Goal: Task Accomplishment & Management: Manage account settings

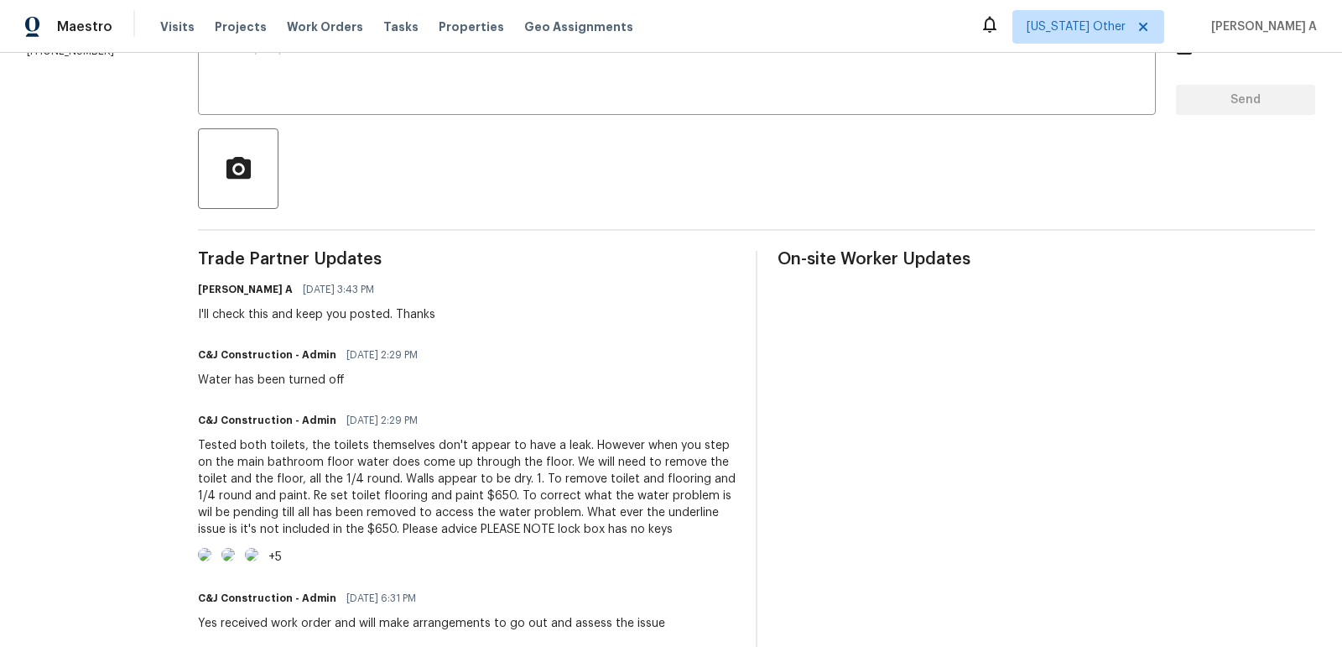
scroll to position [394, 0]
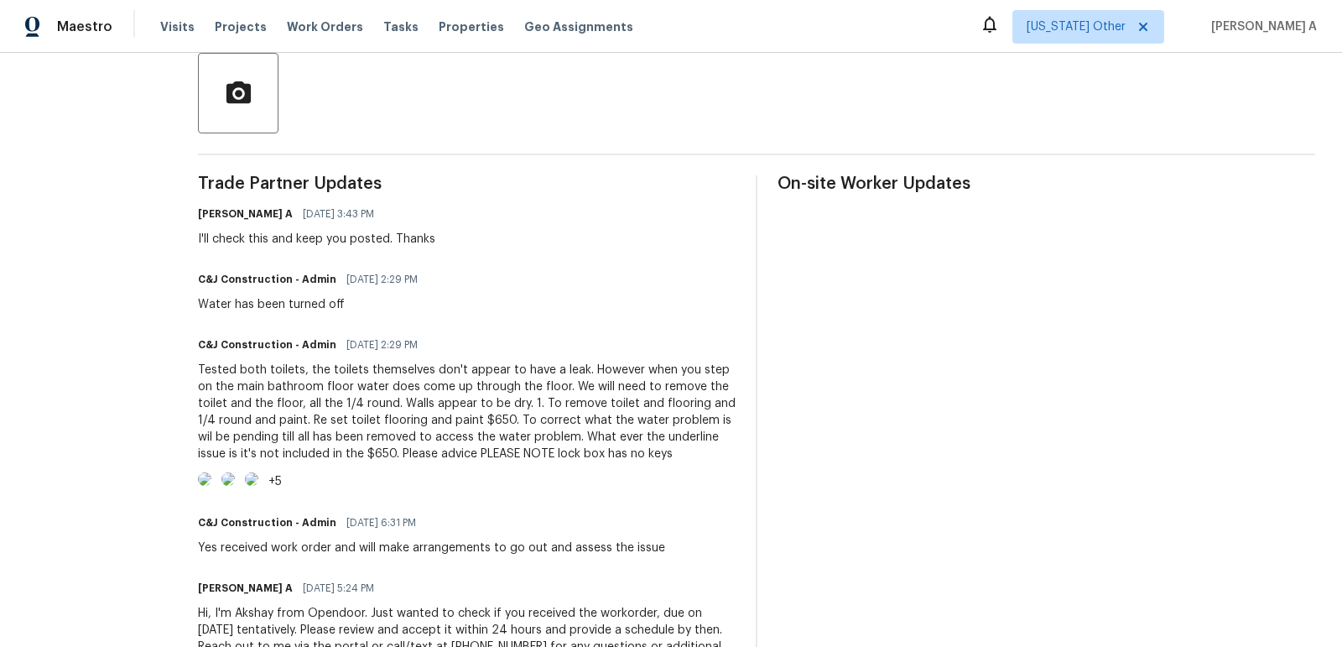
click at [387, 452] on div "Tested both toilets, the toilets themselves don't appear to have a leak. Howeve…" at bounding box center [467, 412] width 538 height 101
copy div "650"
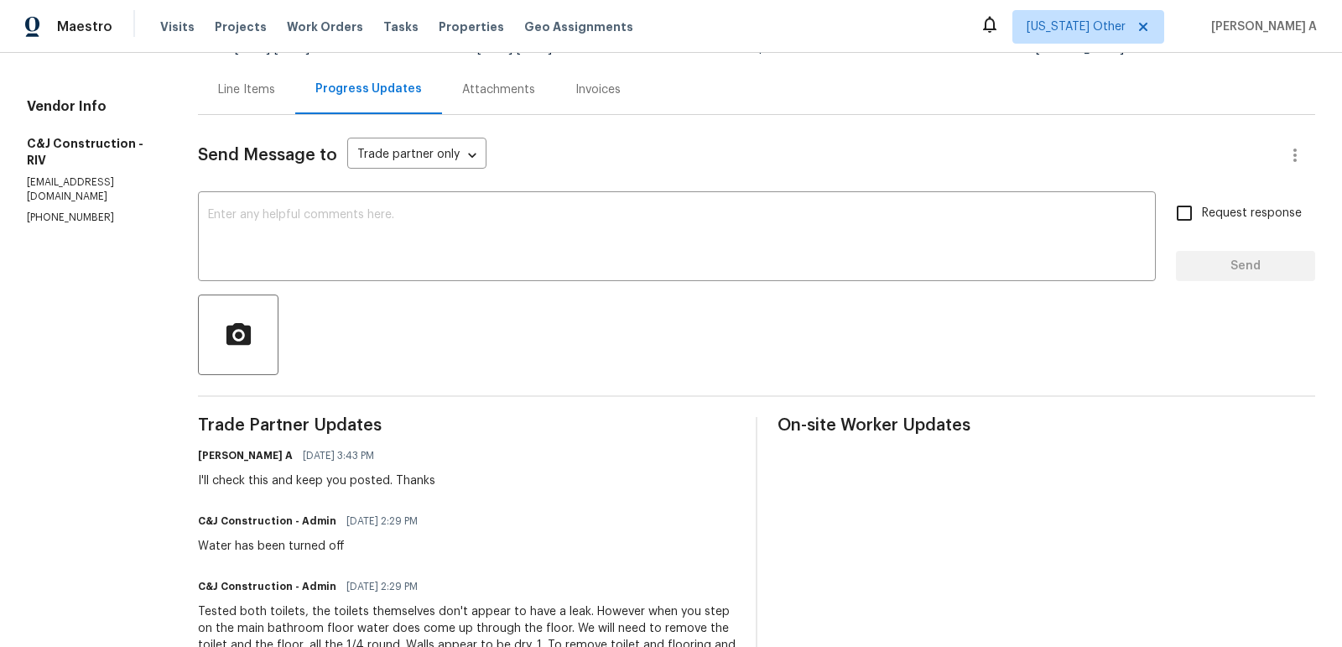
scroll to position [0, 0]
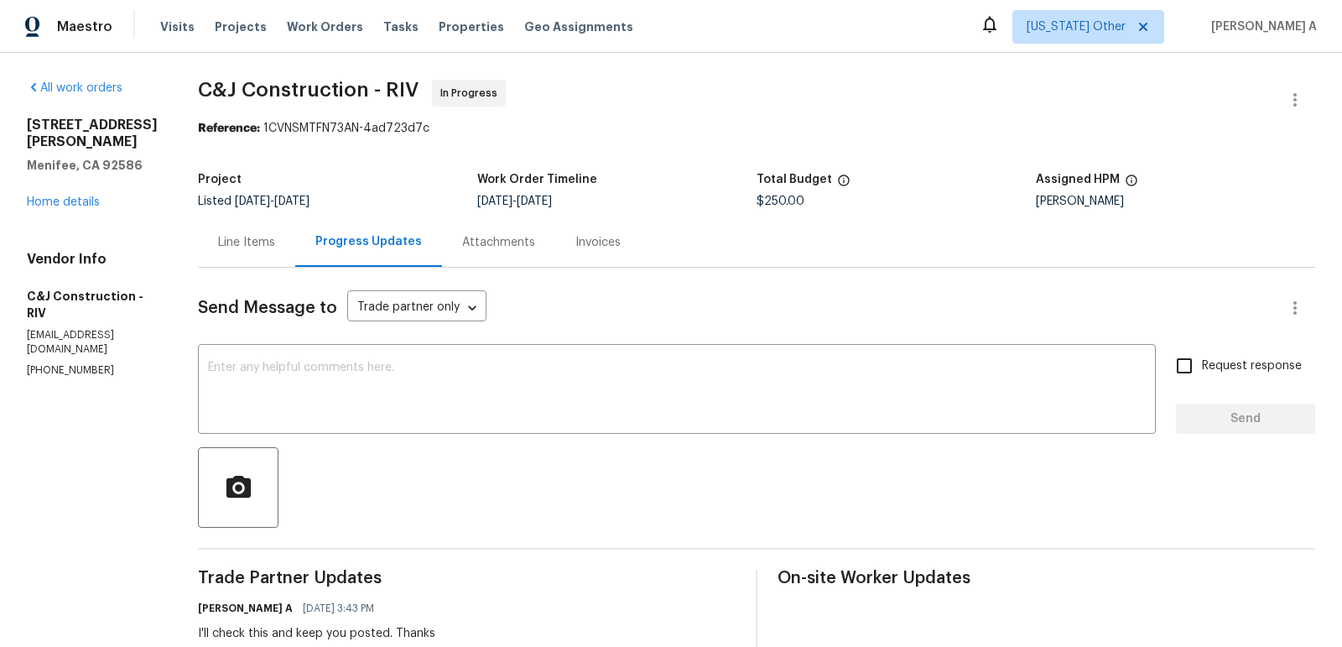
click at [252, 235] on div "Line Items" at bounding box center [246, 242] width 57 height 17
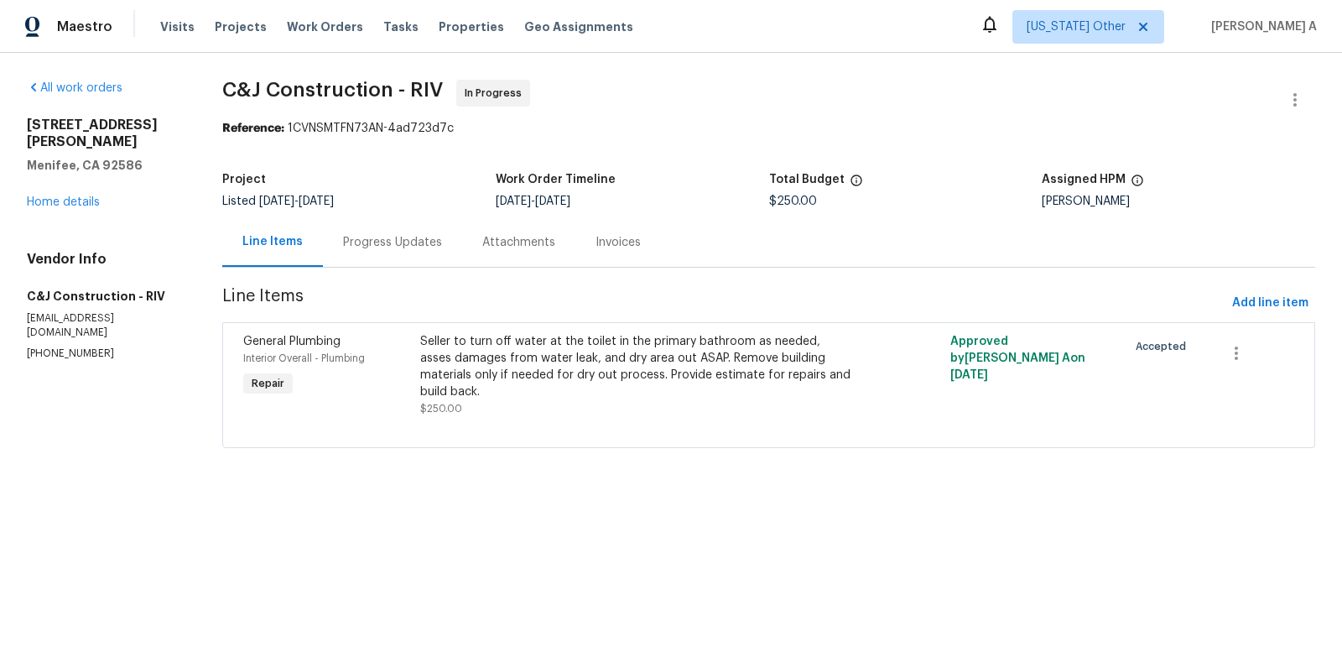
click at [605, 374] on div "Seller to turn off water at the toilet in the primary bathroom as needed, asses…" at bounding box center [636, 366] width 432 height 67
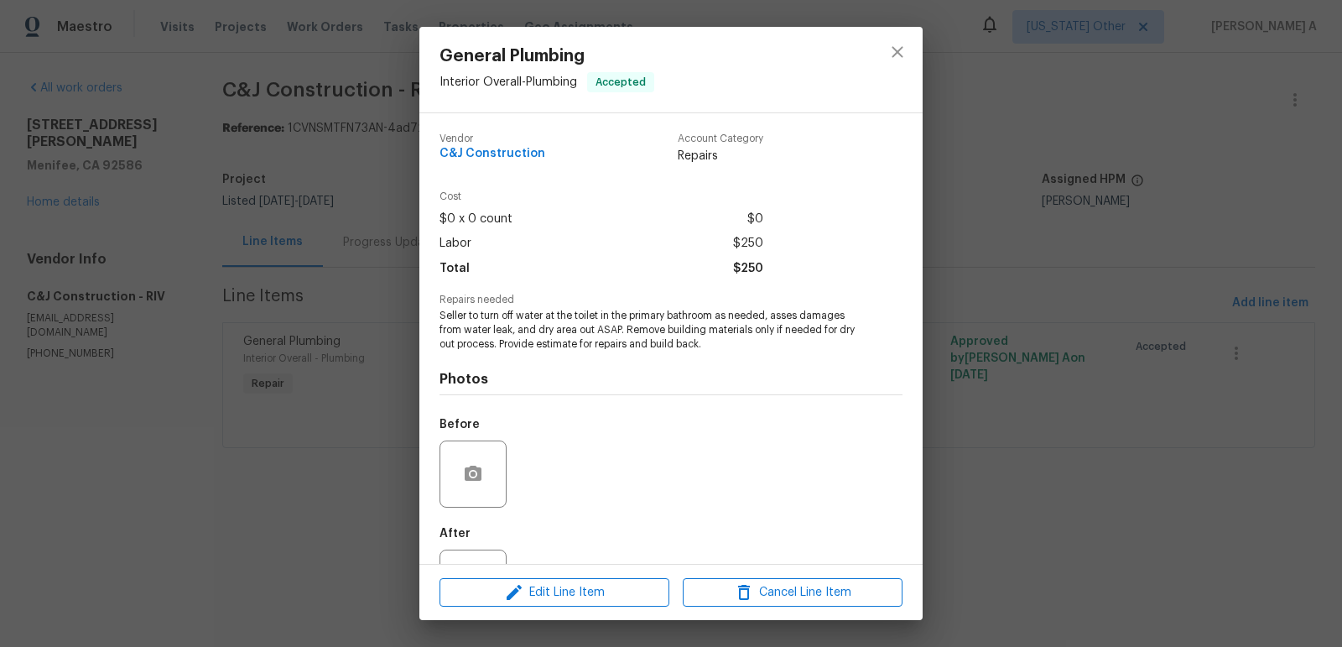
scroll to position [70, 0]
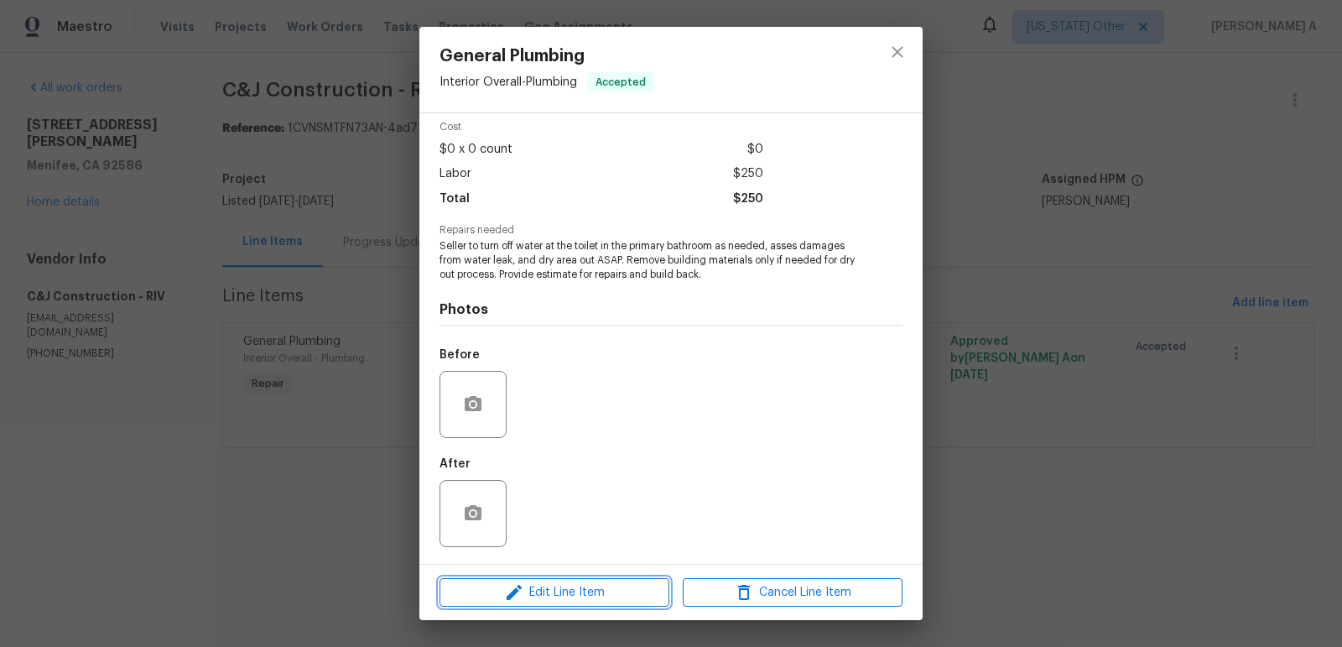
click at [581, 585] on span "Edit Line Item" at bounding box center [555, 592] width 220 height 21
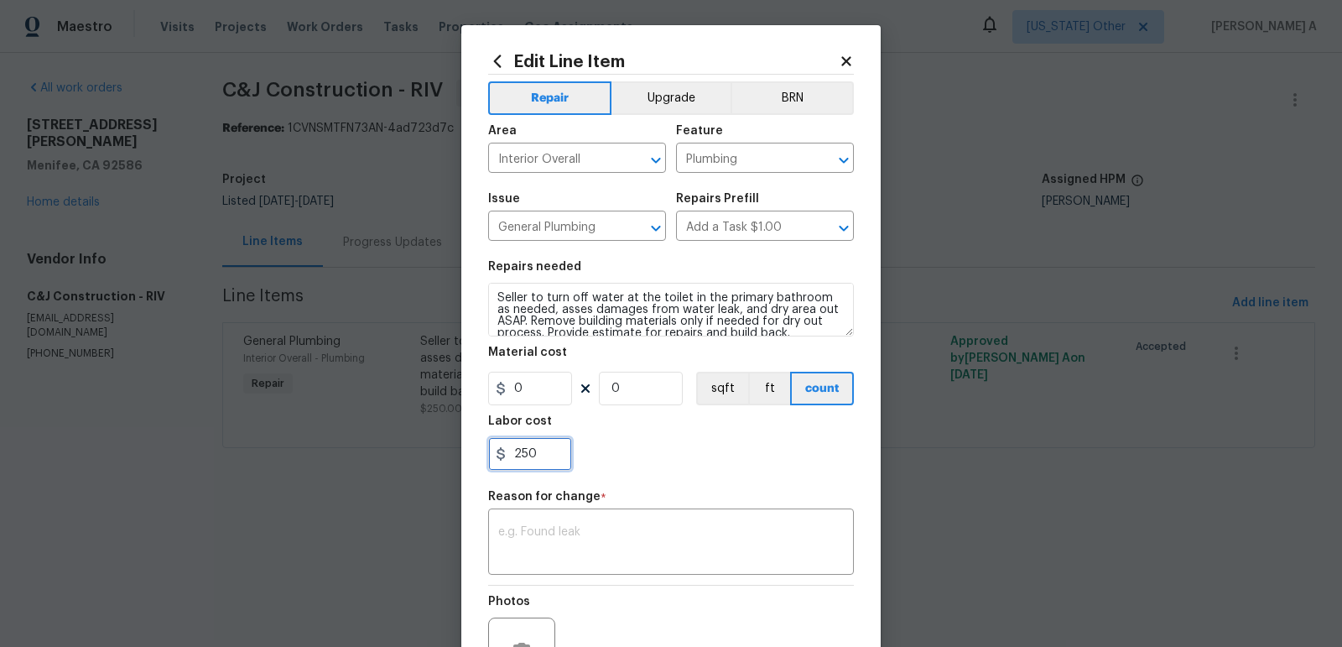
drag, startPoint x: 535, startPoint y: 447, endPoint x: 488, endPoint y: 447, distance: 47.0
click at [488, 447] on input "250" at bounding box center [530, 454] width 84 height 34
paste input "6"
type input "650"
click at [561, 537] on textarea at bounding box center [671, 543] width 346 height 35
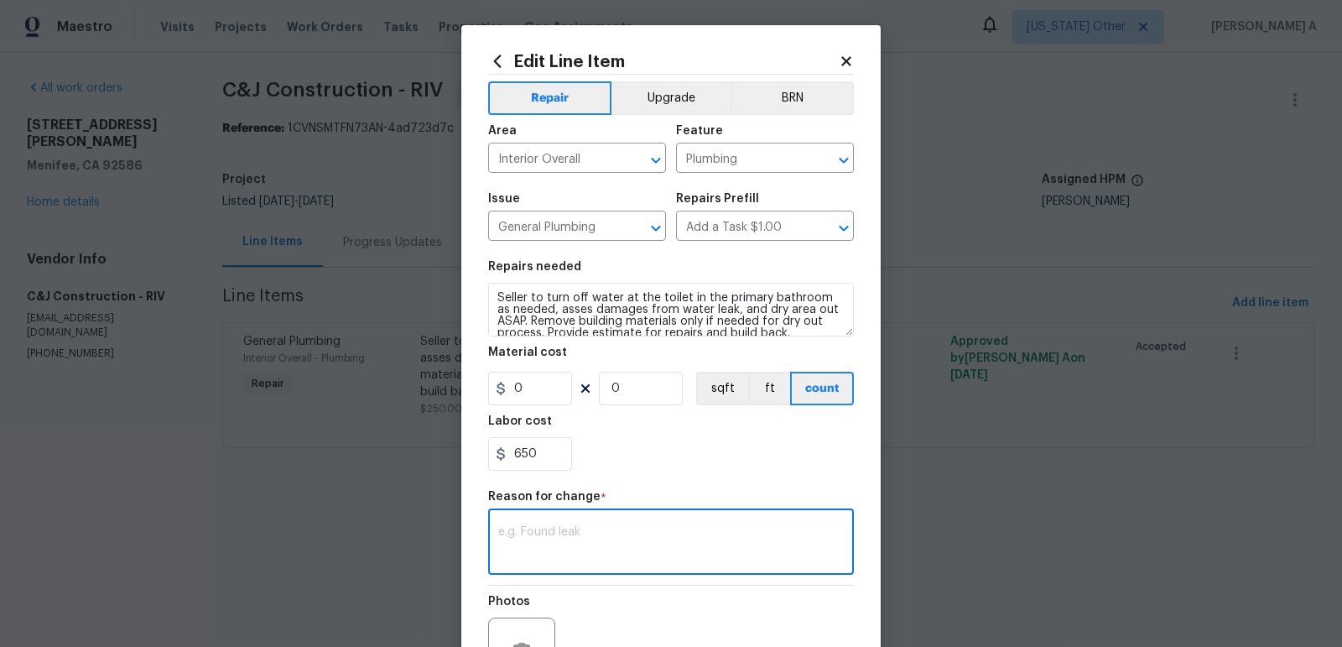
click at [644, 544] on textarea at bounding box center [671, 543] width 346 height 35
paste textarea "(AK) Updated cost per BR team’s approval."
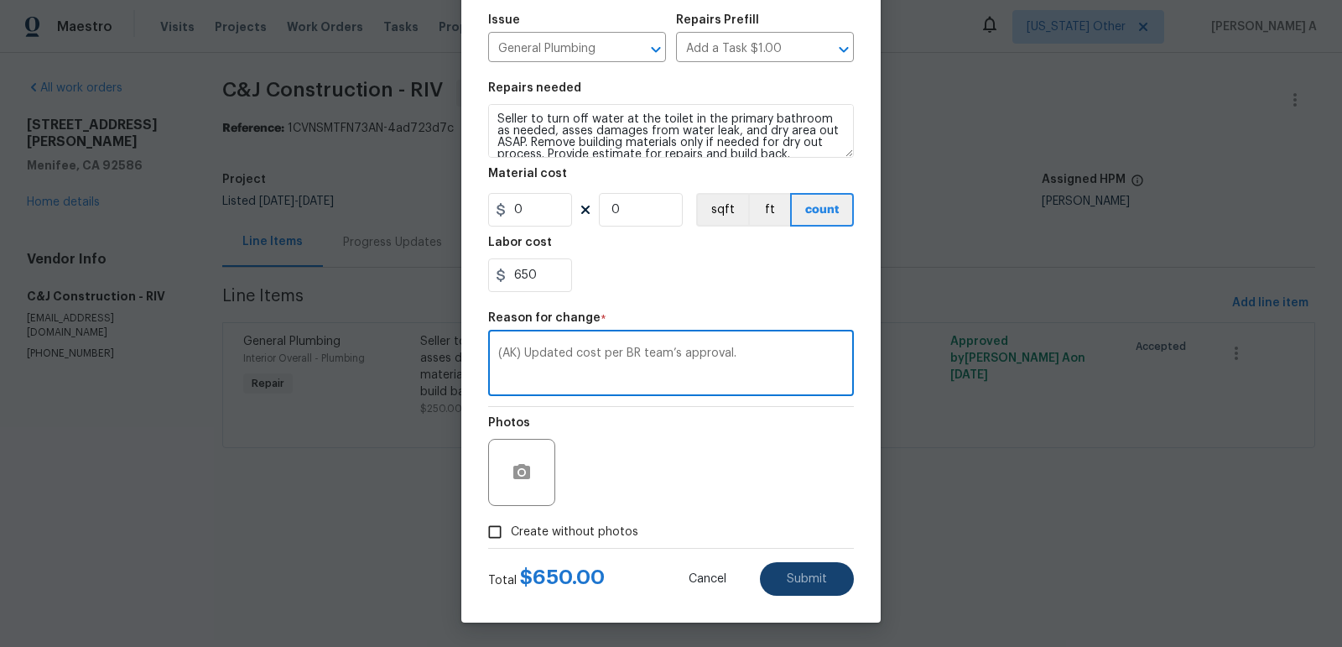
type textarea "(AK) Updated cost per BR team’s approval."
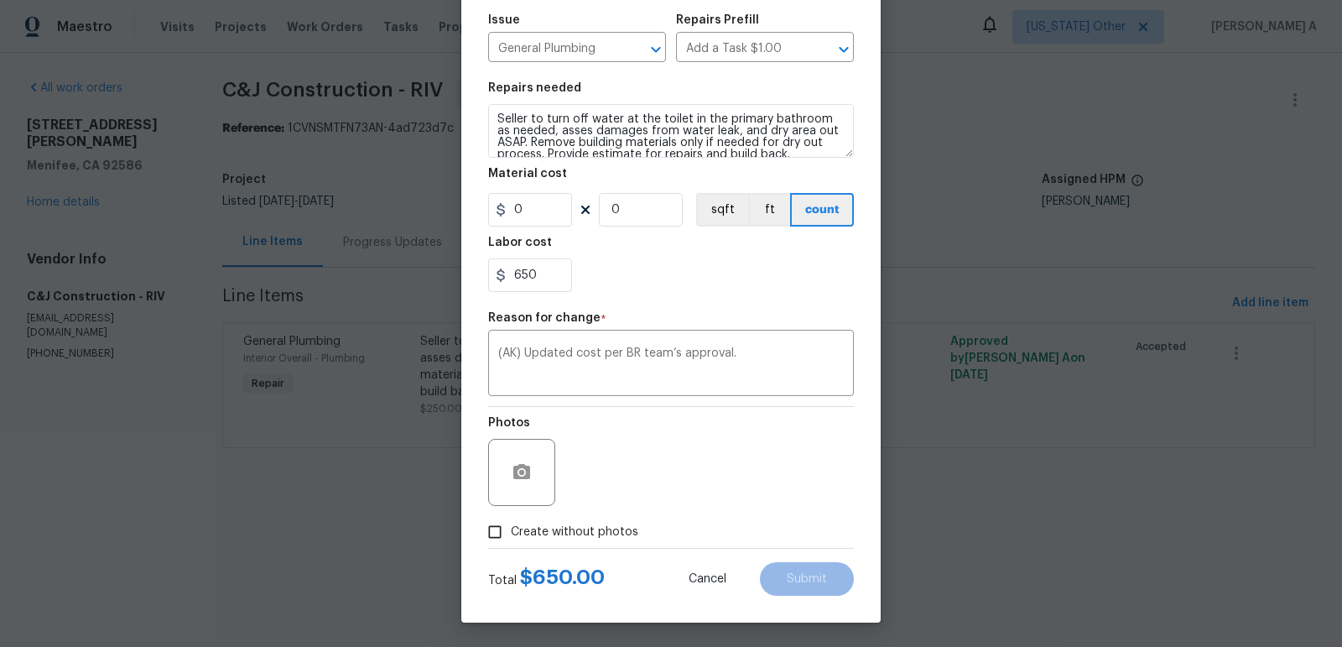
click at [515, 534] on span "Create without photos" at bounding box center [575, 533] width 128 height 18
click at [511, 534] on input "Create without photos" at bounding box center [495, 532] width 32 height 32
checkbox input "true"
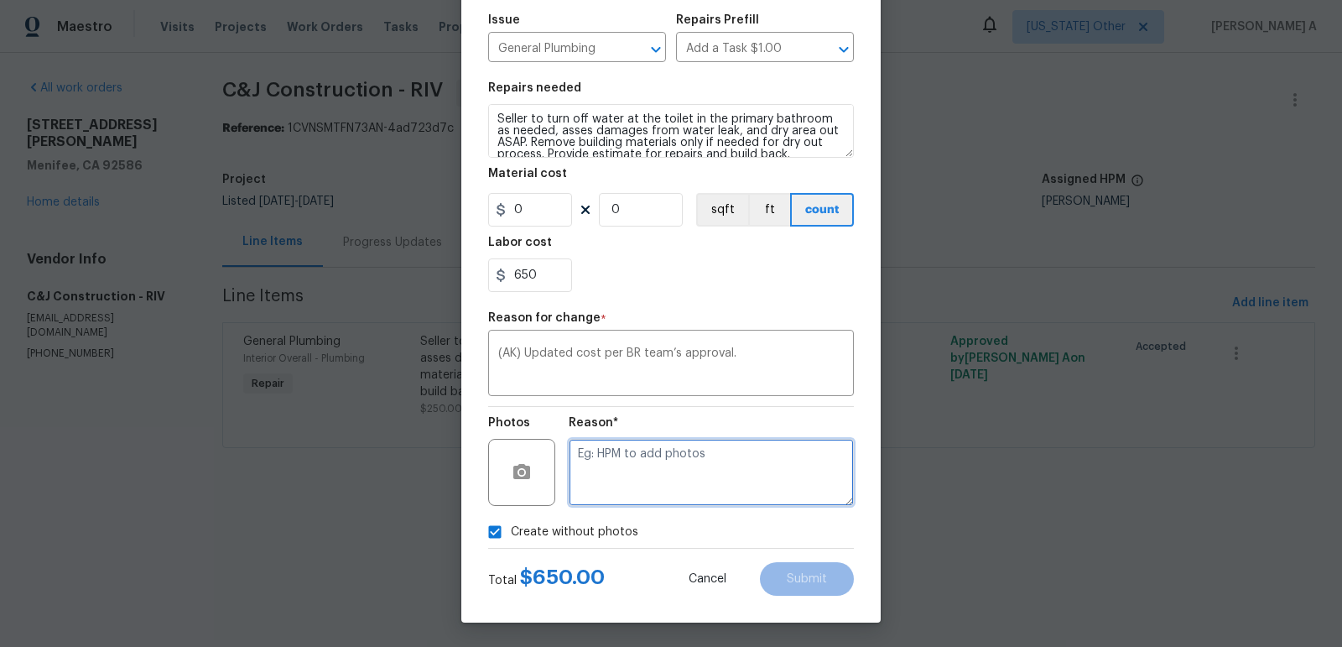
click at [670, 500] on textarea at bounding box center [711, 472] width 285 height 67
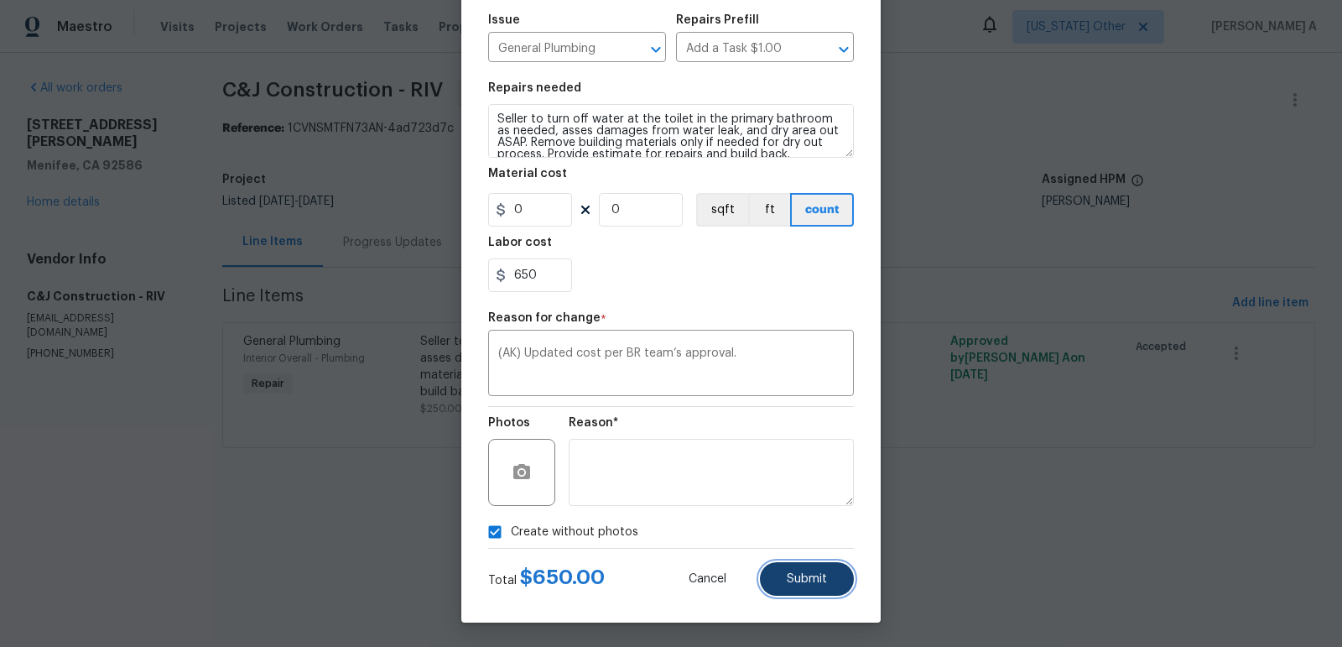
click at [812, 593] on button "Submit" at bounding box center [807, 579] width 94 height 34
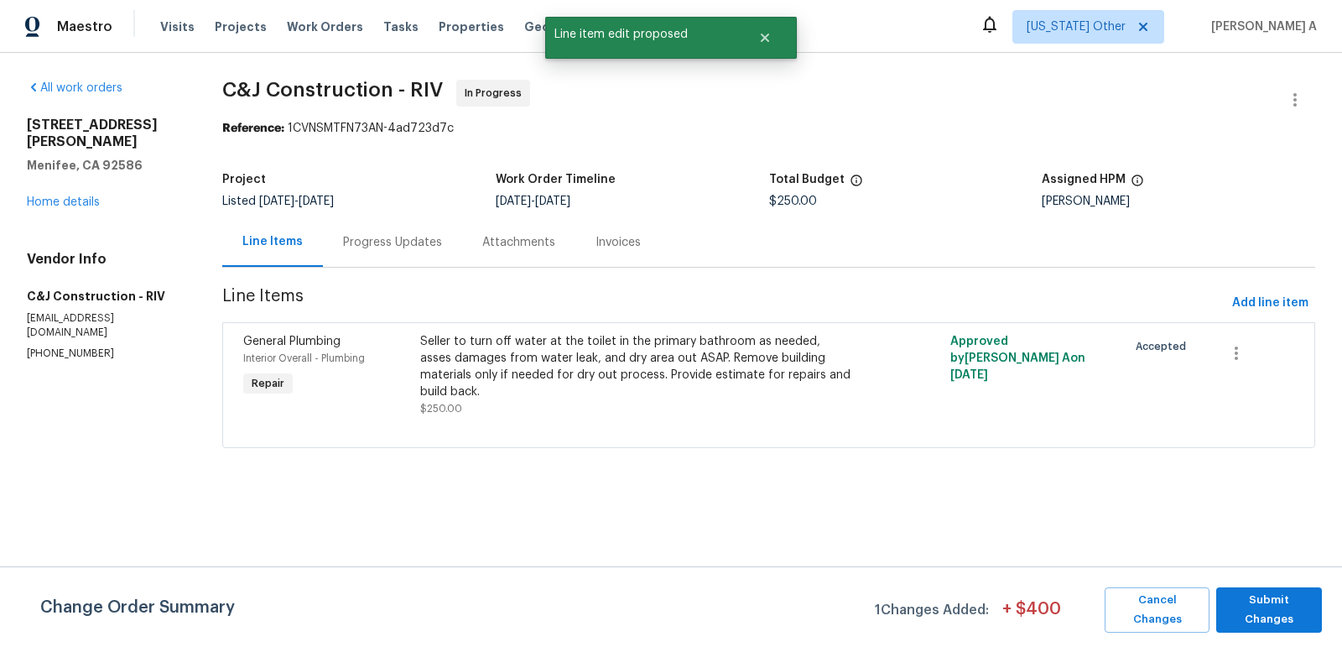
scroll to position [0, 0]
click at [1293, 606] on span "Submit Changes" at bounding box center [1269, 610] width 89 height 39
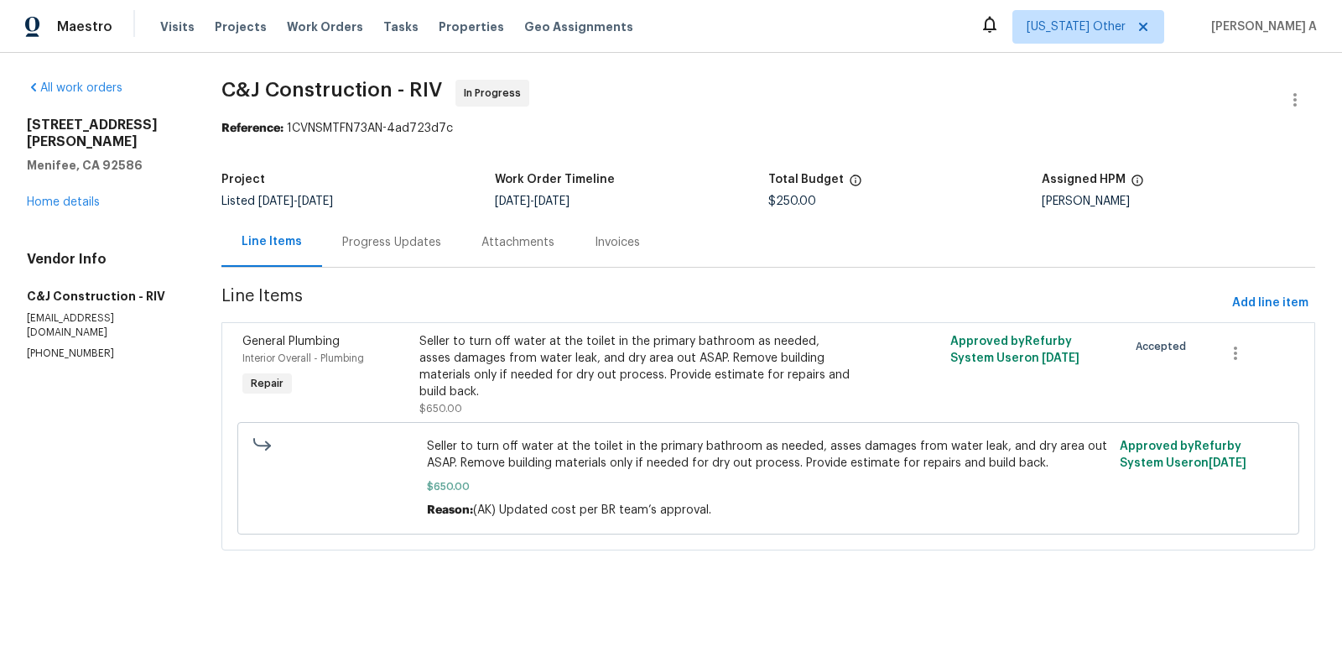
click at [378, 239] on div "Progress Updates" at bounding box center [391, 242] width 99 height 17
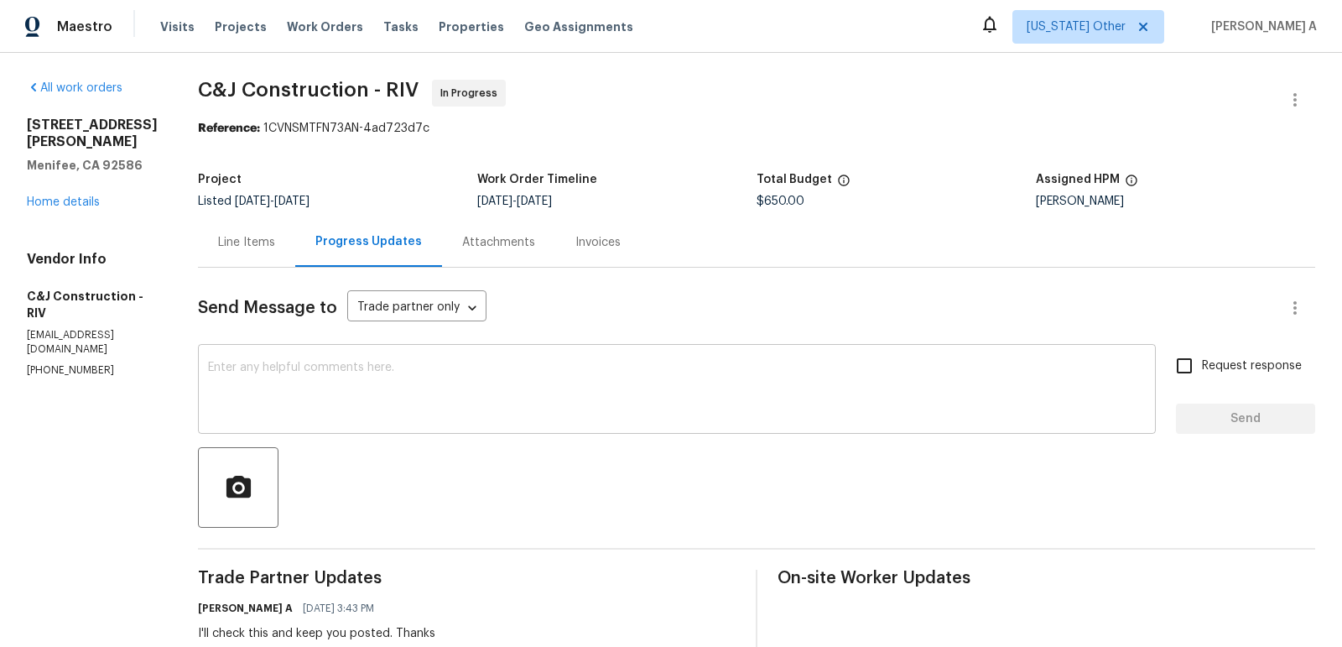
click at [382, 359] on div "x ​" at bounding box center [677, 391] width 958 height 86
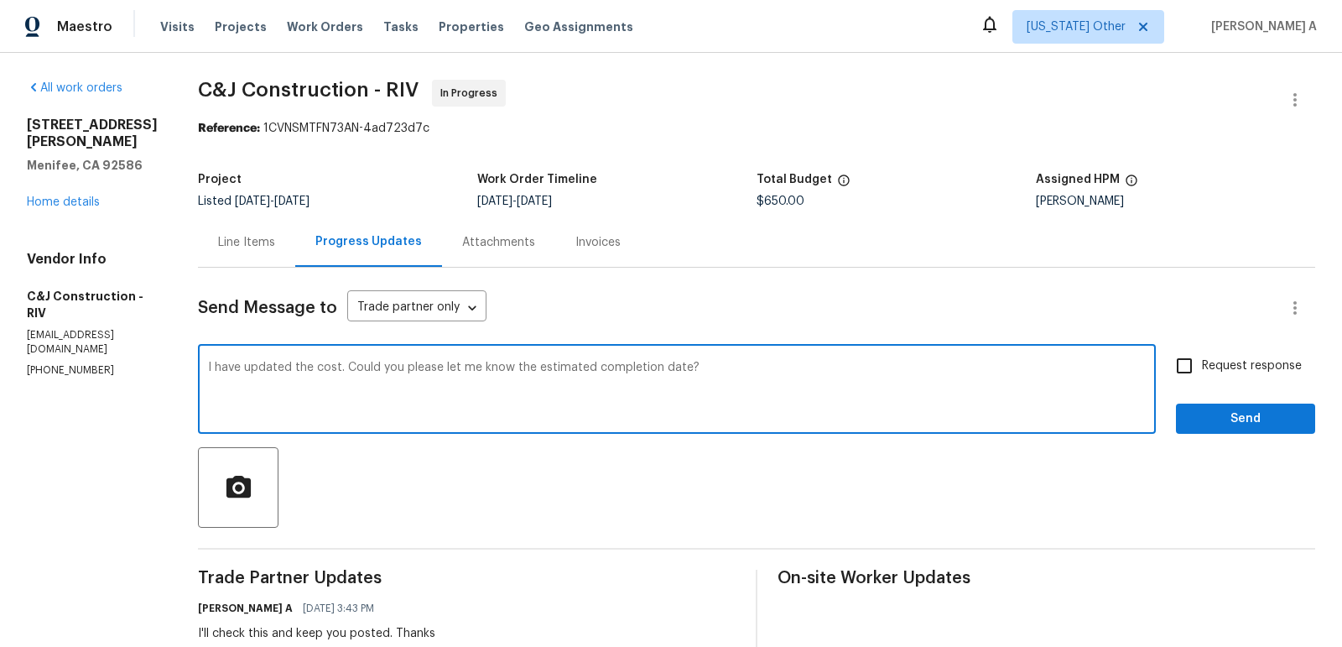
type textarea "I have updated the cost. Could you please let me know the estimated completion …"
click at [1191, 375] on input "Request response" at bounding box center [1184, 365] width 35 height 35
checkbox input "true"
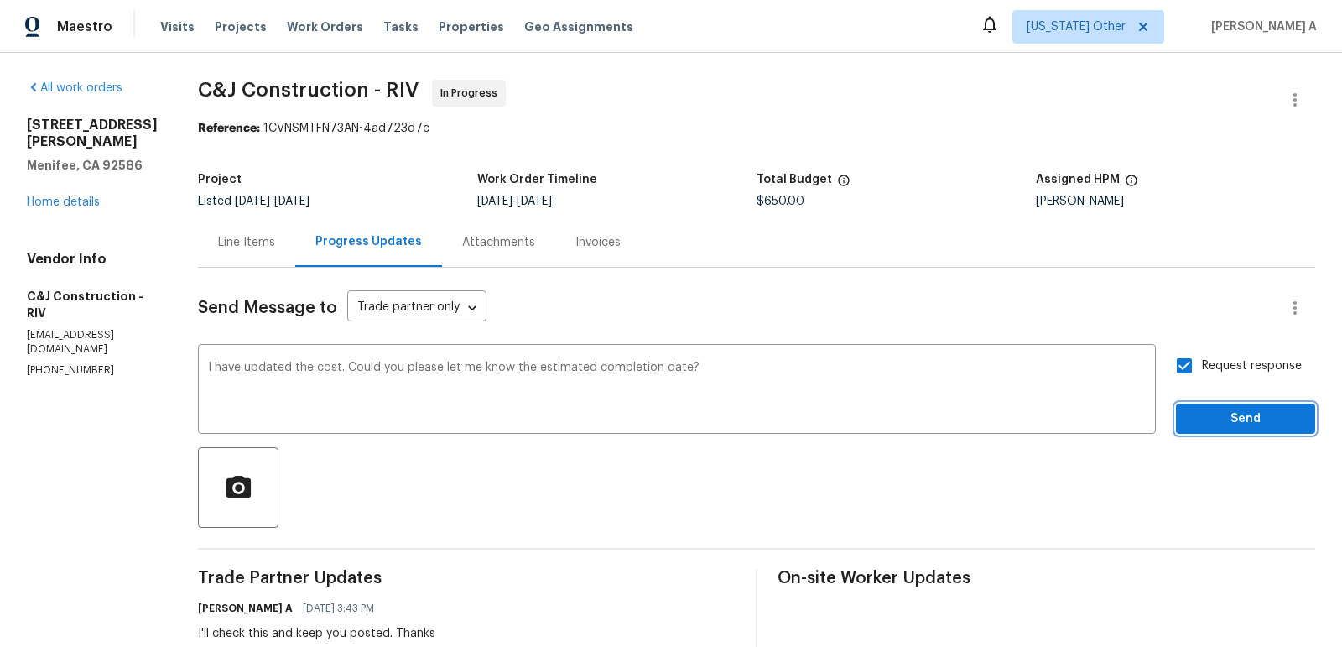
click at [1224, 414] on span "Send" at bounding box center [1246, 419] width 112 height 21
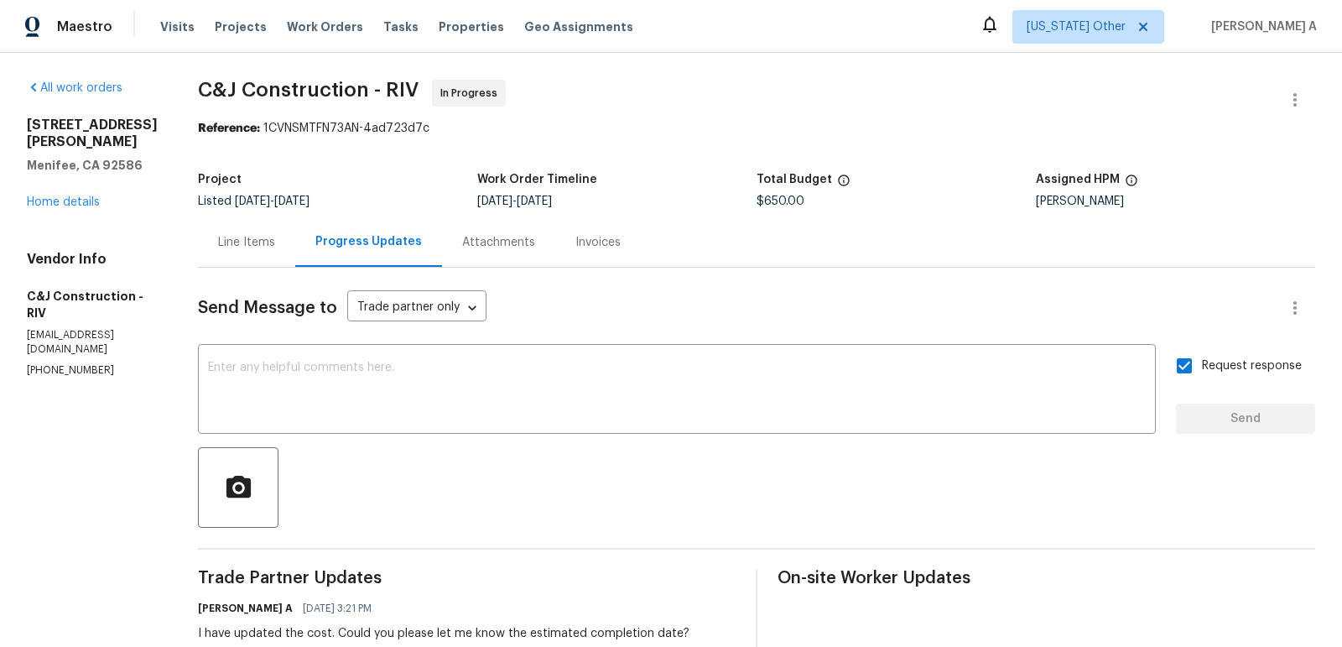
click at [248, 245] on div "Line Items" at bounding box center [246, 242] width 57 height 17
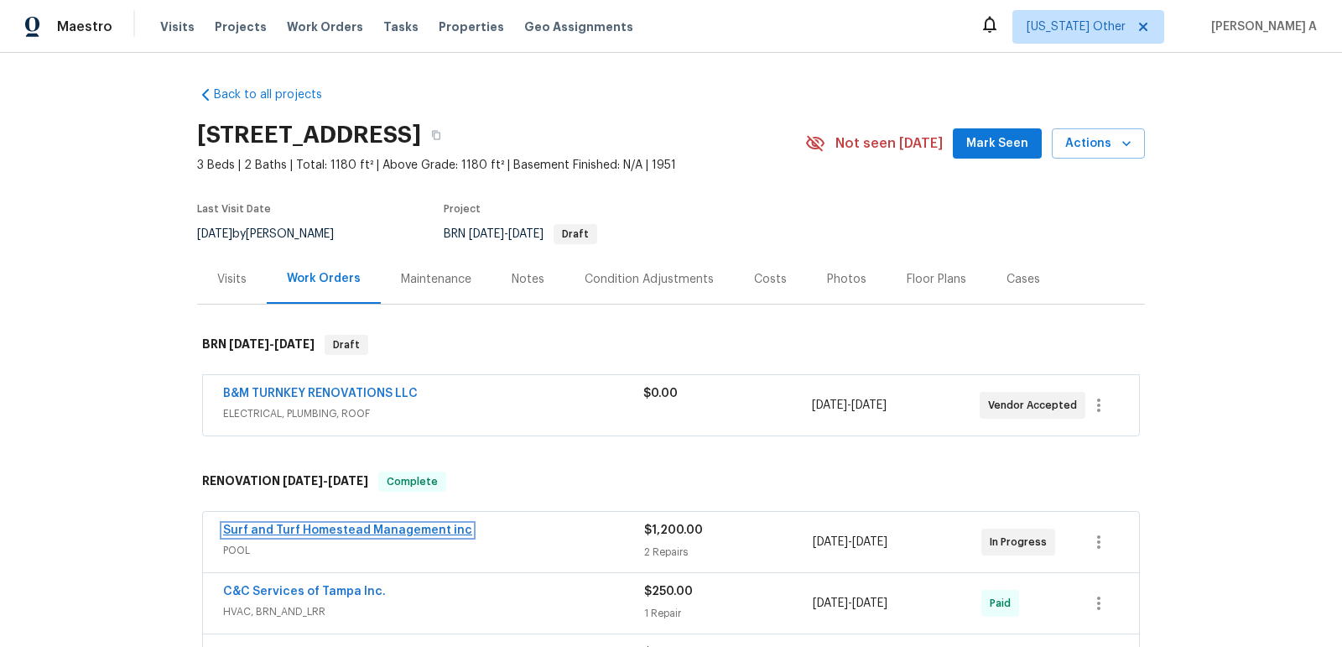
click at [324, 526] on link "Surf and Turf Homestead Management inc" at bounding box center [347, 530] width 249 height 12
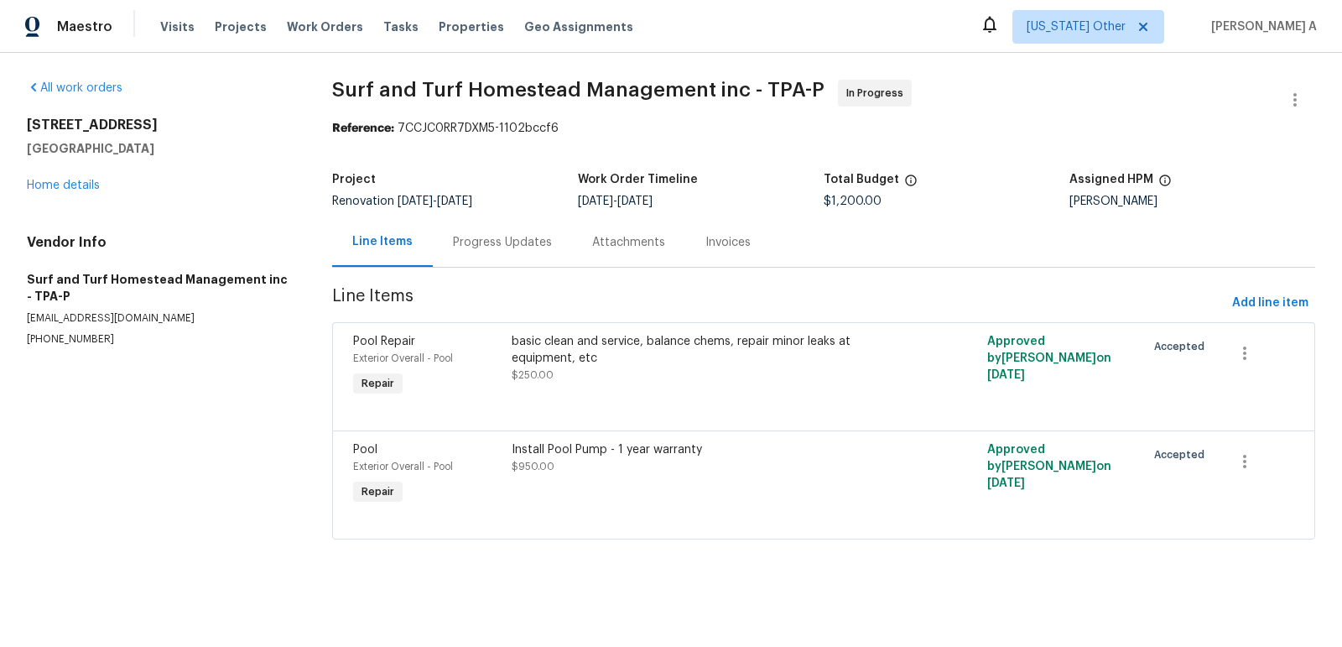
click at [470, 237] on div "Progress Updates" at bounding box center [502, 242] width 99 height 17
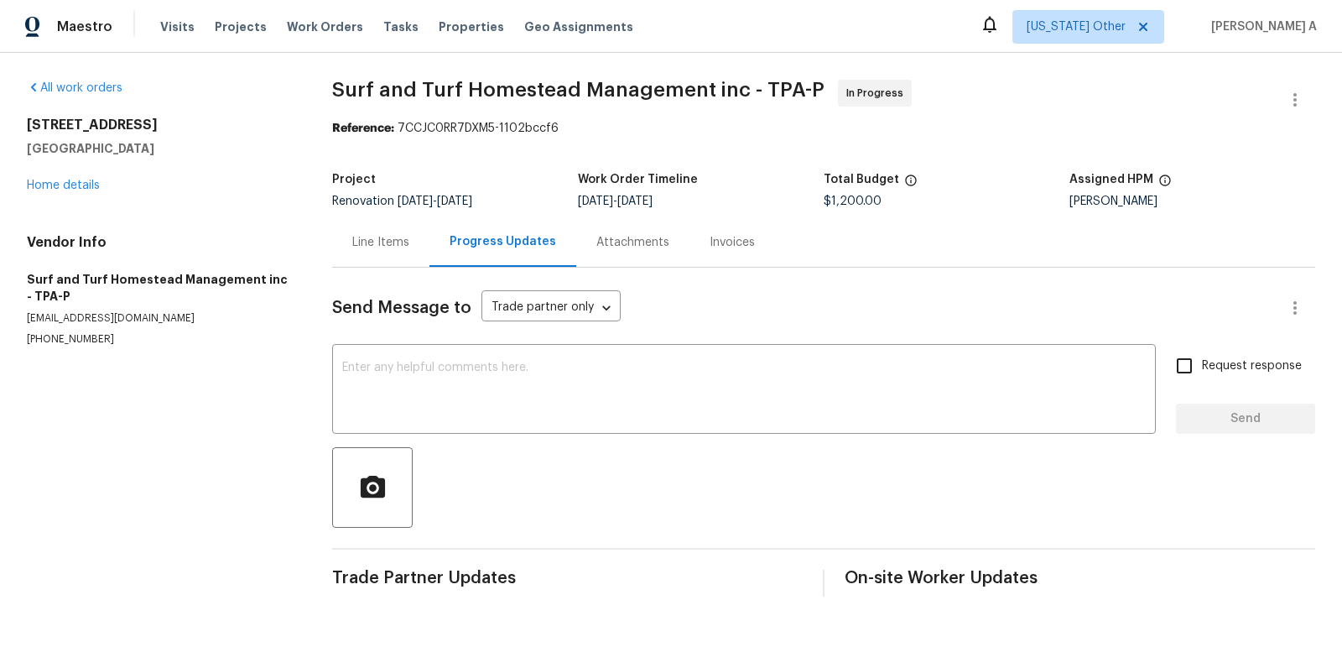
click at [399, 275] on div "Send Message to Trade partner only Trade partner only ​ x ​ Request response Se…" at bounding box center [823, 432] width 983 height 329
click at [388, 242] on div "Line Items" at bounding box center [380, 242] width 57 height 17
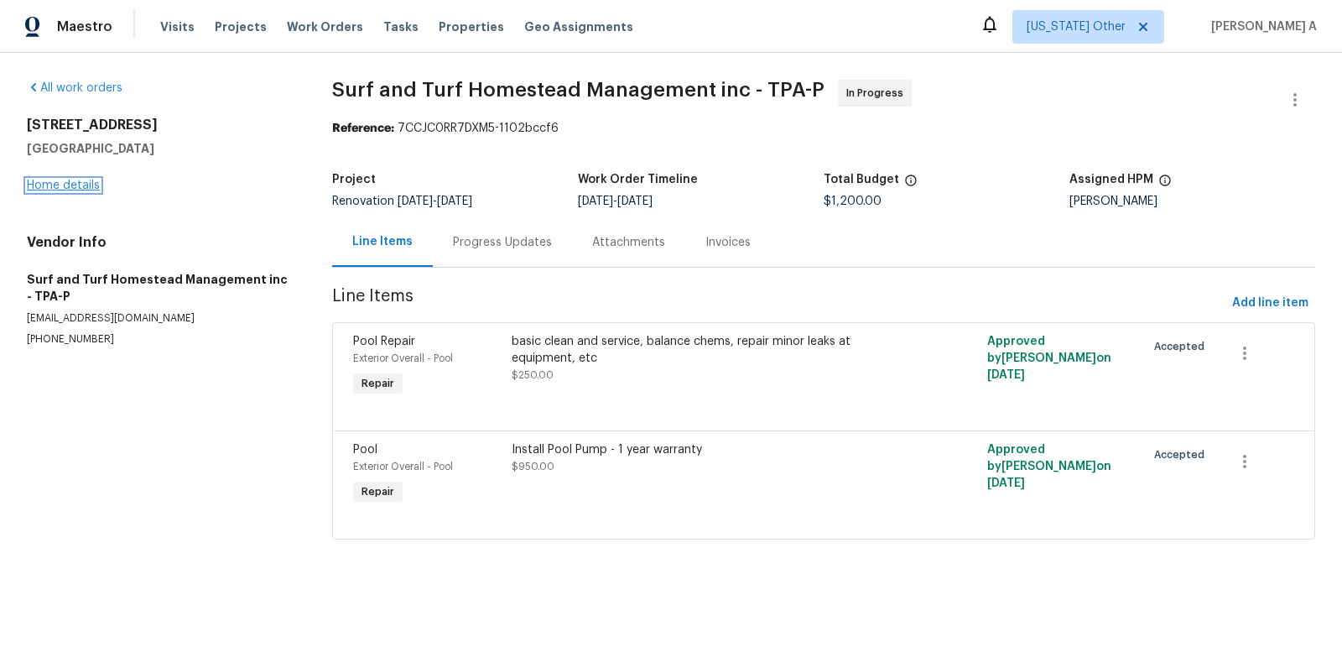
click at [84, 188] on link "Home details" at bounding box center [63, 186] width 73 height 12
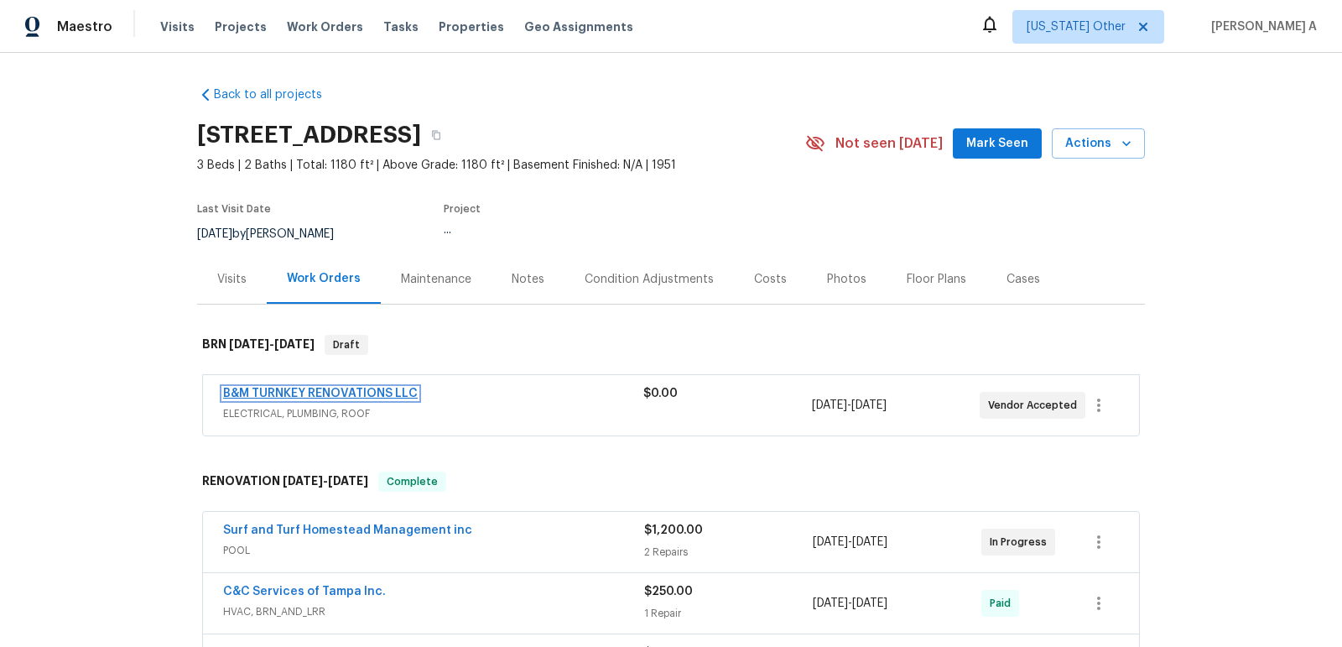
click at [370, 391] on link "B&M TURNKEY RENOVATIONS LLC" at bounding box center [320, 394] width 195 height 12
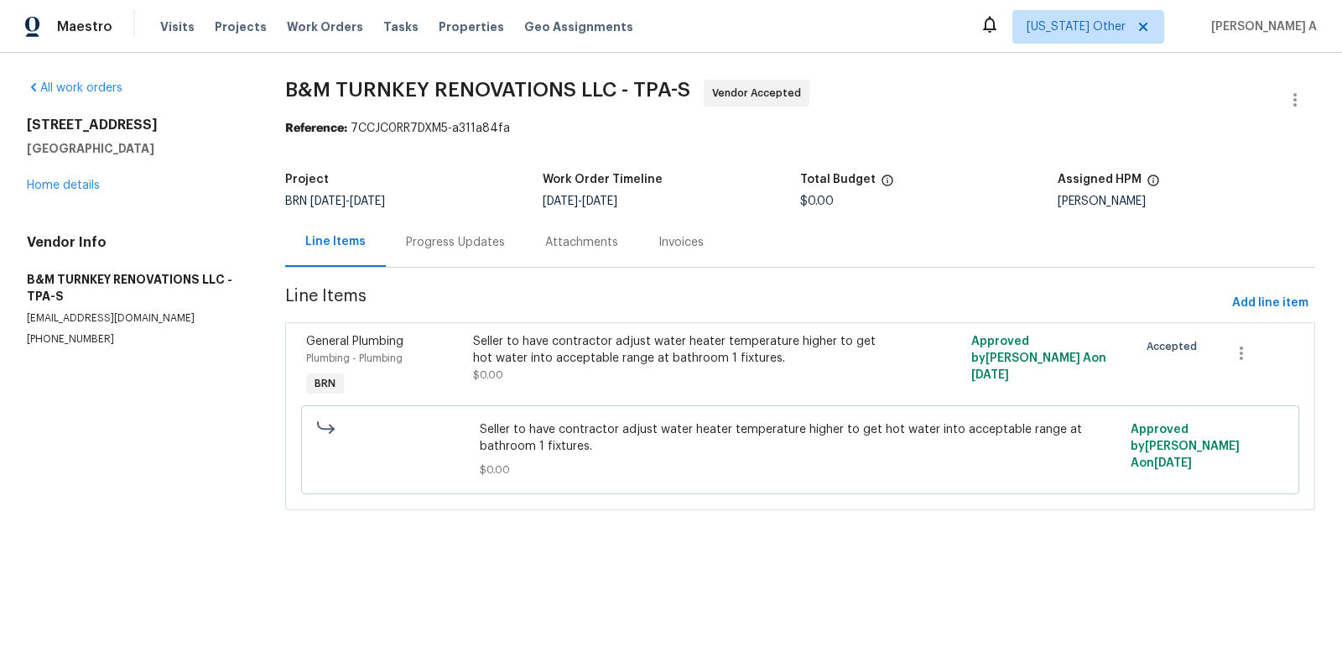
click at [414, 252] on div "Progress Updates" at bounding box center [455, 242] width 139 height 50
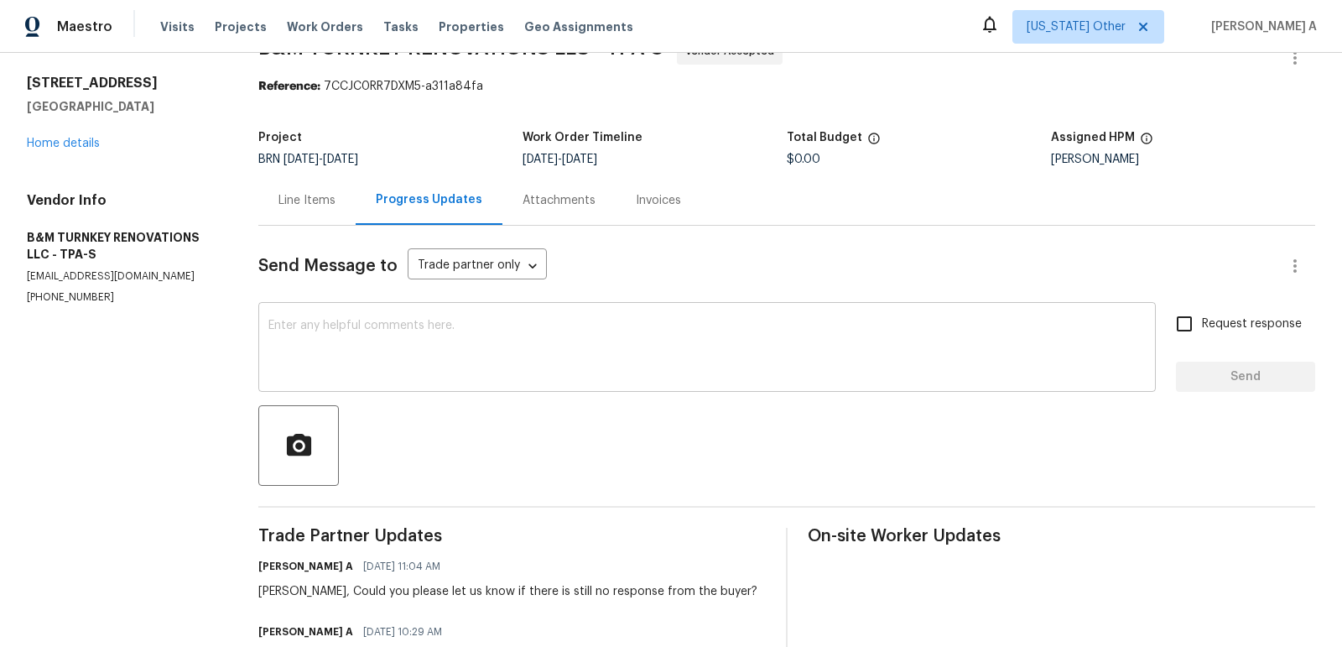
scroll to position [43, 0]
click at [60, 300] on p "(863) 242-0758" at bounding box center [122, 296] width 191 height 14
copy p "(863) 242-0758"
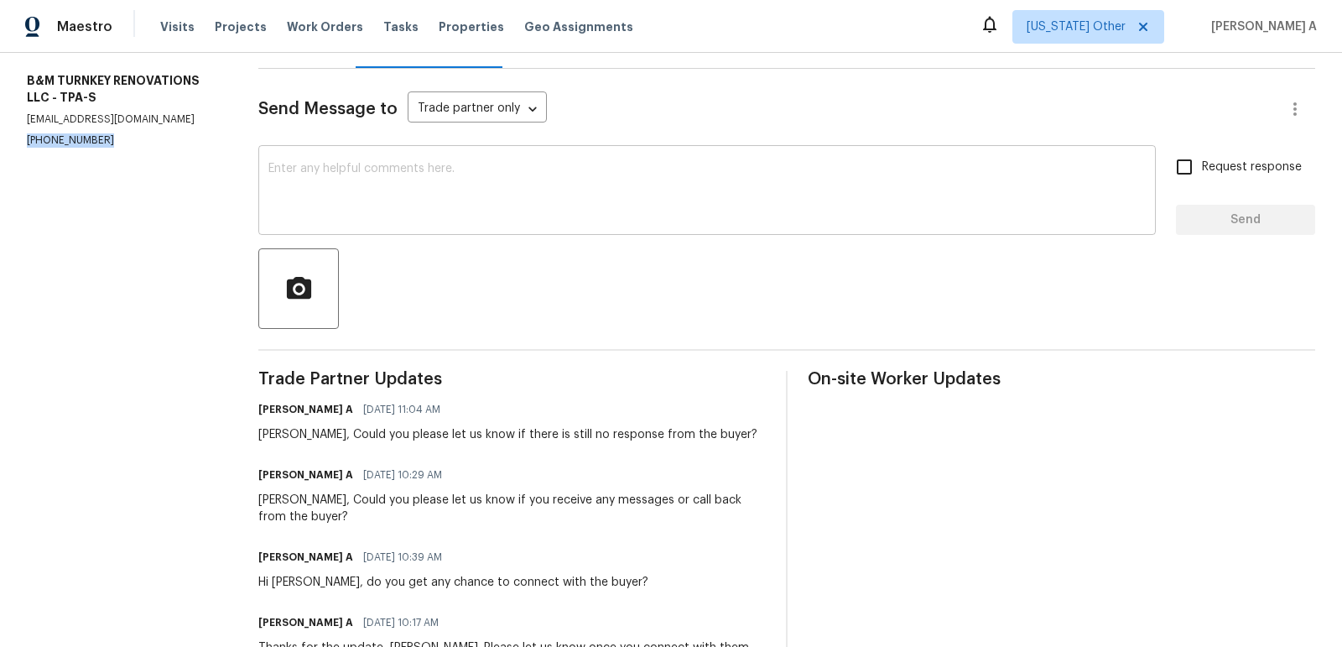
scroll to position [0, 0]
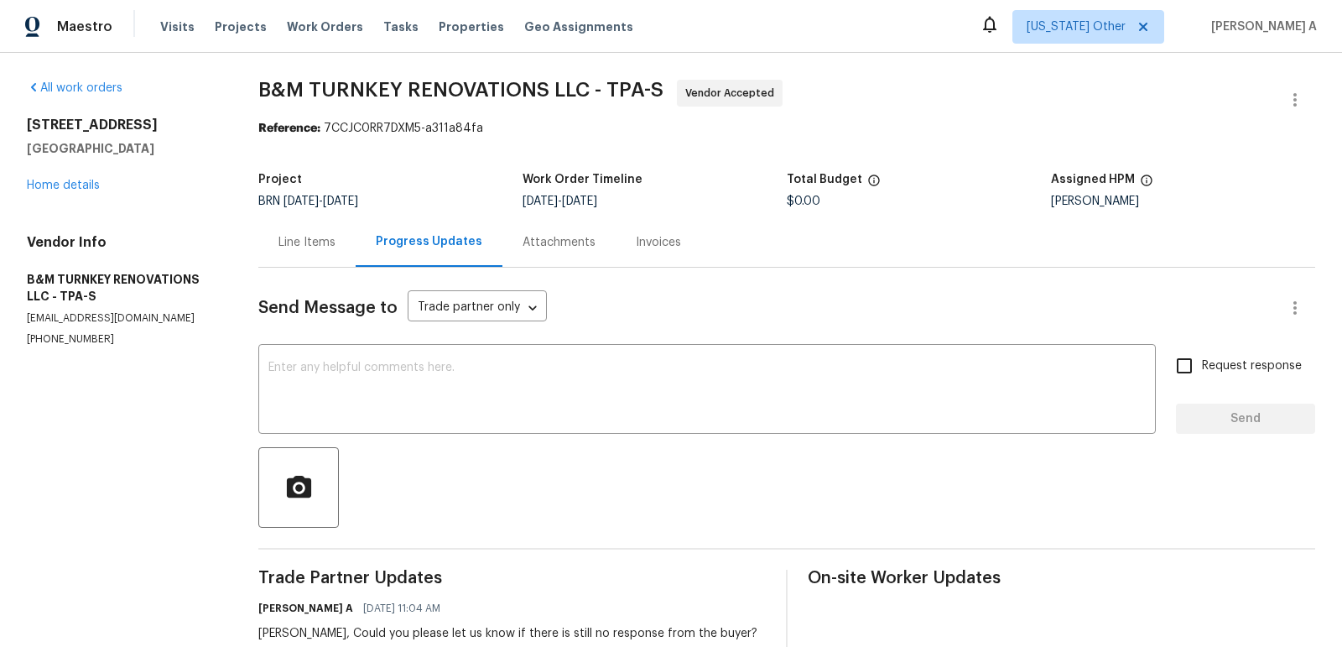
click at [327, 247] on div "Line Items" at bounding box center [307, 242] width 57 height 17
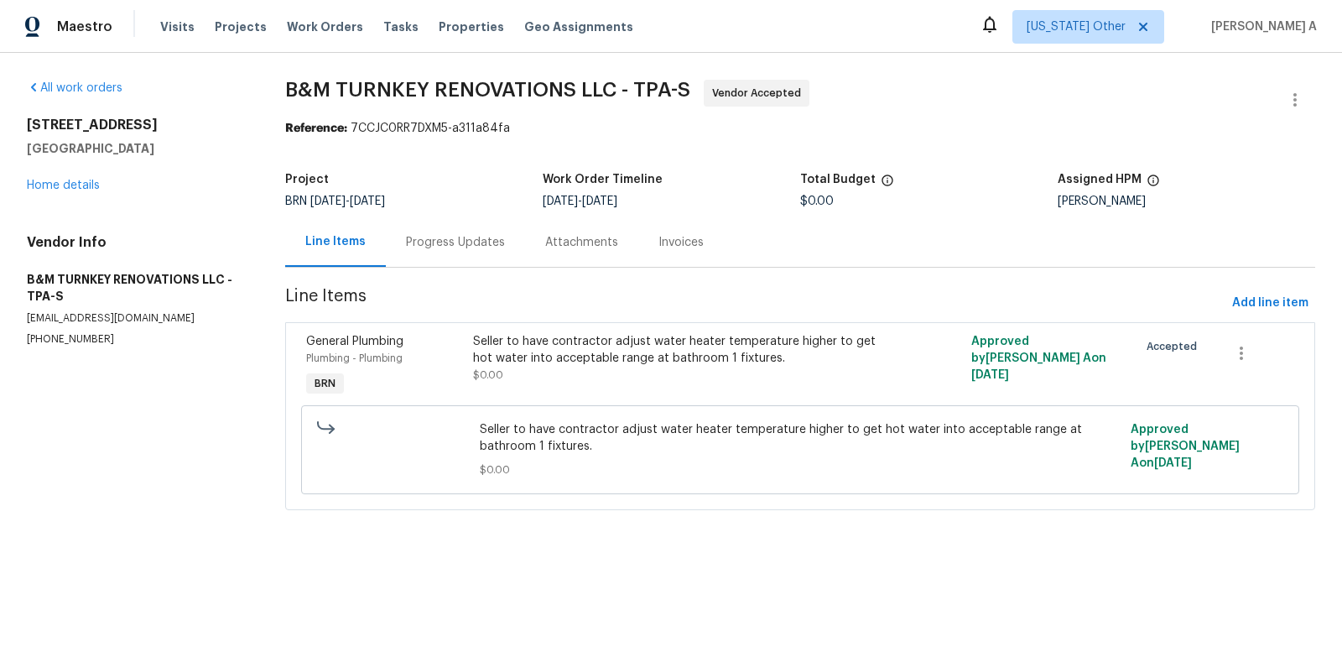
click at [463, 237] on div "Progress Updates" at bounding box center [455, 242] width 99 height 17
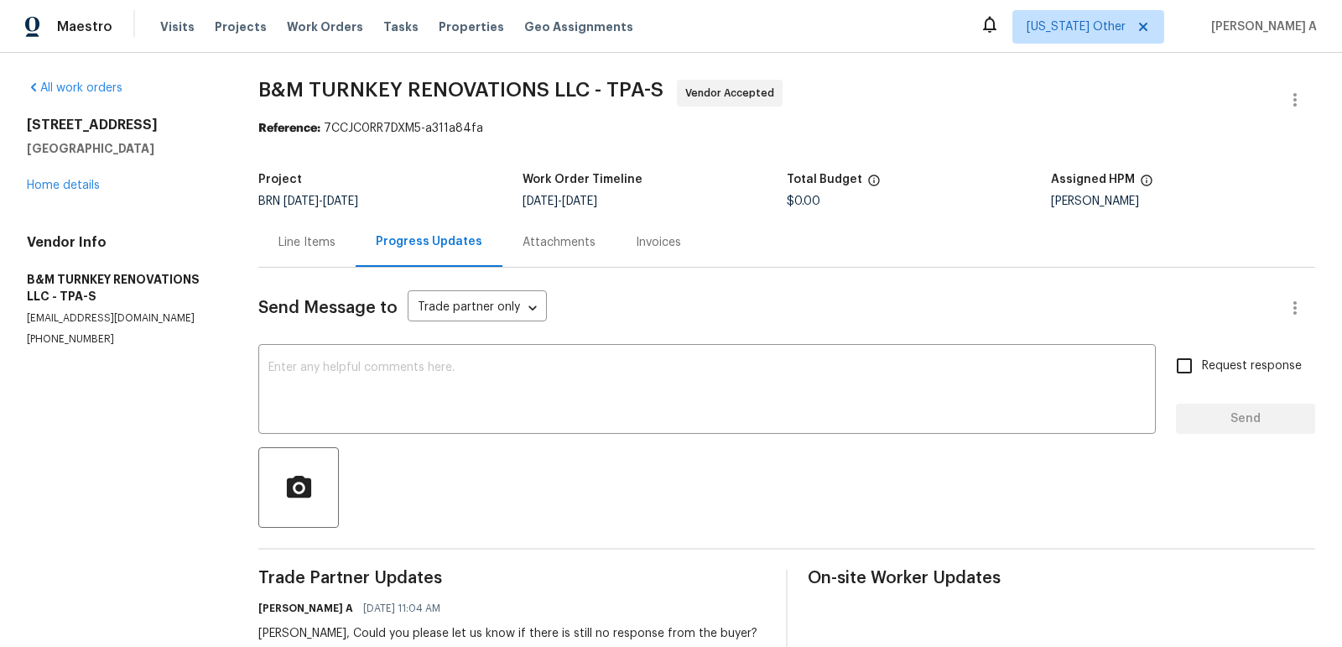
click at [284, 227] on div "Line Items" at bounding box center [306, 242] width 97 height 50
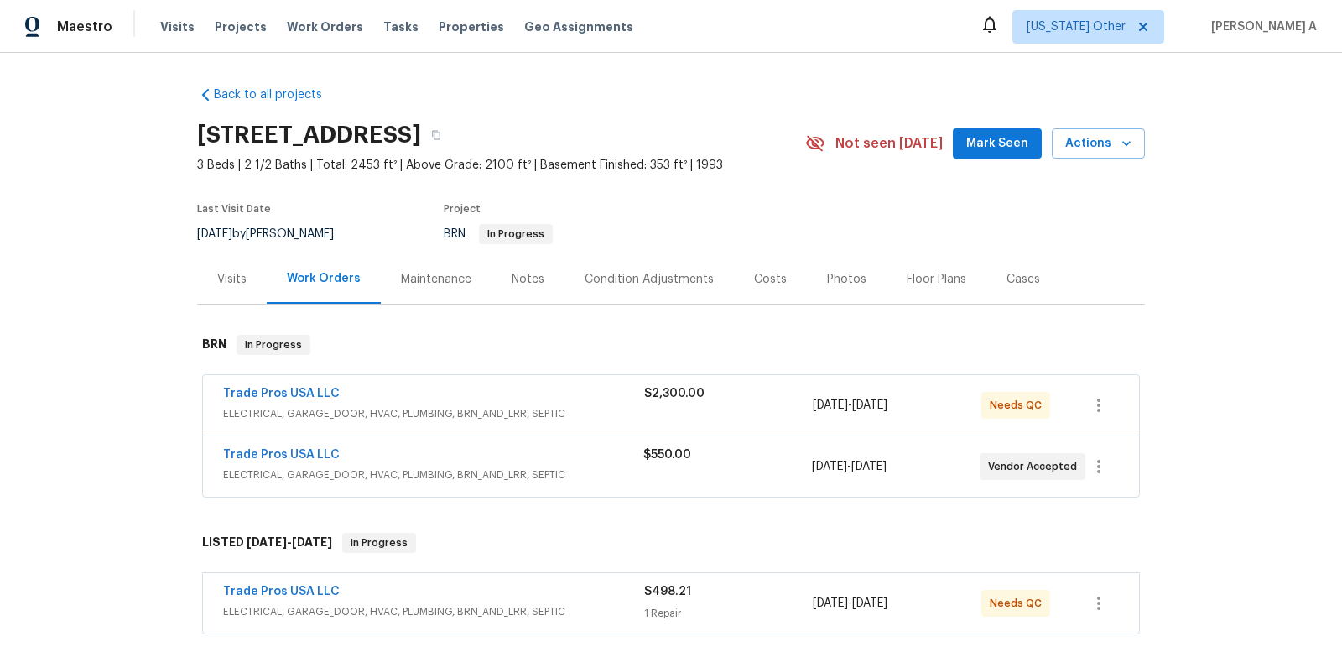
click at [300, 382] on div "Trade Pros USA LLC ELECTRICAL, GARAGE_DOOR, HVAC, PLUMBING, BRN_AND_LRR, SEPTIC…" at bounding box center [671, 405] width 936 height 60
click at [286, 452] on link "Trade Pros USA LLC" at bounding box center [281, 455] width 117 height 12
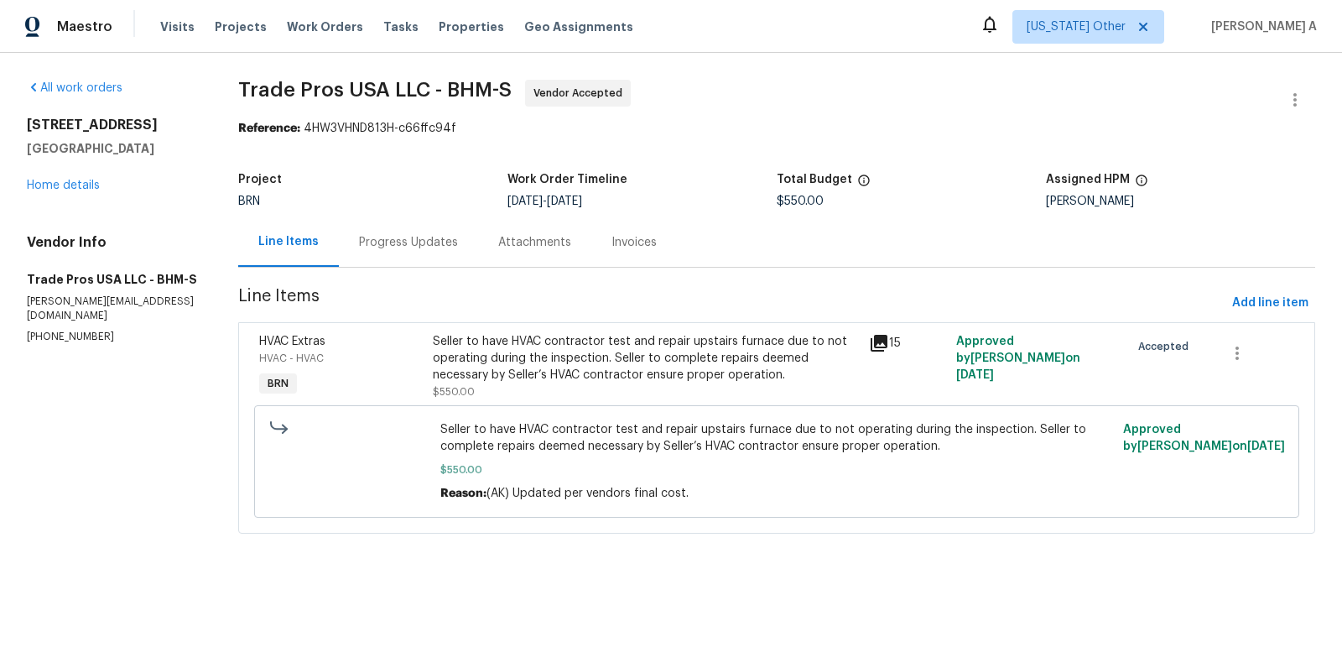
click at [460, 242] on div "Progress Updates" at bounding box center [408, 242] width 139 height 50
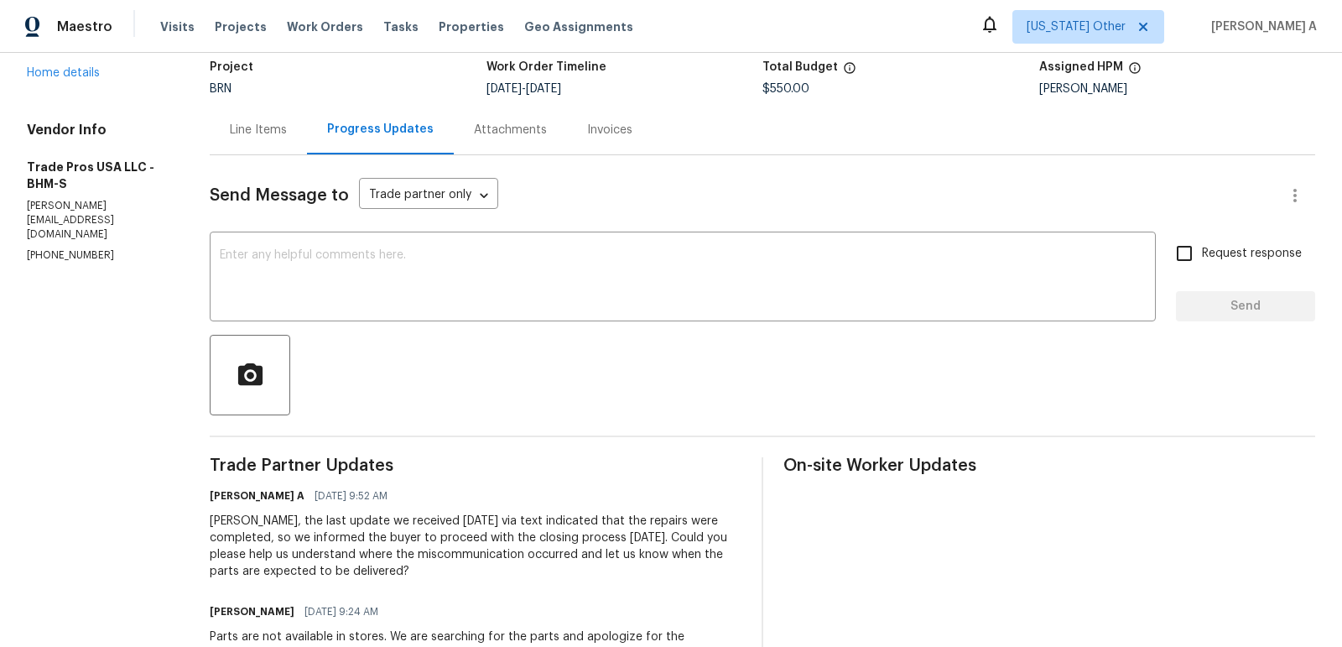
scroll to position [139, 0]
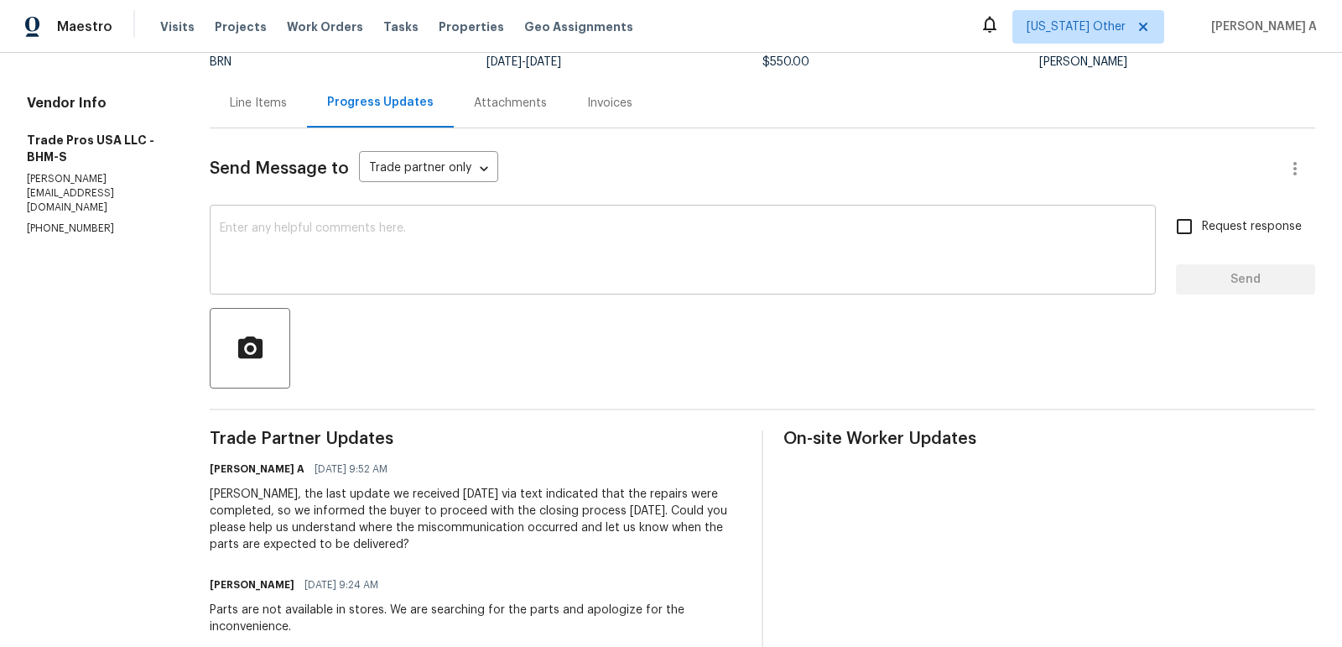
click at [435, 235] on textarea at bounding box center [683, 251] width 926 height 59
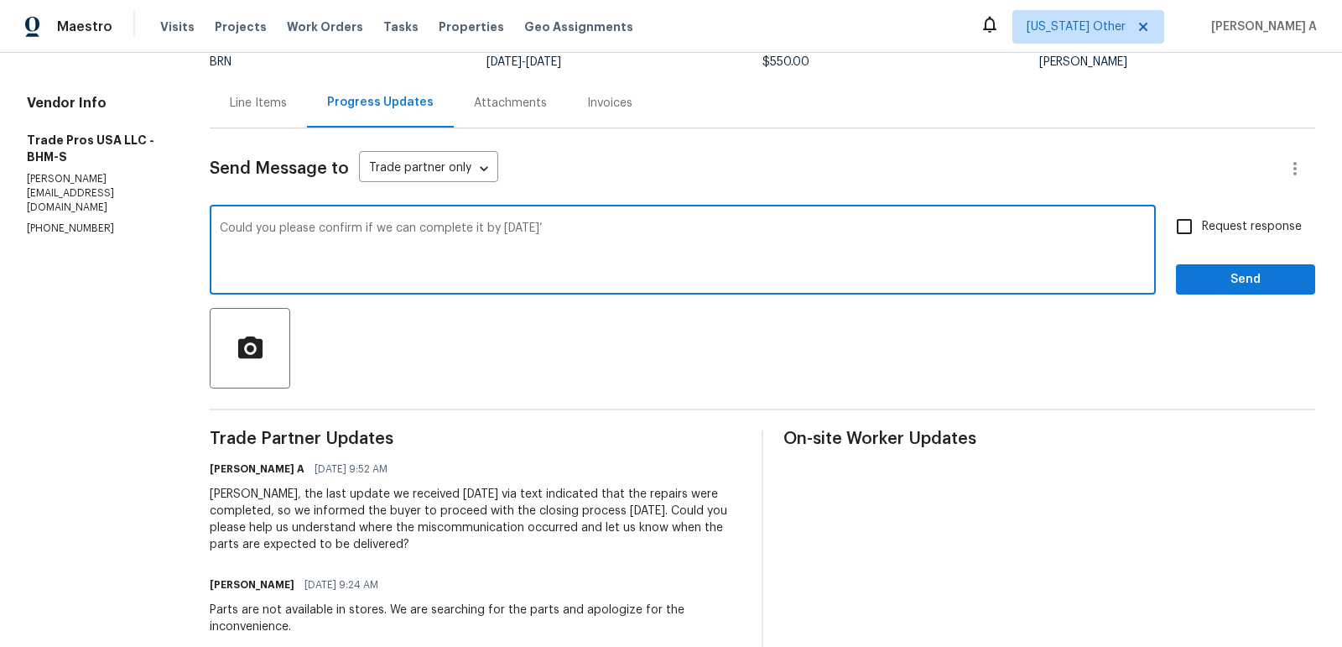
click at [435, 235] on textarea "Could you please confirm if we can complete it by tomorrow’" at bounding box center [683, 251] width 926 height 59
type textarea "Could you please confirm if we can complete it by tomorrow?"
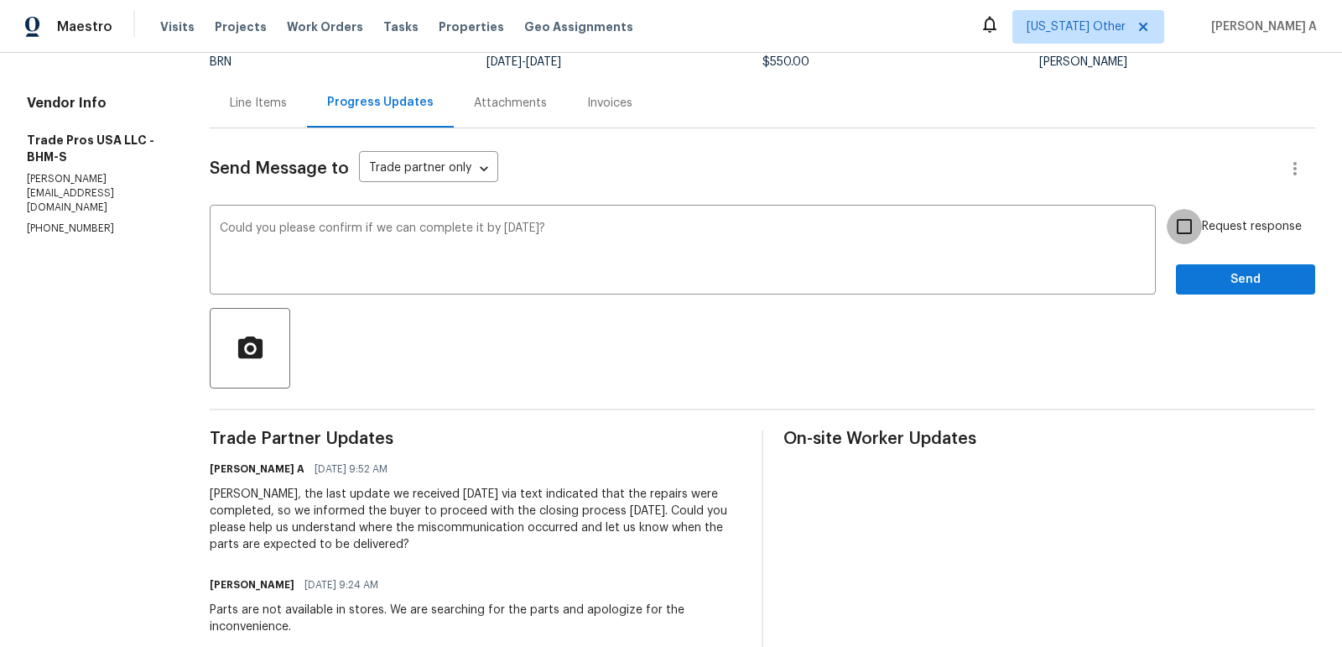
click at [1202, 224] on input "Request response" at bounding box center [1184, 226] width 35 height 35
checkbox input "true"
click at [1248, 271] on span "Send" at bounding box center [1246, 279] width 112 height 21
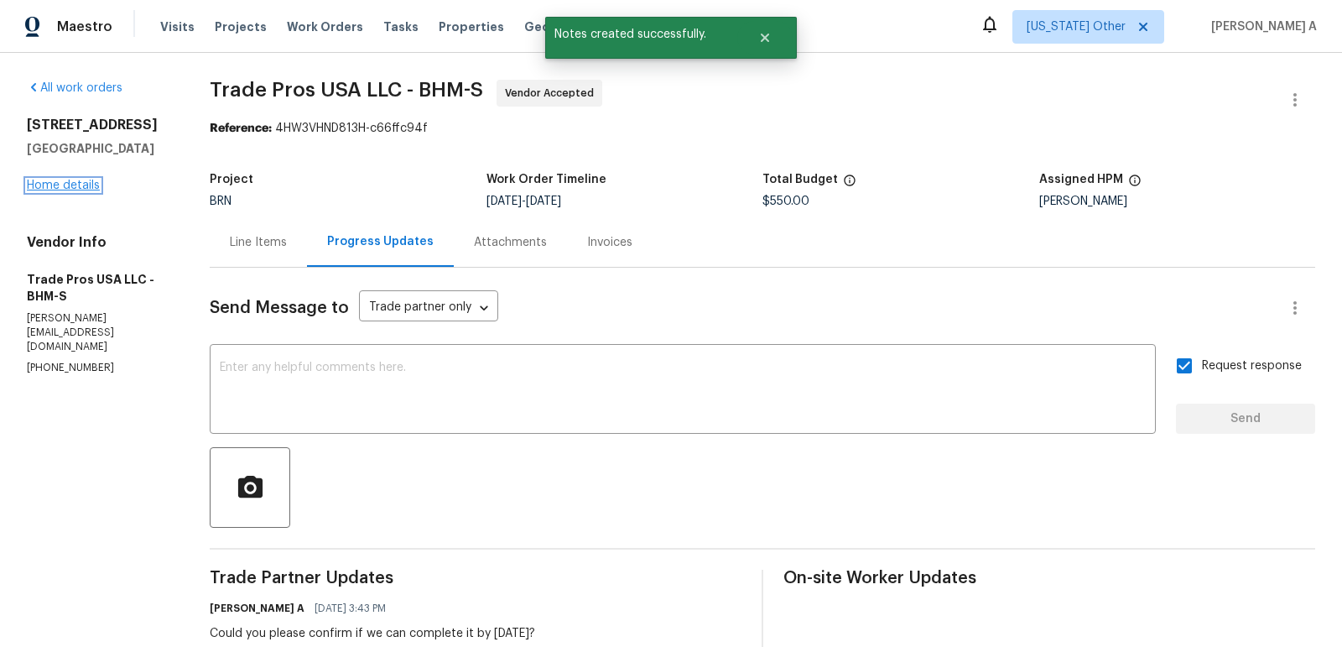
click at [85, 185] on link "Home details" at bounding box center [63, 186] width 73 height 12
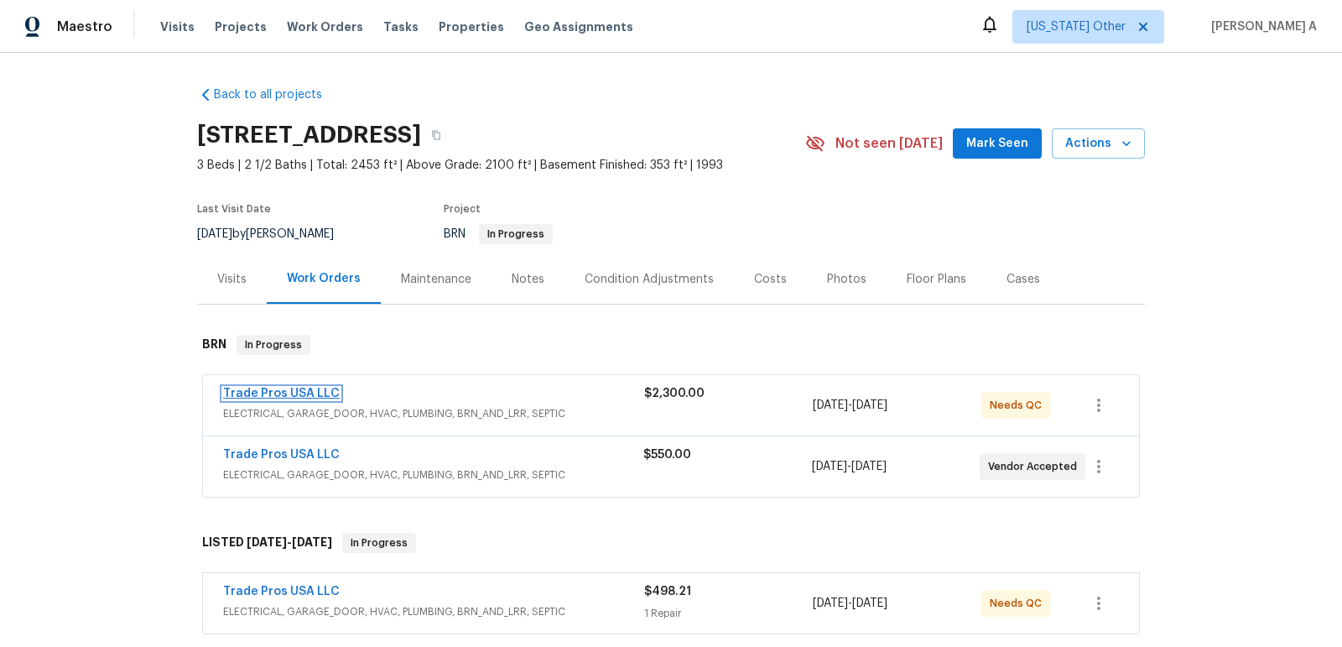
click at [278, 393] on link "Trade Pros USA LLC" at bounding box center [281, 394] width 117 height 12
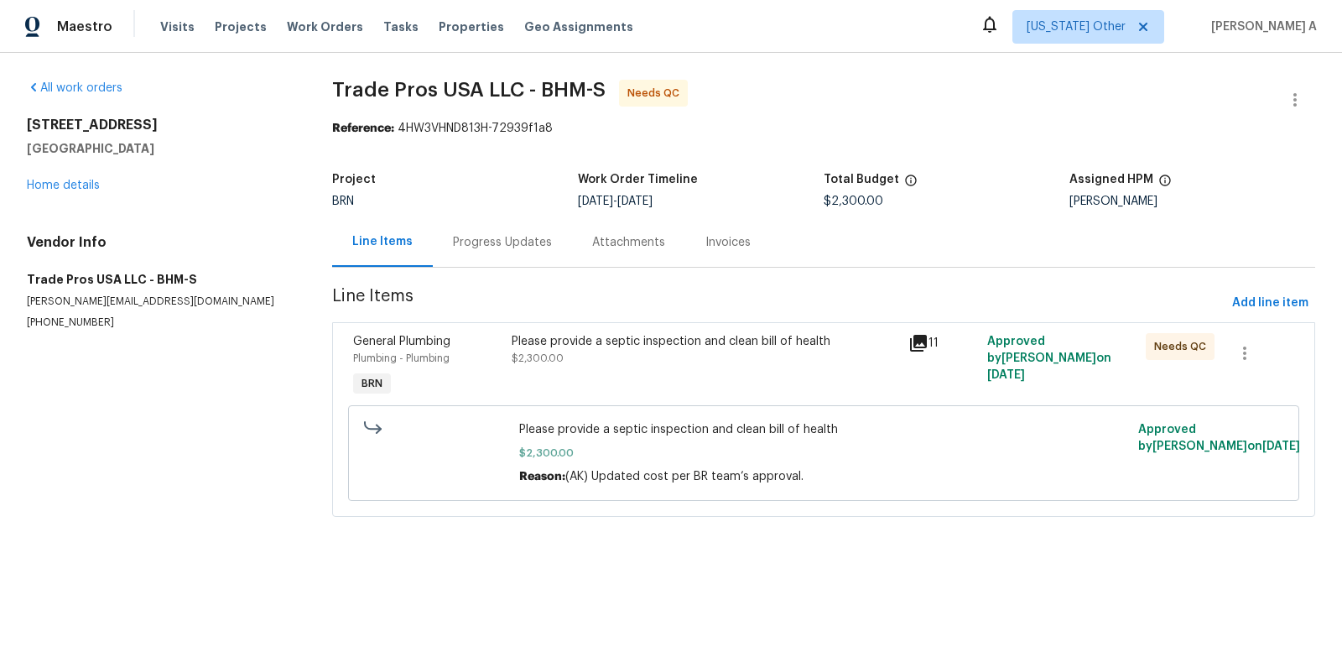
click at [437, 249] on div "Progress Updates" at bounding box center [502, 242] width 139 height 50
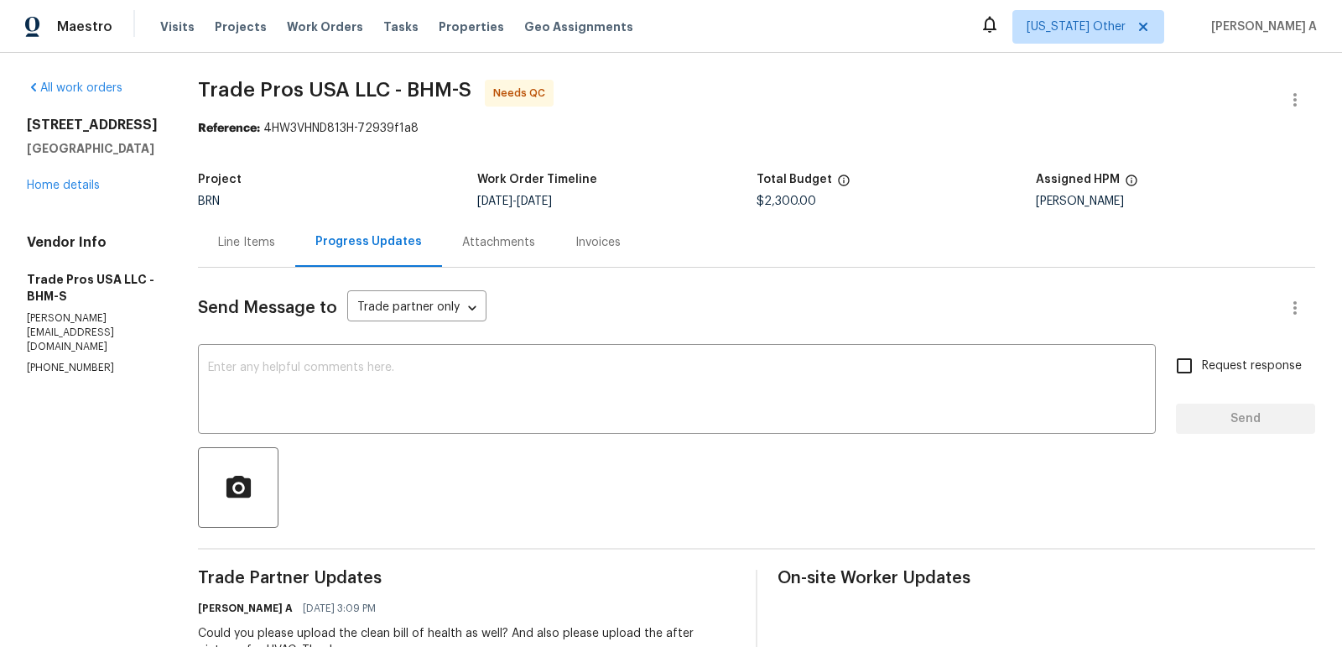
scroll to position [42, 0]
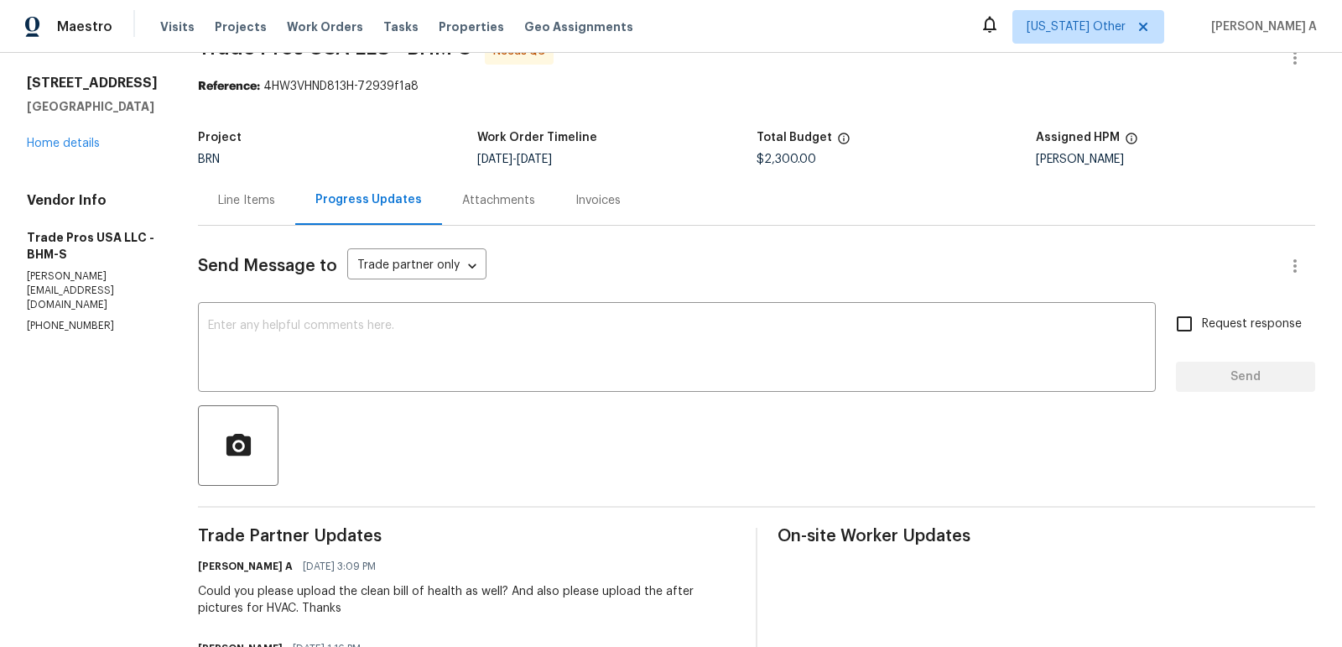
click at [240, 202] on div "Line Items" at bounding box center [246, 200] width 57 height 17
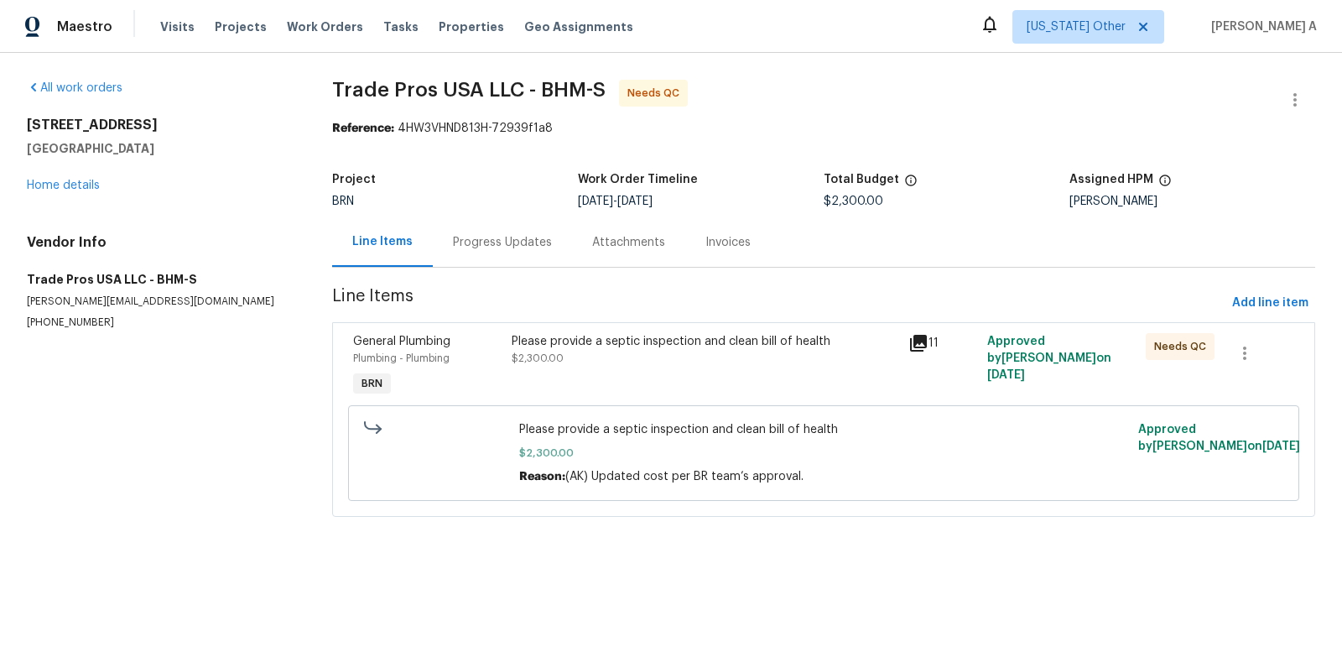
click at [562, 357] on div "Please provide a septic inspection and clean bill of health $2,300.00" at bounding box center [705, 350] width 387 height 34
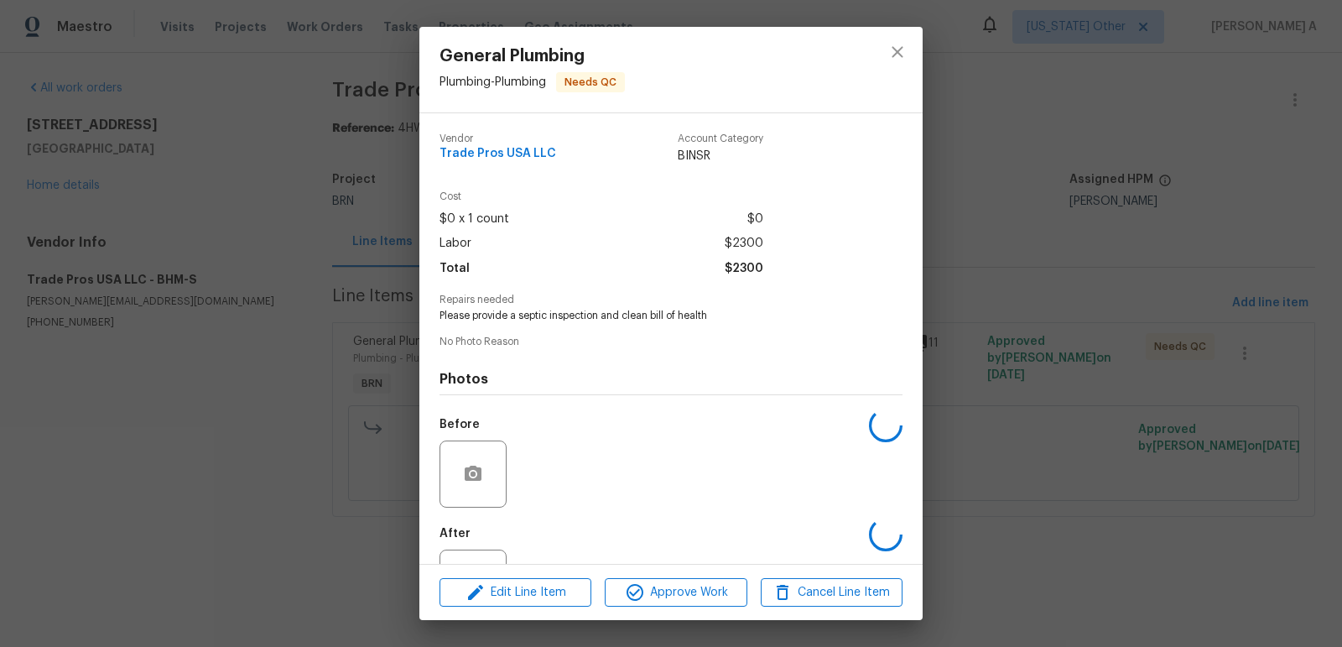
scroll to position [70, 0]
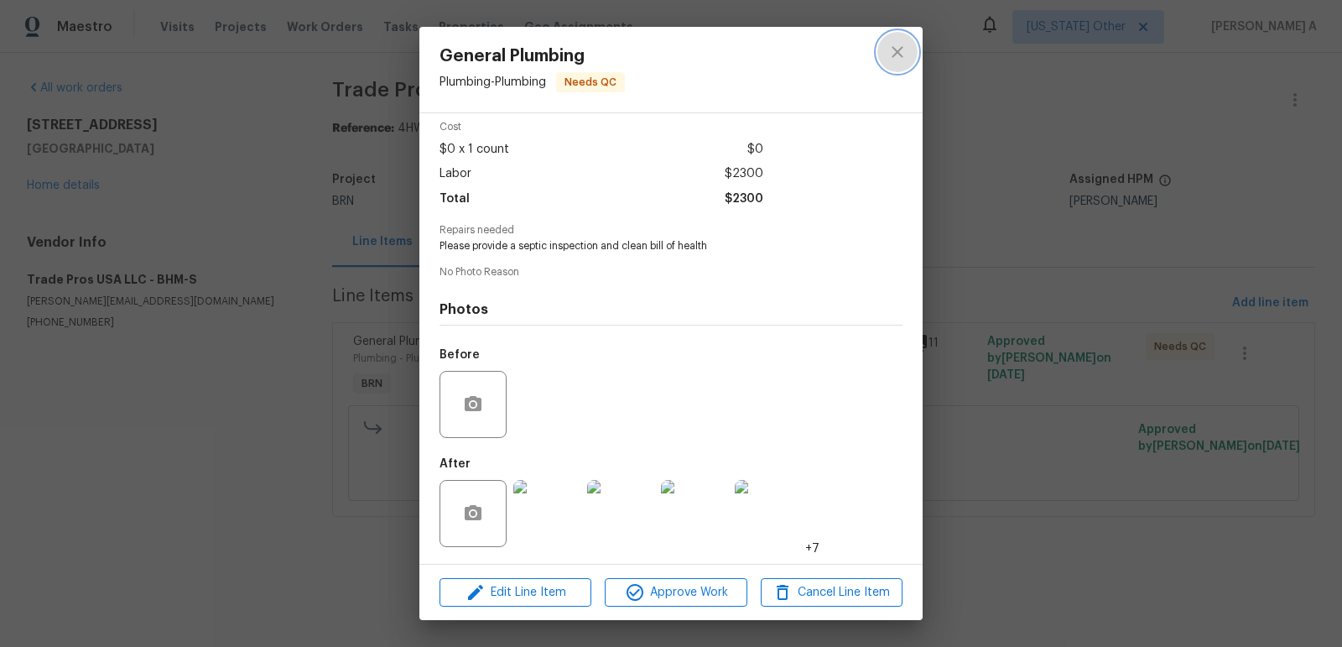
click at [899, 50] on icon "close" at bounding box center [897, 51] width 11 height 11
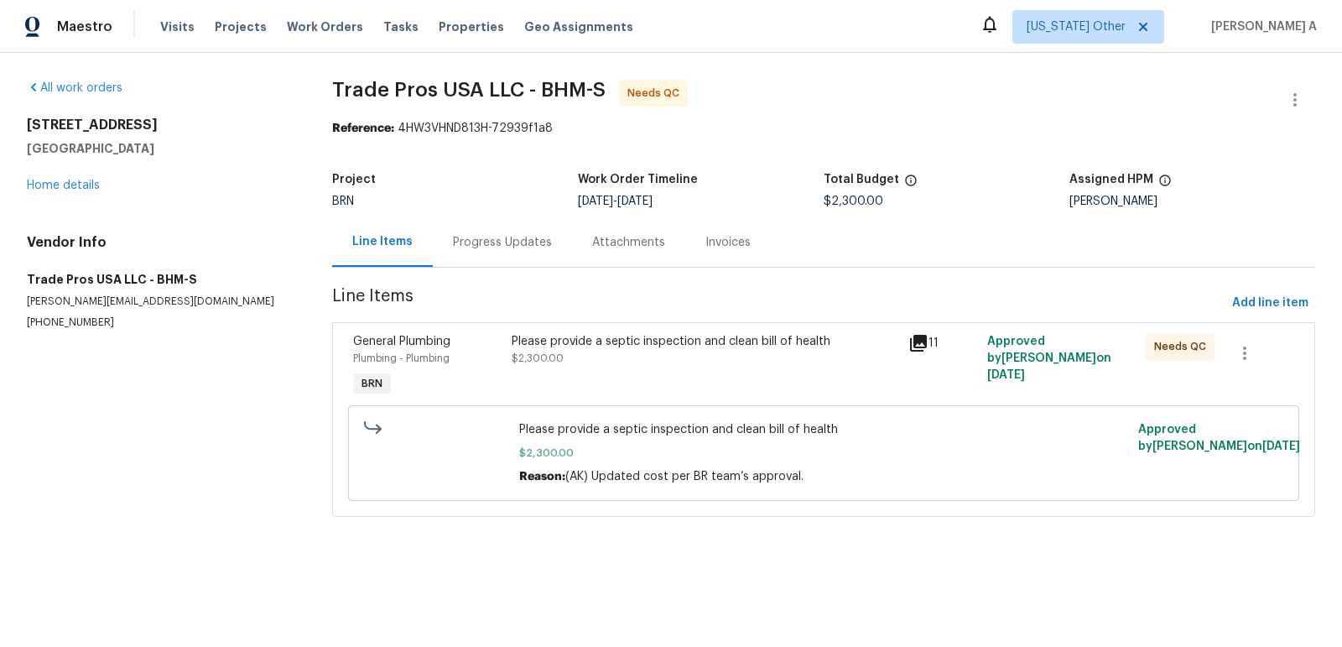
click at [34, 322] on p "(256) 910-1247" at bounding box center [159, 322] width 265 height 14
copy p "(256) 910-1247"
drag, startPoint x: 315, startPoint y: 94, endPoint x: 454, endPoint y: 88, distance: 139.4
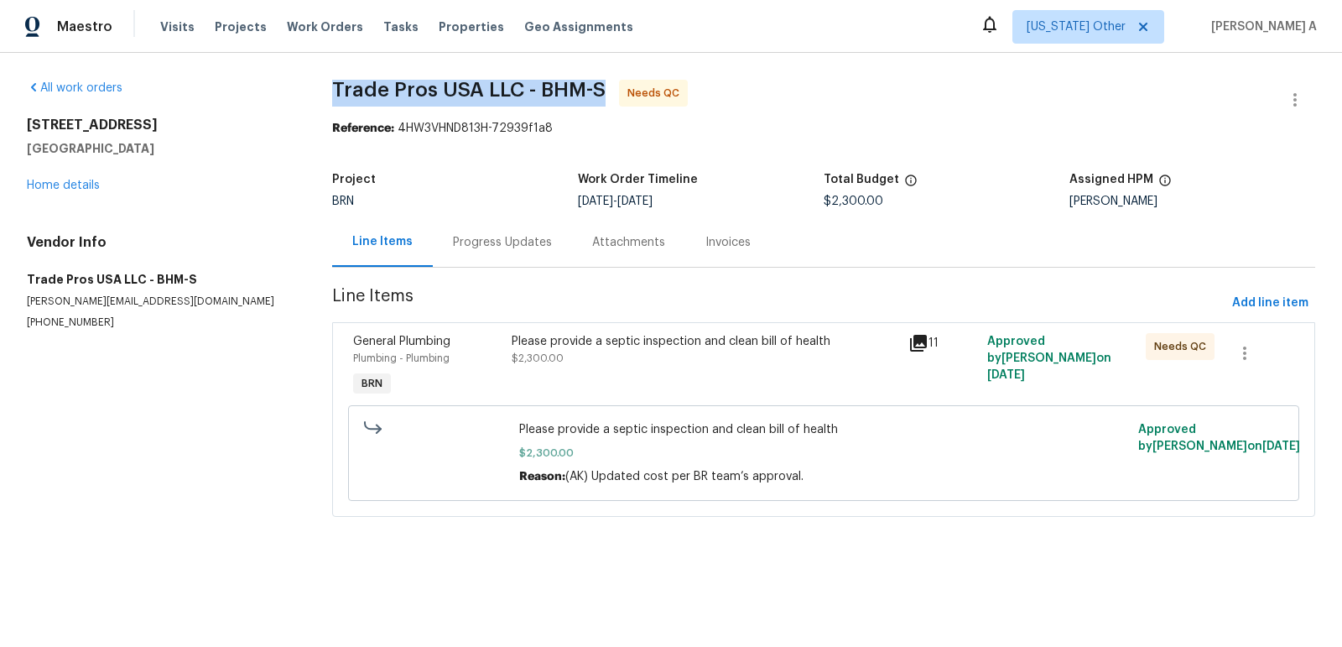
click at [454, 88] on div "All work orders 806 14th Ave Pleasant Grove, AL 35127 Home details Vendor Info …" at bounding box center [671, 308] width 1342 height 511
click at [454, 88] on span "Trade Pros USA LLC - BHM-S" at bounding box center [469, 90] width 274 height 20
drag, startPoint x: 482, startPoint y: 87, endPoint x: 325, endPoint y: 84, distance: 156.9
click at [325, 84] on div "All work orders 806 14th Ave Pleasant Grove, AL 35127 Home details Vendor Info …" at bounding box center [671, 308] width 1342 height 511
copy span "Trade Pros USA"
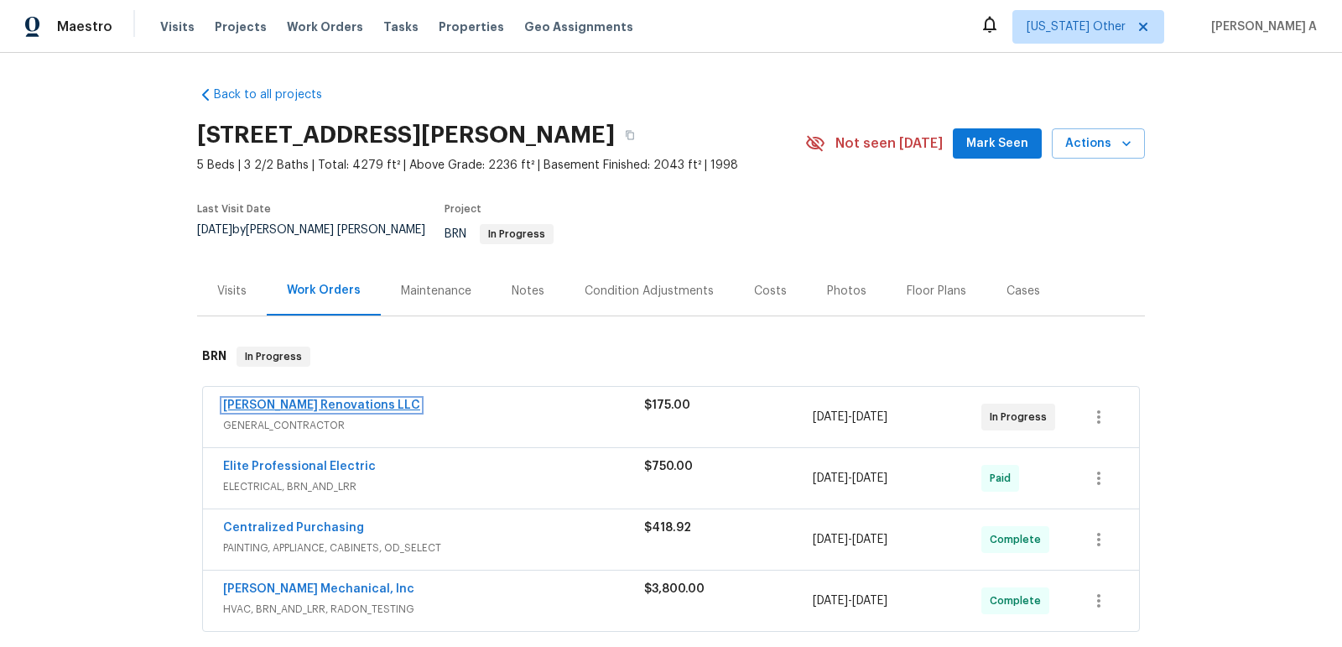
click at [279, 399] on link "Aseem Renovations LLC" at bounding box center [321, 405] width 197 height 12
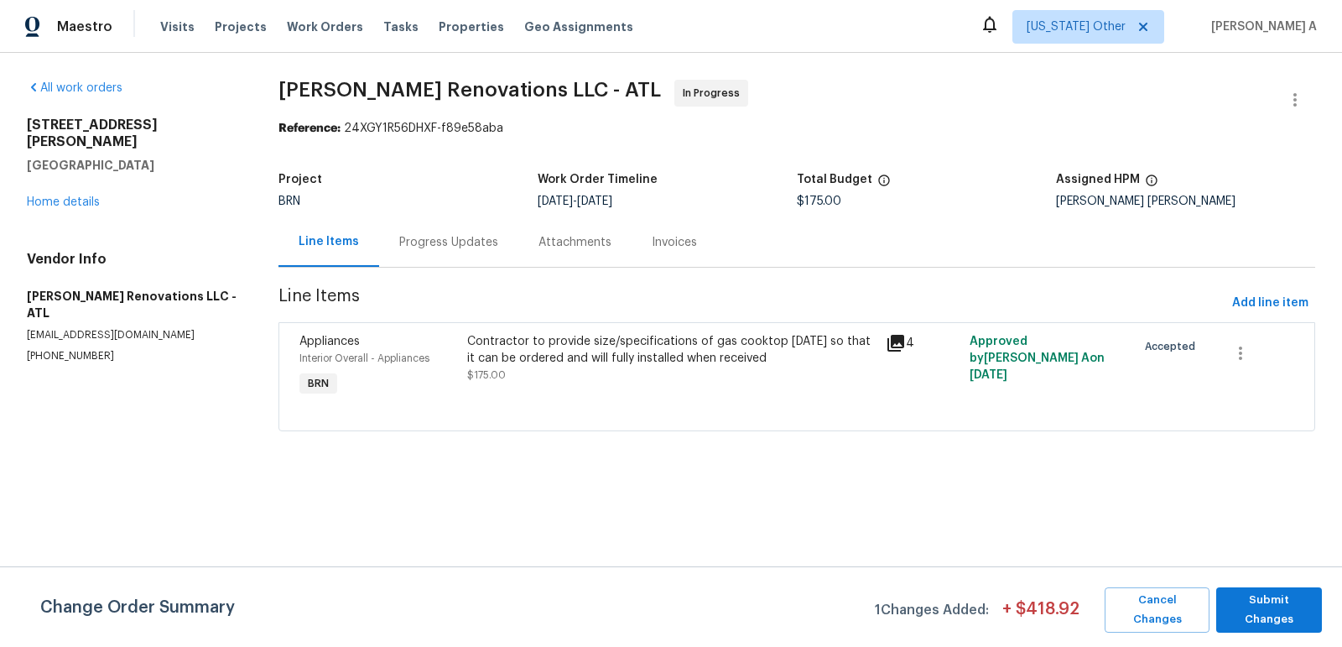
click at [433, 232] on div "Progress Updates" at bounding box center [448, 242] width 139 height 50
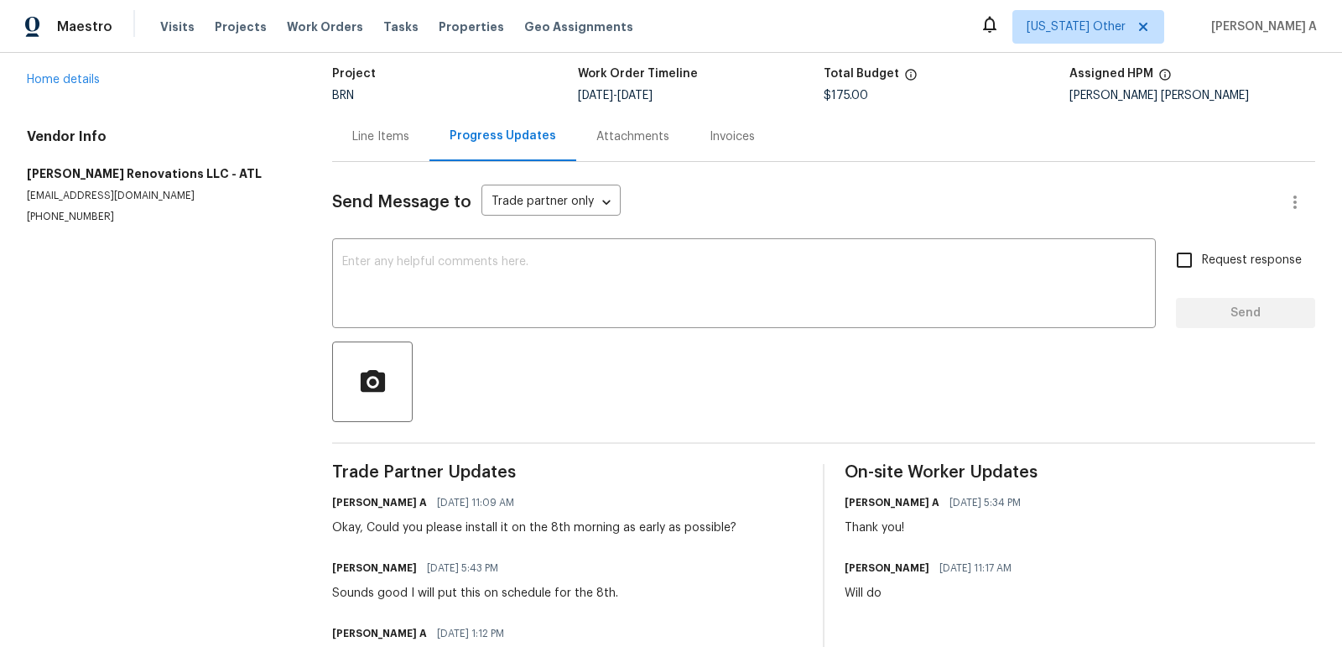
scroll to position [112, 0]
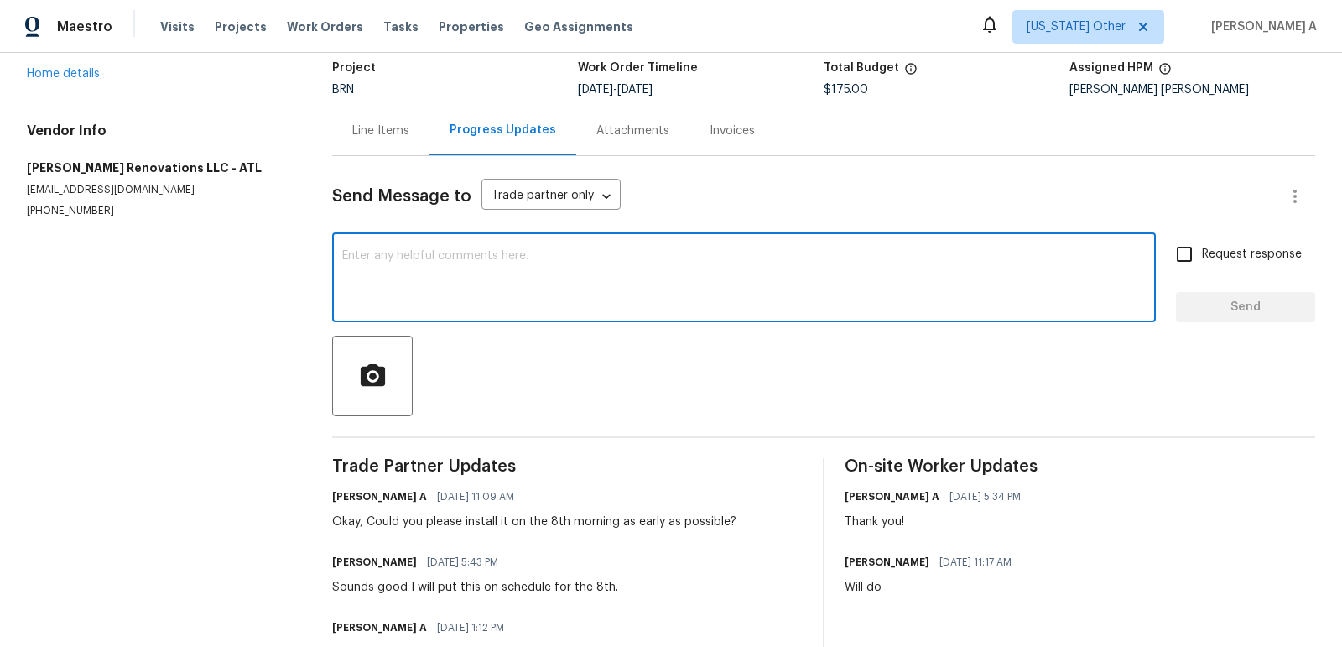
click at [427, 288] on textarea at bounding box center [744, 279] width 804 height 59
paste textarea "The cooktop was delivered"
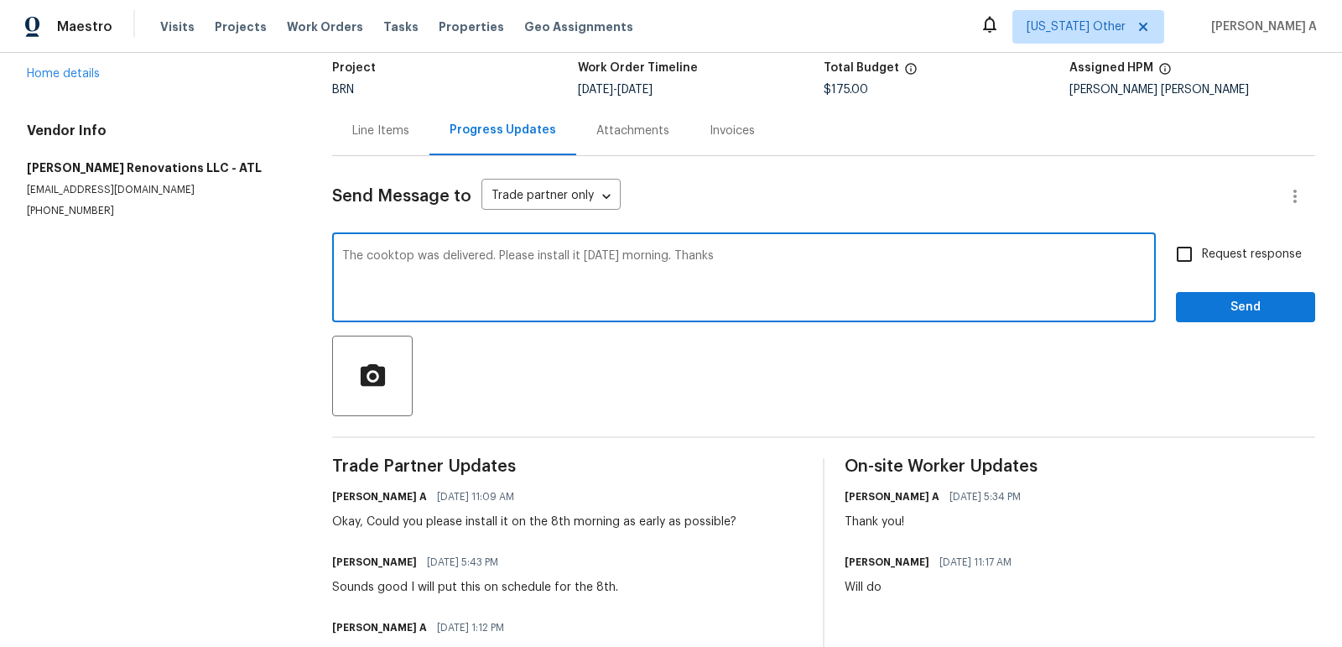
type textarea "The cooktop was delivered. Please install it tomorrow morning. Thanks"
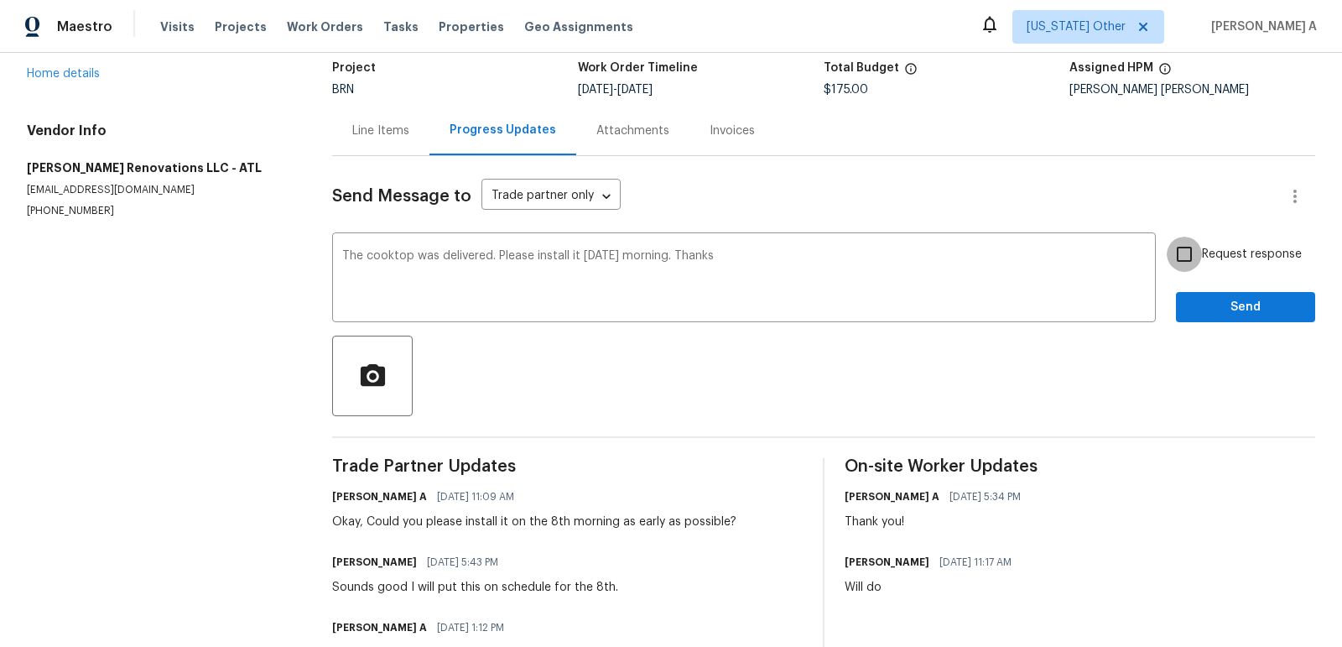
click at [1184, 254] on input "Request response" at bounding box center [1184, 254] width 35 height 35
checkbox input "true"
click at [1218, 308] on span "Send" at bounding box center [1246, 307] width 112 height 21
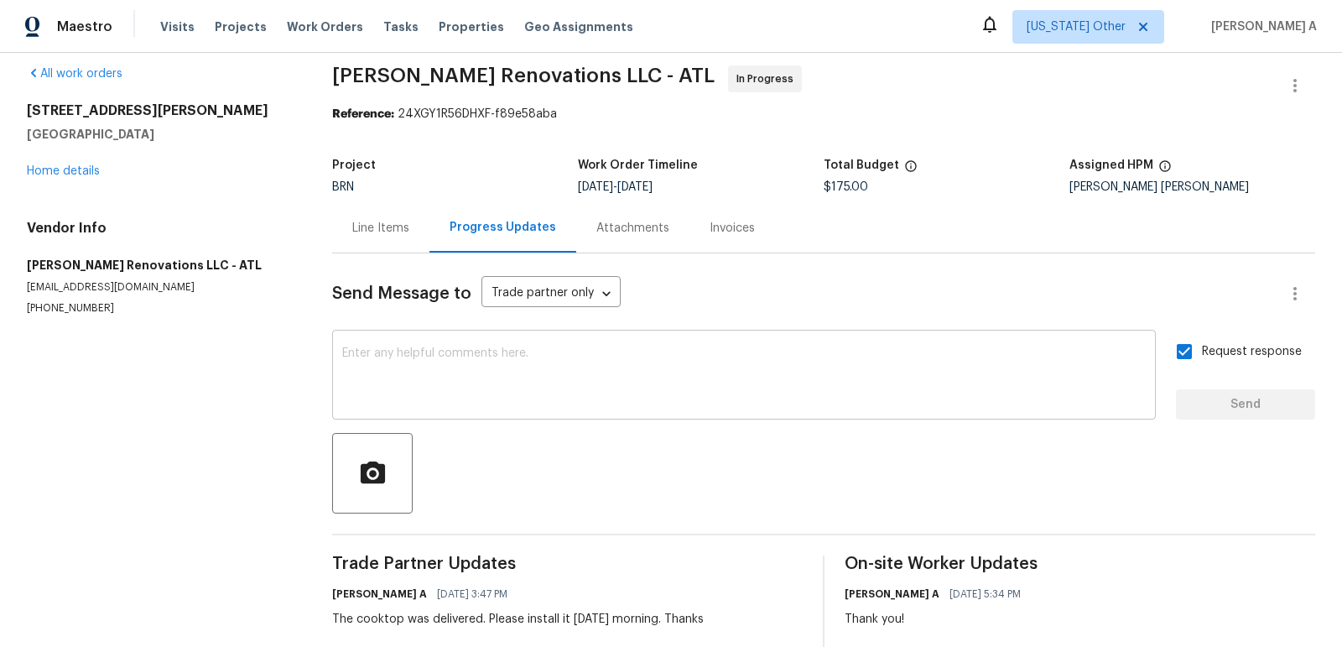
scroll to position [0, 0]
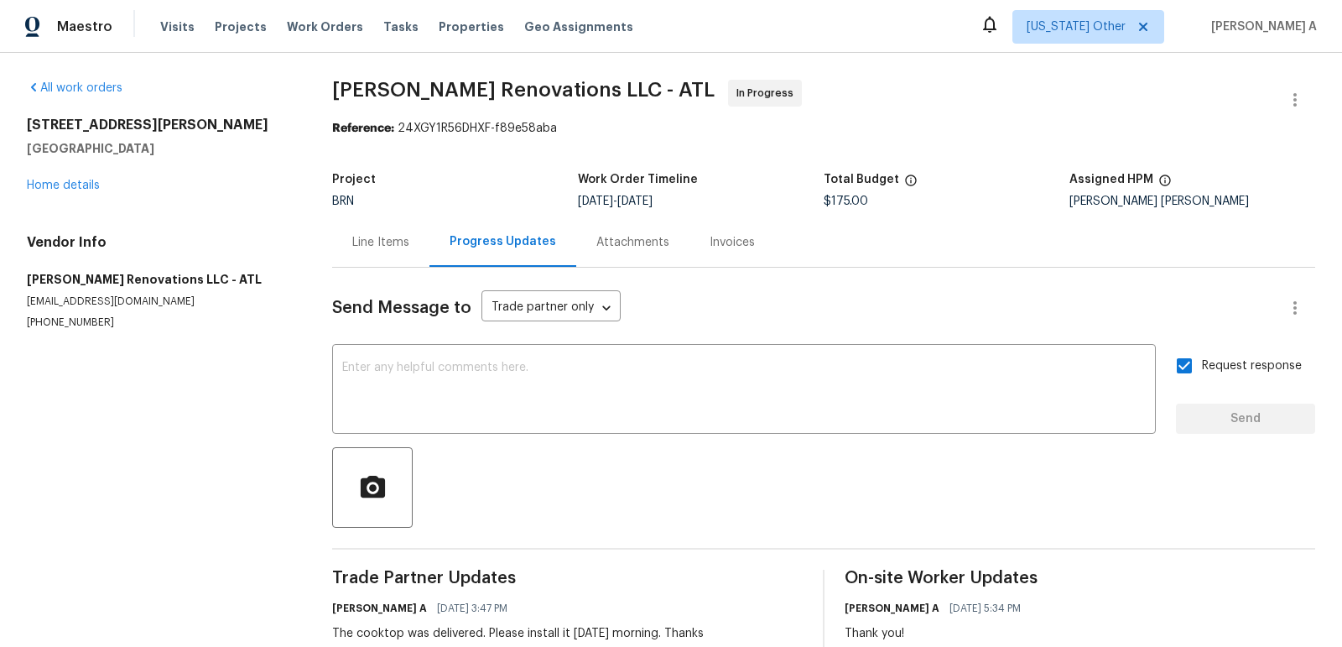
click at [361, 246] on div "Line Items" at bounding box center [380, 242] width 57 height 17
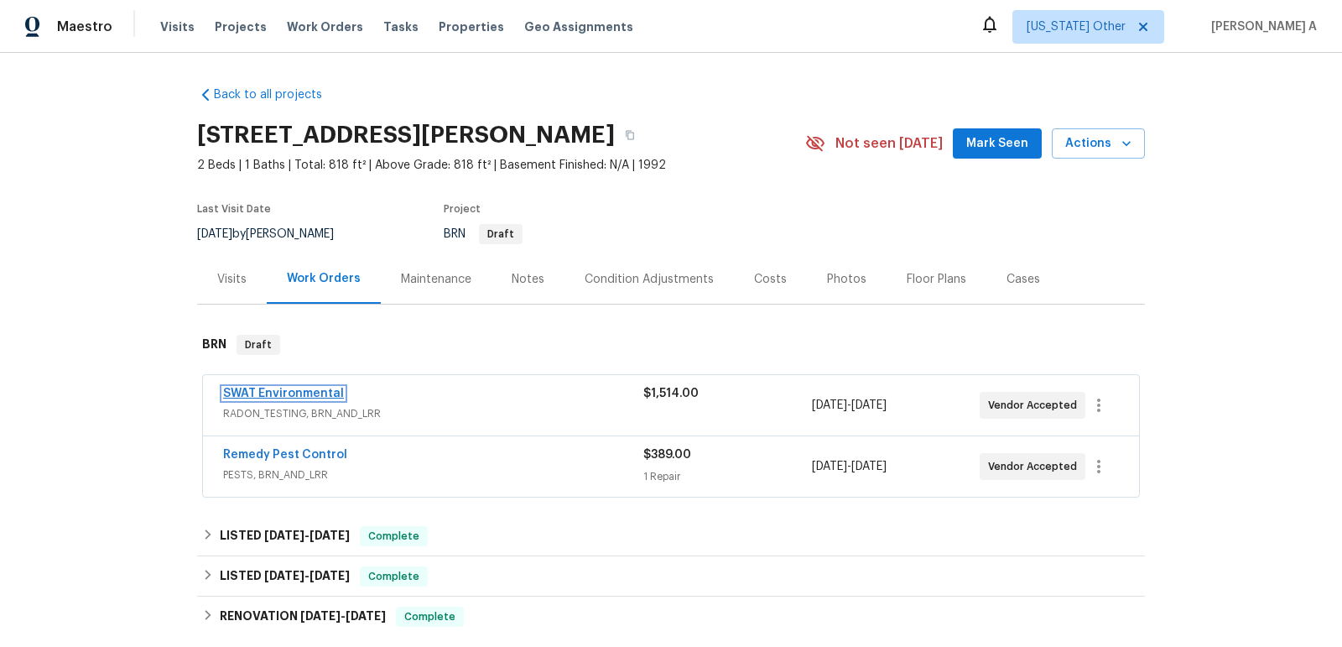
click at [266, 392] on link "SWAT Environmental" at bounding box center [283, 394] width 121 height 12
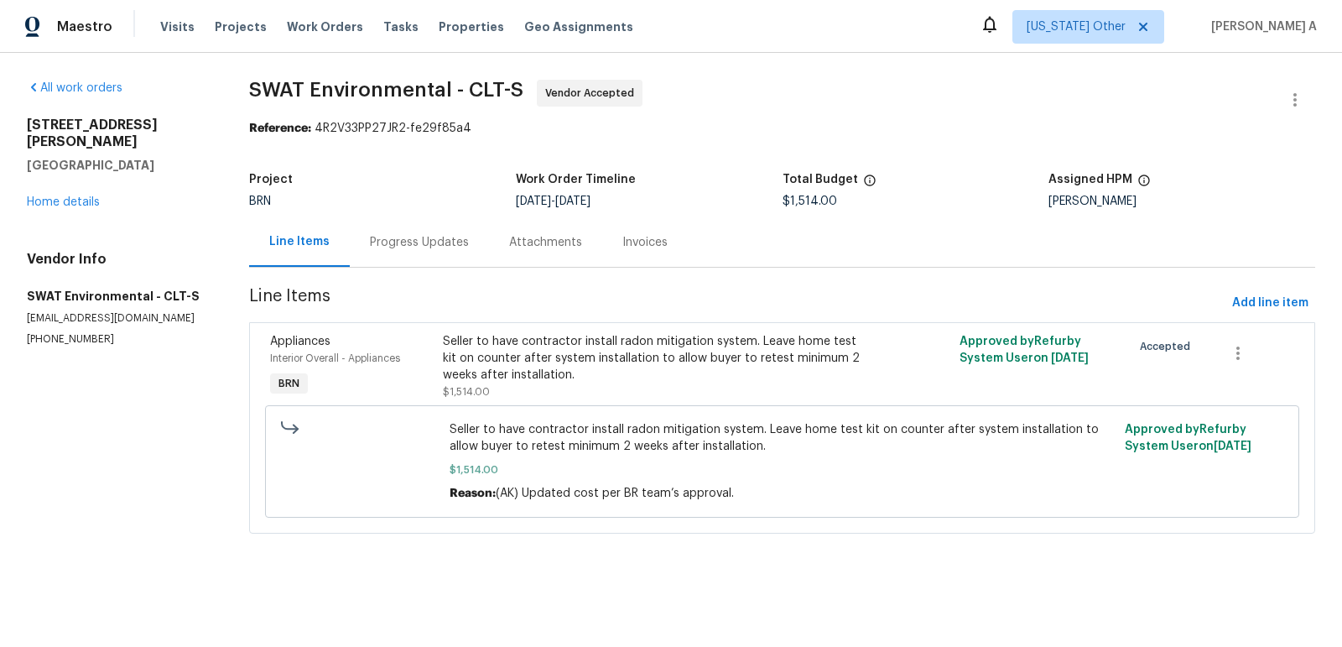
click at [426, 238] on div "Progress Updates" at bounding box center [419, 242] width 99 height 17
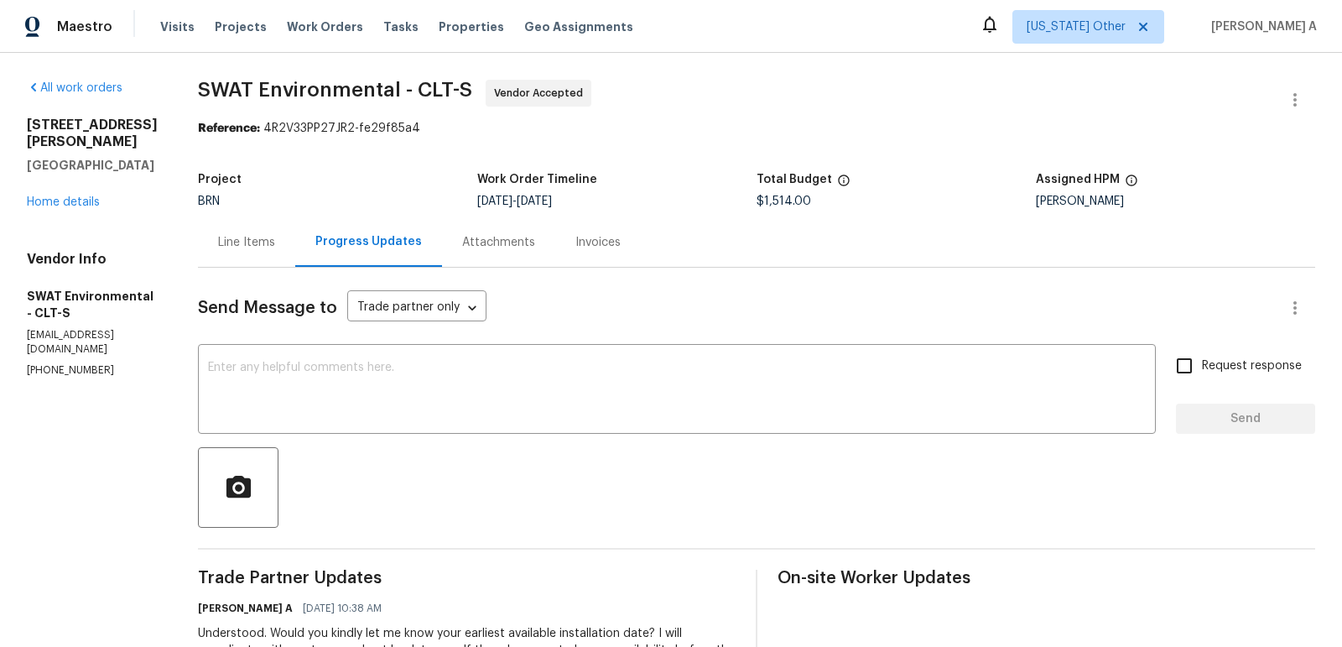
scroll to position [76, 0]
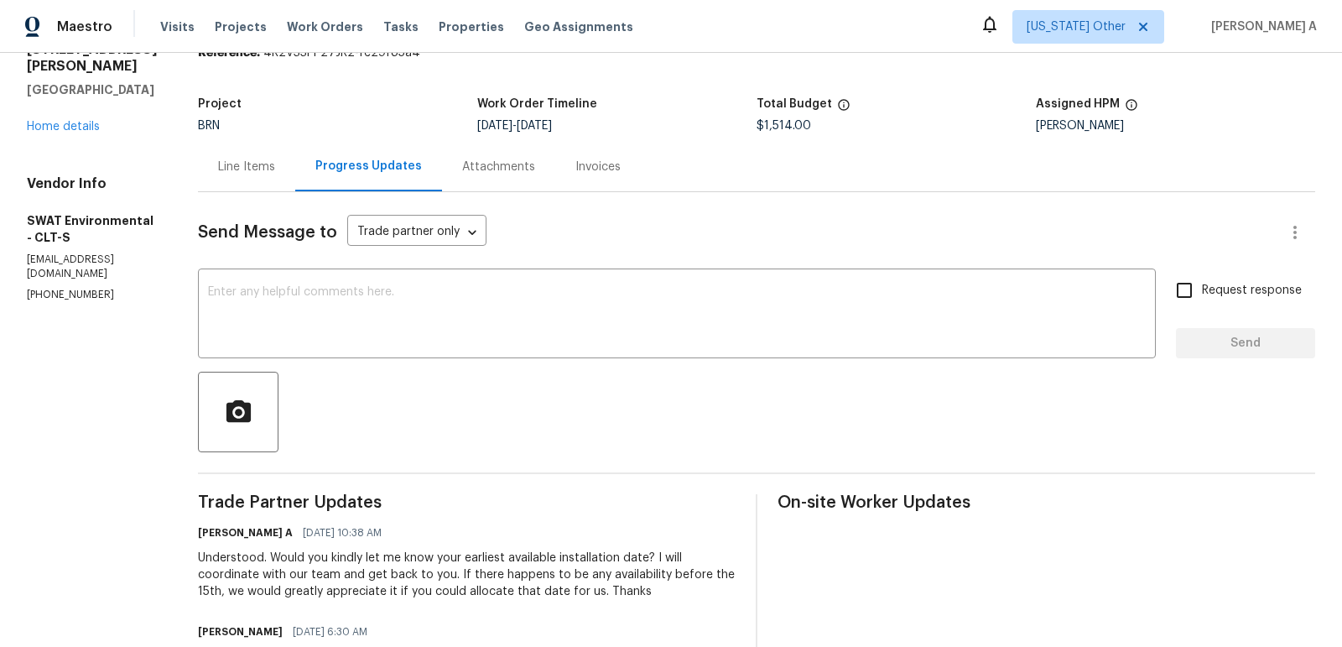
click at [831, 189] on div "Line Items Progress Updates Attachments Invoices" at bounding box center [757, 167] width 1118 height 50
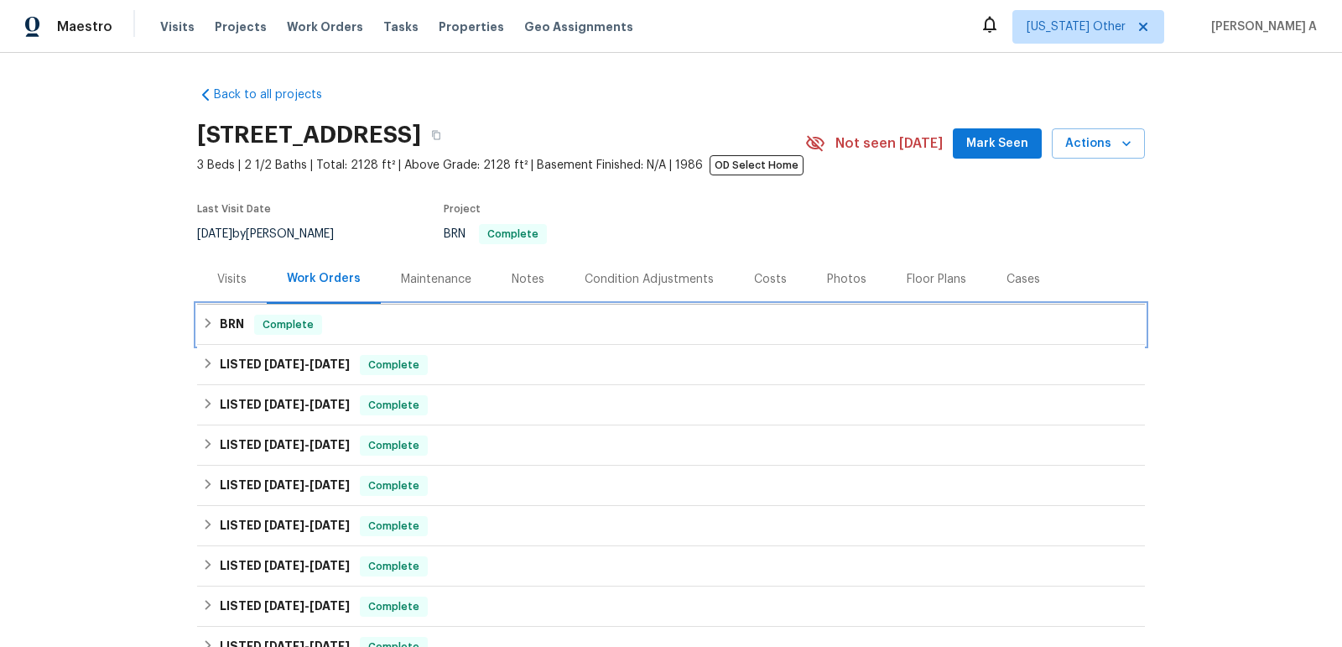
click at [291, 332] on span "Complete" at bounding box center [288, 324] width 65 height 17
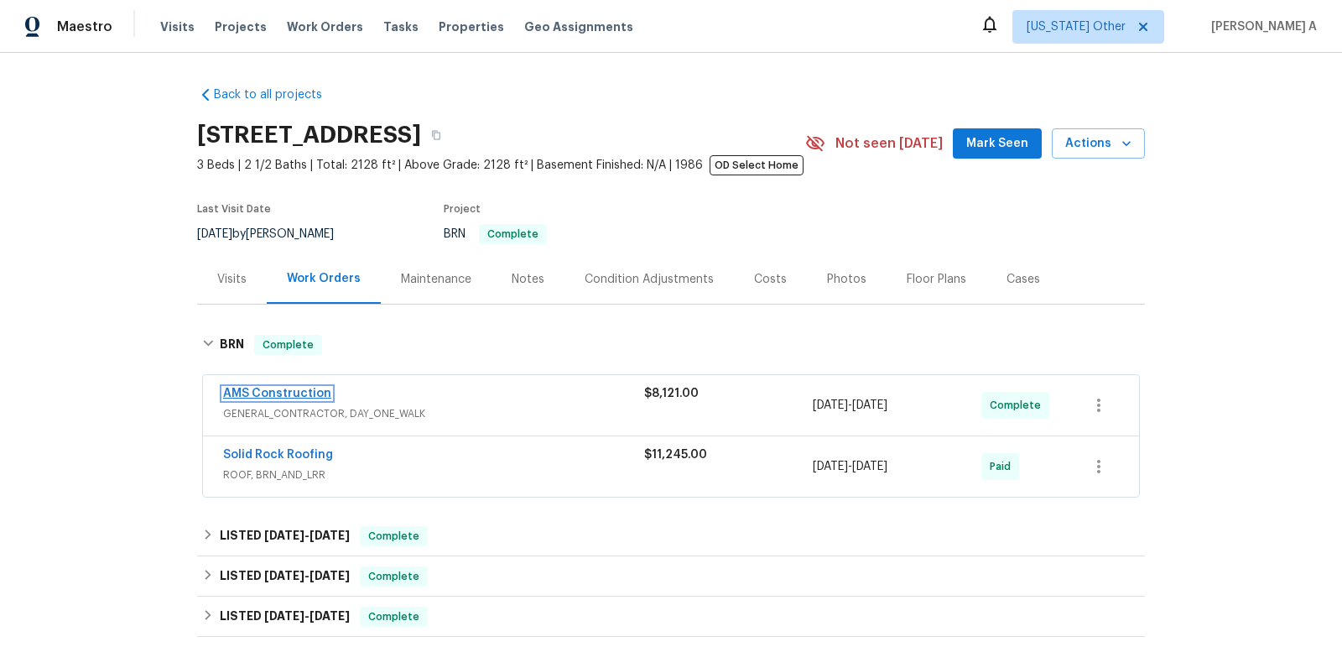
click at [284, 391] on link "AMS Construction" at bounding box center [277, 394] width 108 height 12
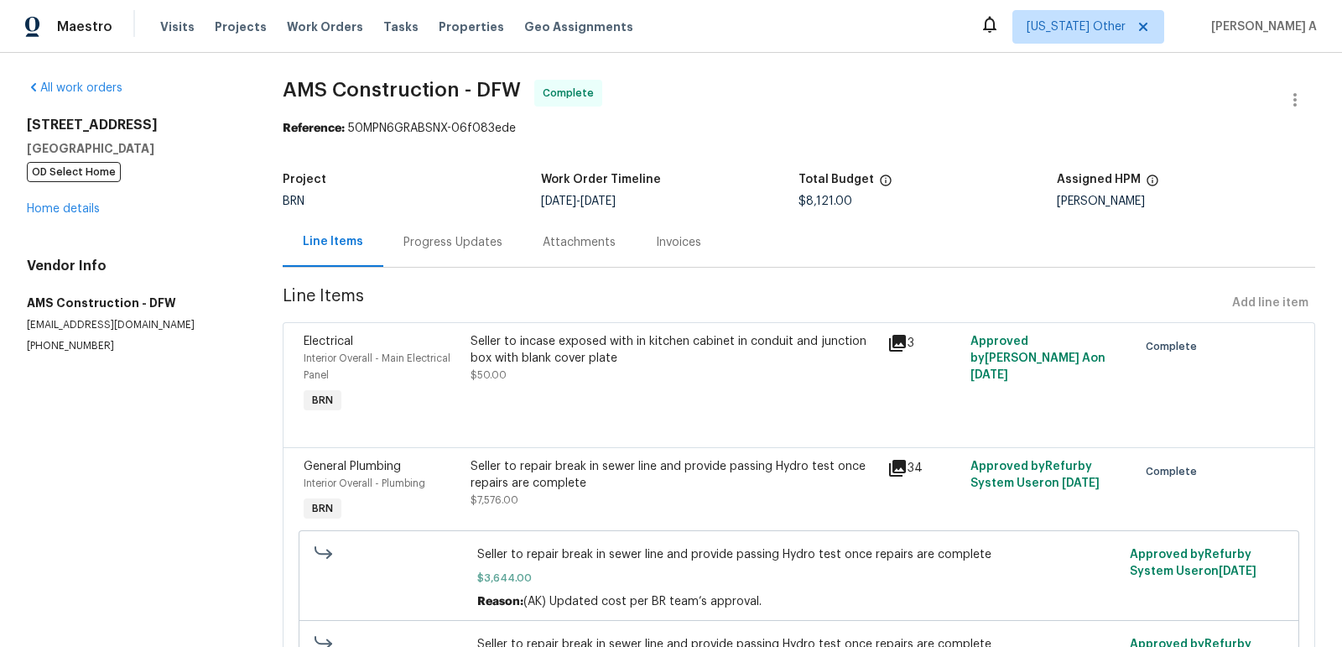
click at [672, 239] on div "Invoices" at bounding box center [678, 242] width 45 height 17
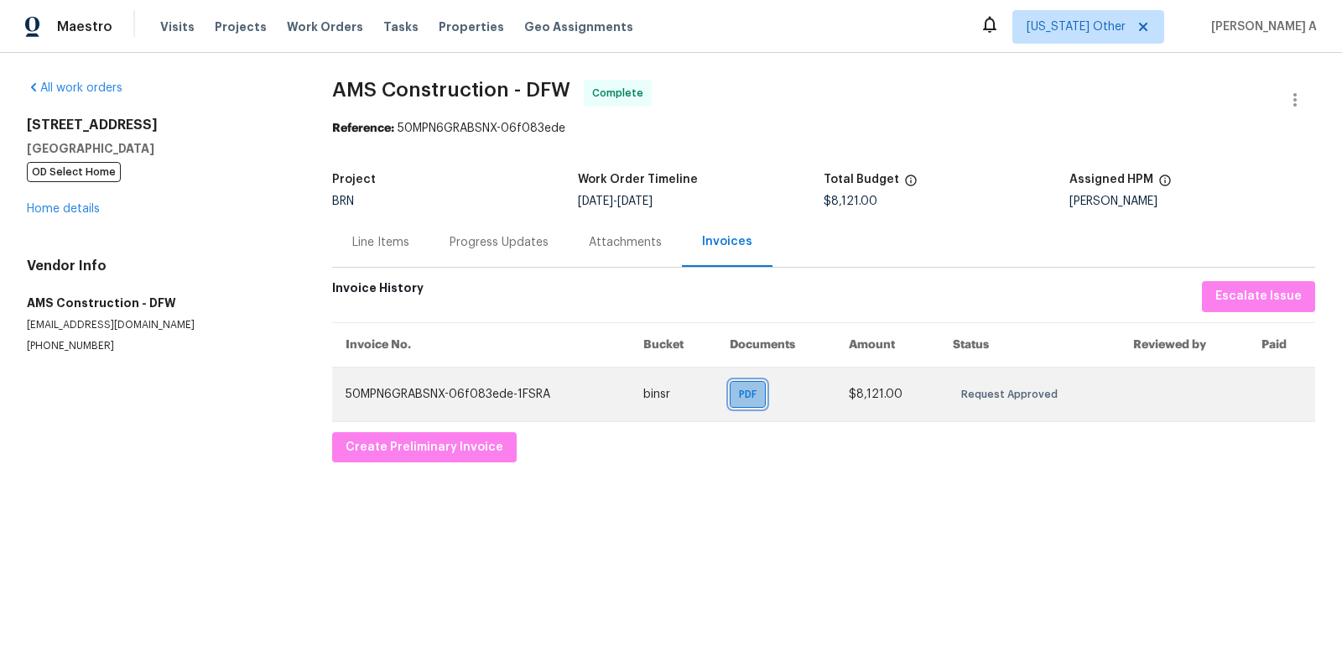
click at [758, 383] on div "PDF" at bounding box center [748, 394] width 36 height 27
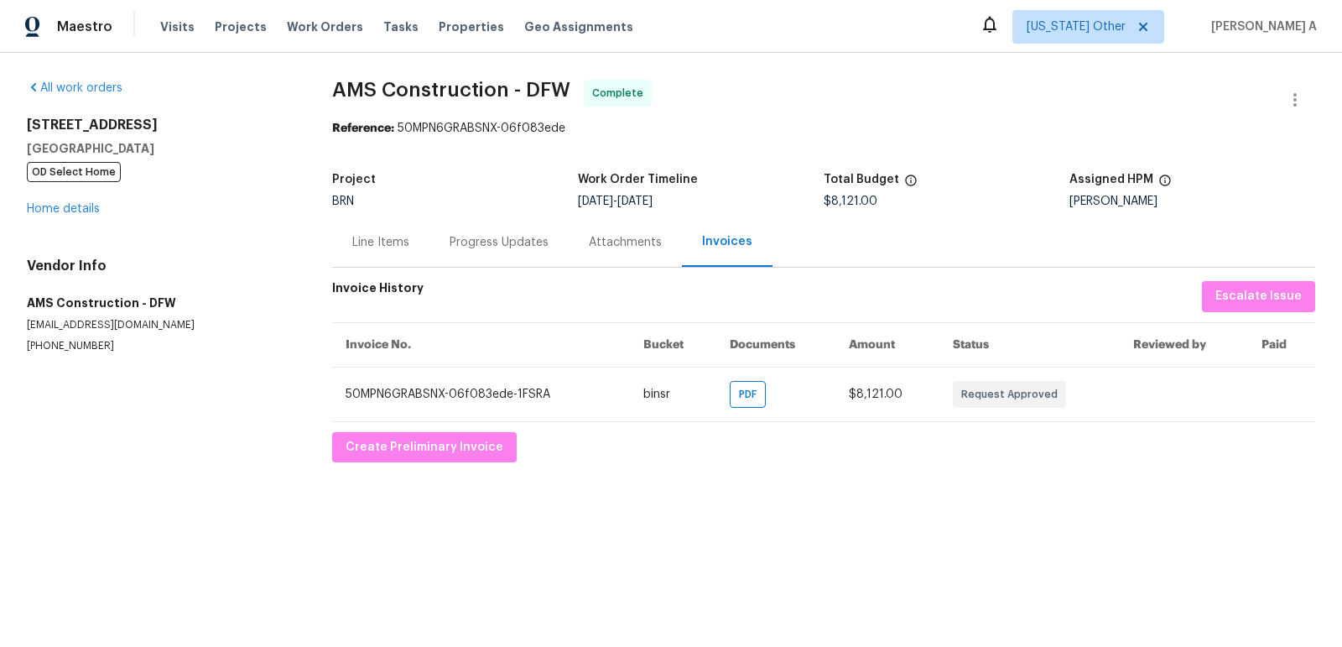
click at [498, 248] on div "Progress Updates" at bounding box center [499, 242] width 99 height 17
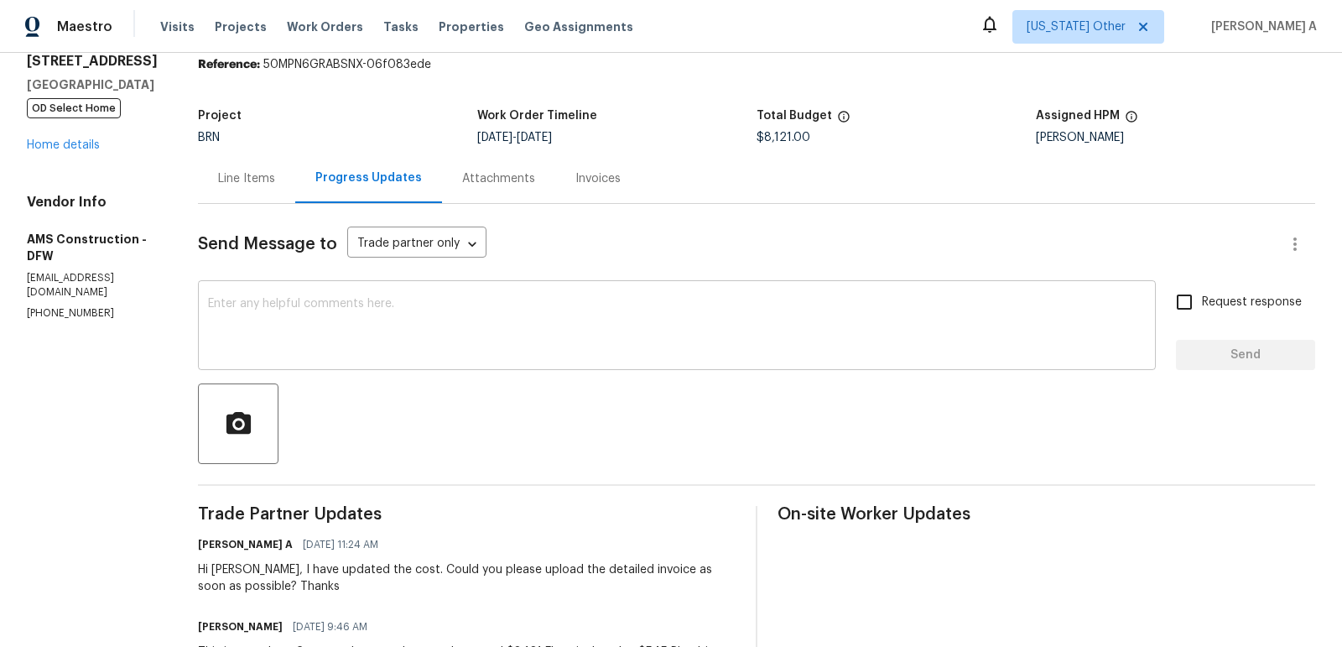
scroll to position [65, 0]
click at [416, 330] on textarea at bounding box center [677, 326] width 938 height 59
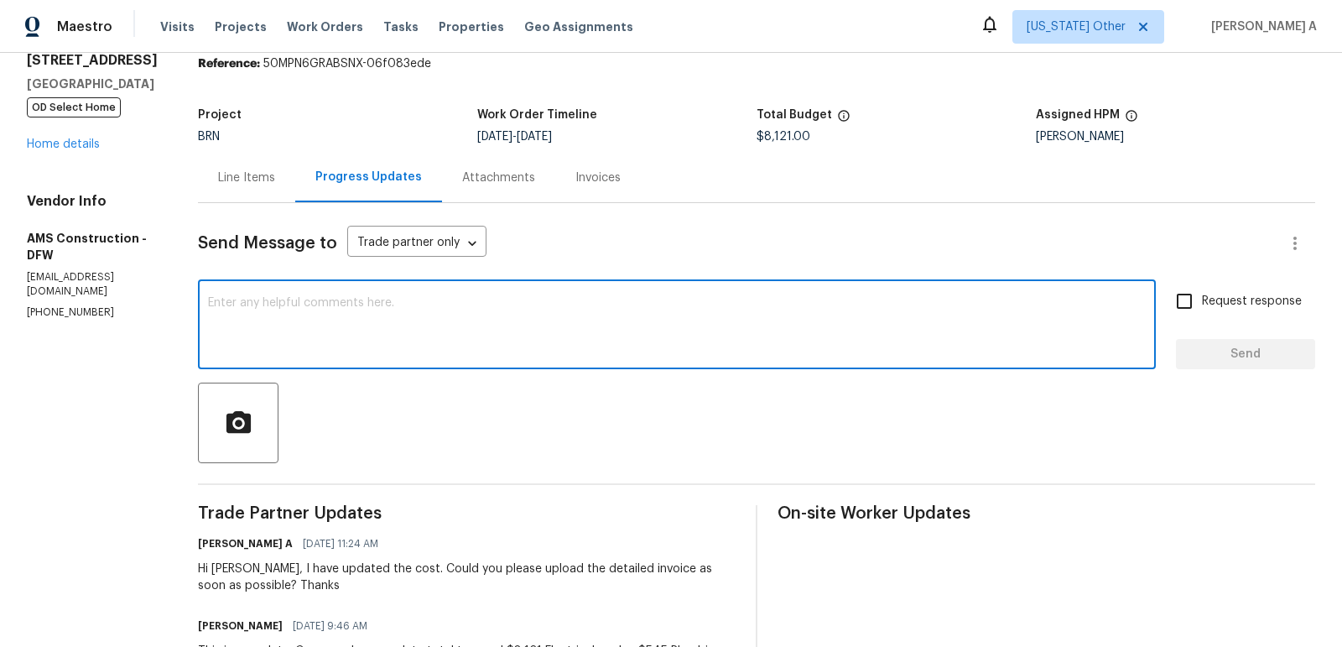
click at [404, 334] on textarea at bounding box center [677, 326] width 938 height 59
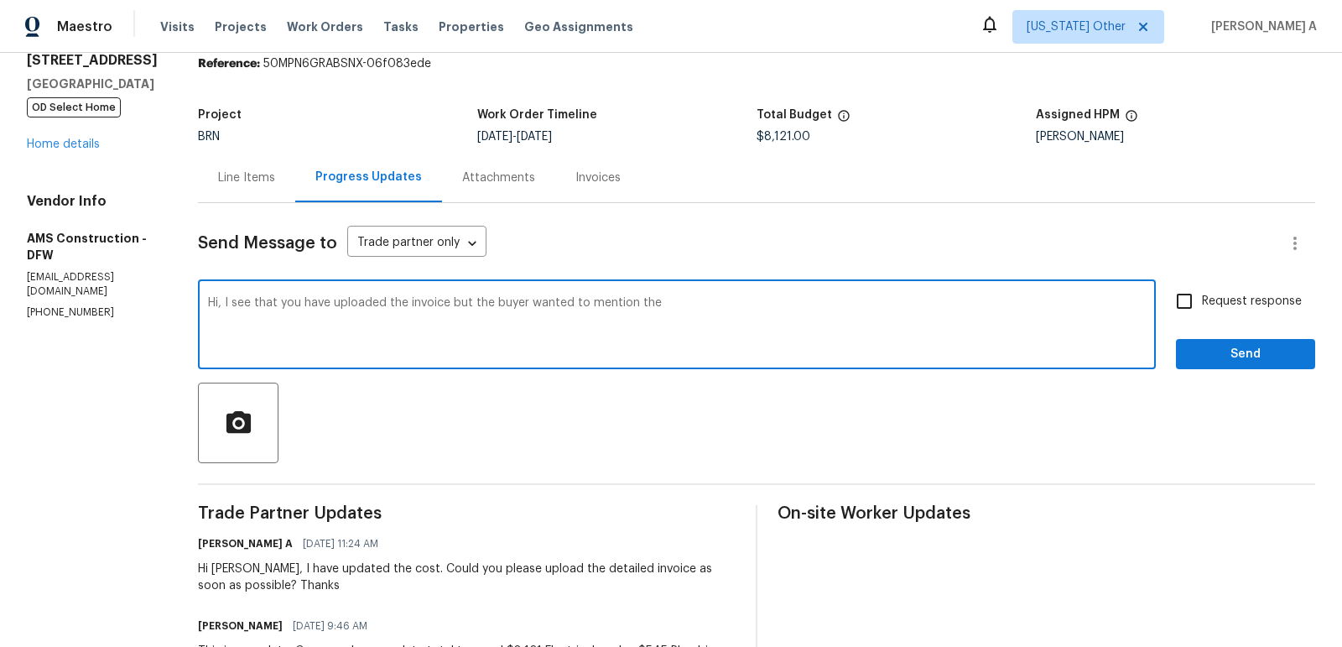
drag, startPoint x: 551, startPoint y: 306, endPoint x: 750, endPoint y: 306, distance: 198.8
click at [750, 306] on textarea "Hi, I see that you have uploaded the invoice but the buyer wanted to mention the" at bounding box center [677, 326] width 938 height 59
click at [0, 0] on span "work" at bounding box center [0, 0] width 0 height 0
click at [1036, 297] on textarea "Hi, I see that you have uploaded the invoice but the buyer wanted the invoice w…" at bounding box center [677, 326] width 938 height 59
click at [357, 312] on textarea "Hi, I see that you have uploaded the invoice but the buyer wanted the invoice w…" at bounding box center [677, 326] width 938 height 59
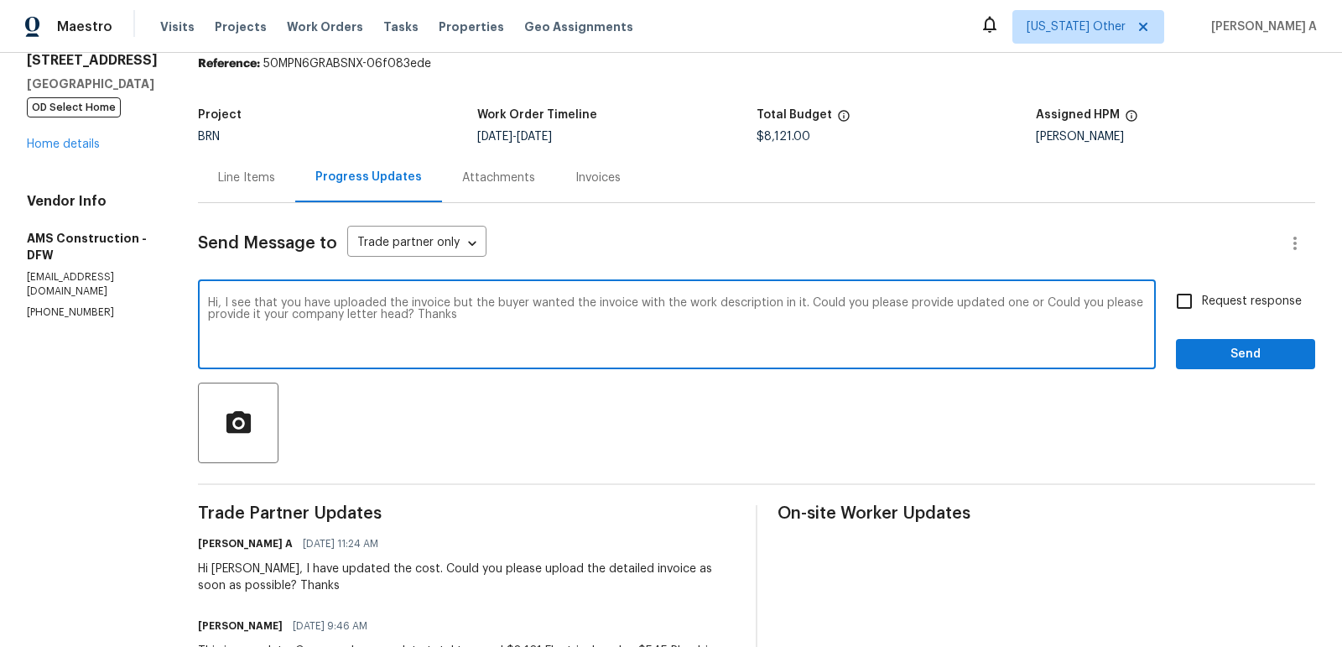
click at [0, 0] on span "Replace with" at bounding box center [0, 0] width 0 height 0
click at [0, 0] on qb-div "Fix the preposition it on" at bounding box center [0, 0] width 0 height 0
click at [0, 0] on span "updated" at bounding box center [0, 0] width 0 height 0
type textarea "Hi, I see that you have uploaded the invoice but the buyer wanted the invoice w…"
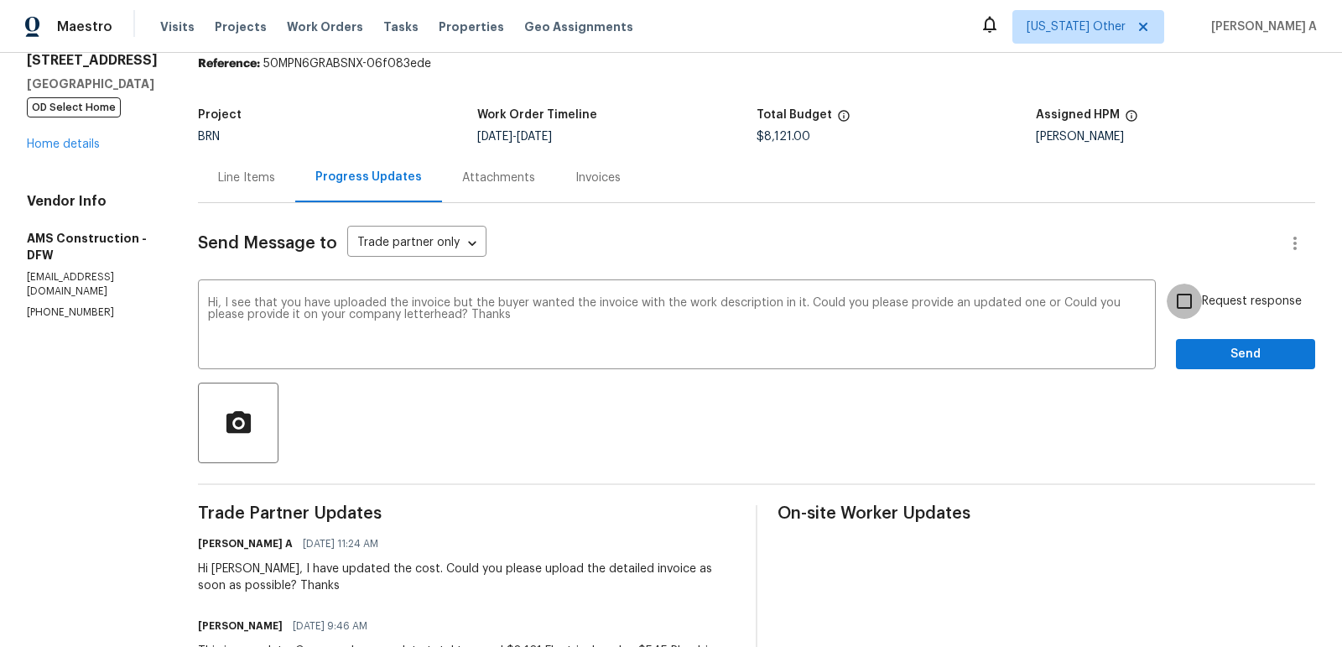
click at [1194, 288] on input "Request response" at bounding box center [1184, 301] width 35 height 35
checkbox input "true"
click at [1232, 346] on span "Send" at bounding box center [1246, 354] width 112 height 21
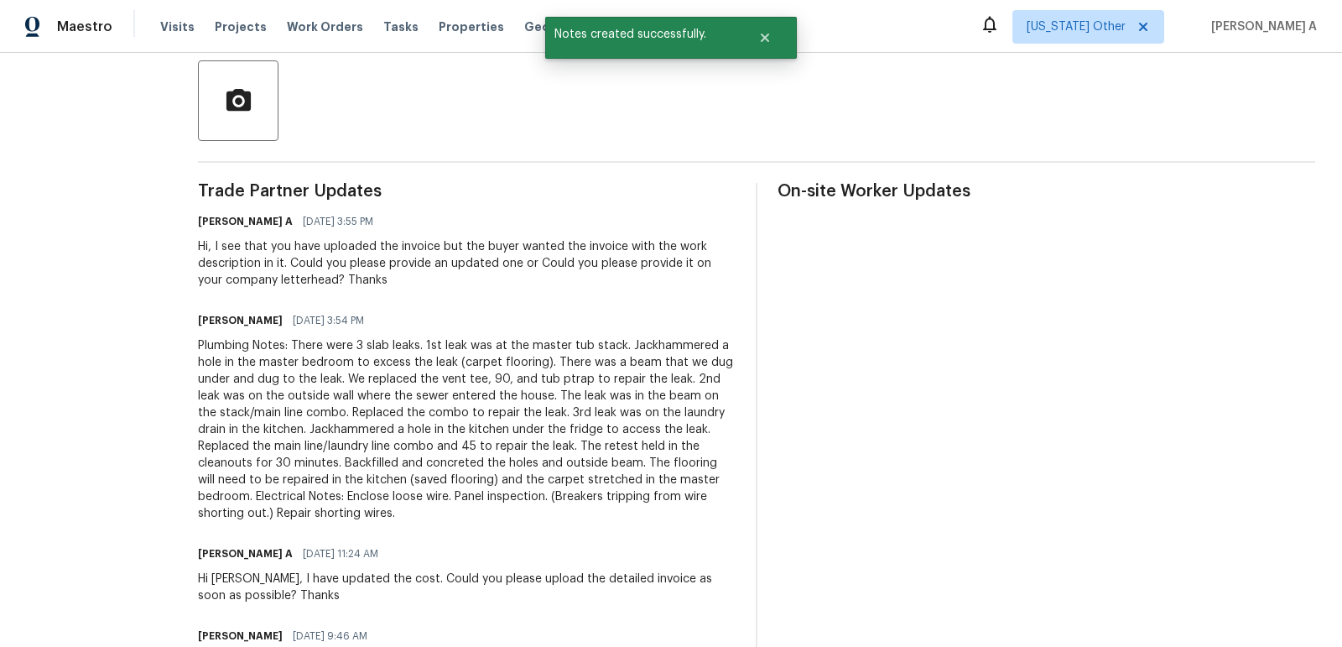
scroll to position [378, 0]
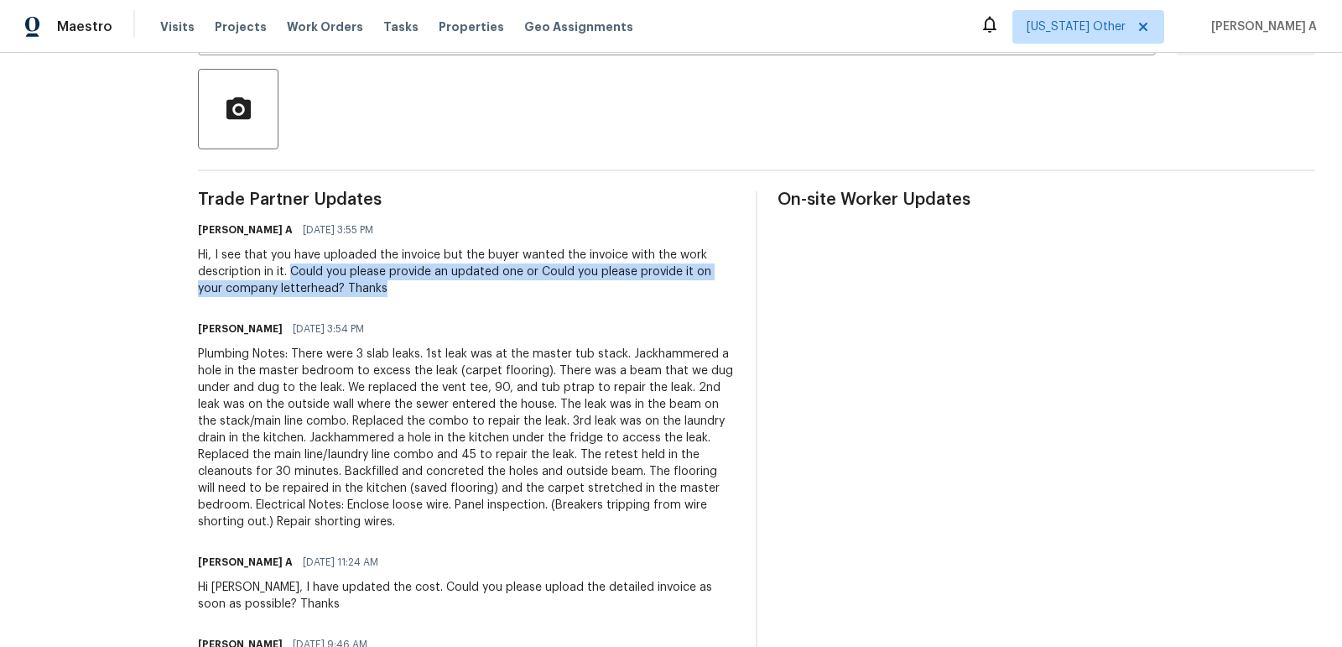
drag, startPoint x: 269, startPoint y: 268, endPoint x: 503, endPoint y: 279, distance: 233.5
click at [503, 279] on div "Hi, I see that you have uploaded the invoice but the buyer wanted the invoice w…" at bounding box center [467, 272] width 538 height 50
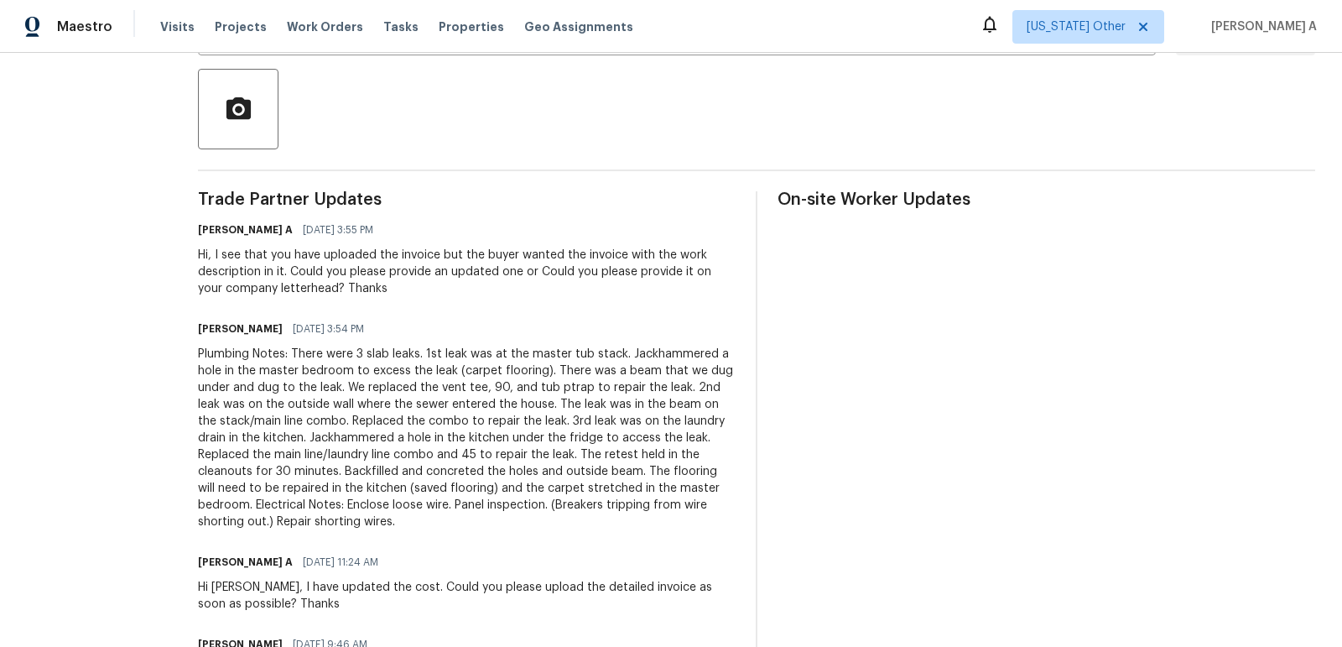
click at [555, 281] on div "Hi, I see that you have uploaded the invoice but the buyer wanted the invoice w…" at bounding box center [467, 272] width 538 height 50
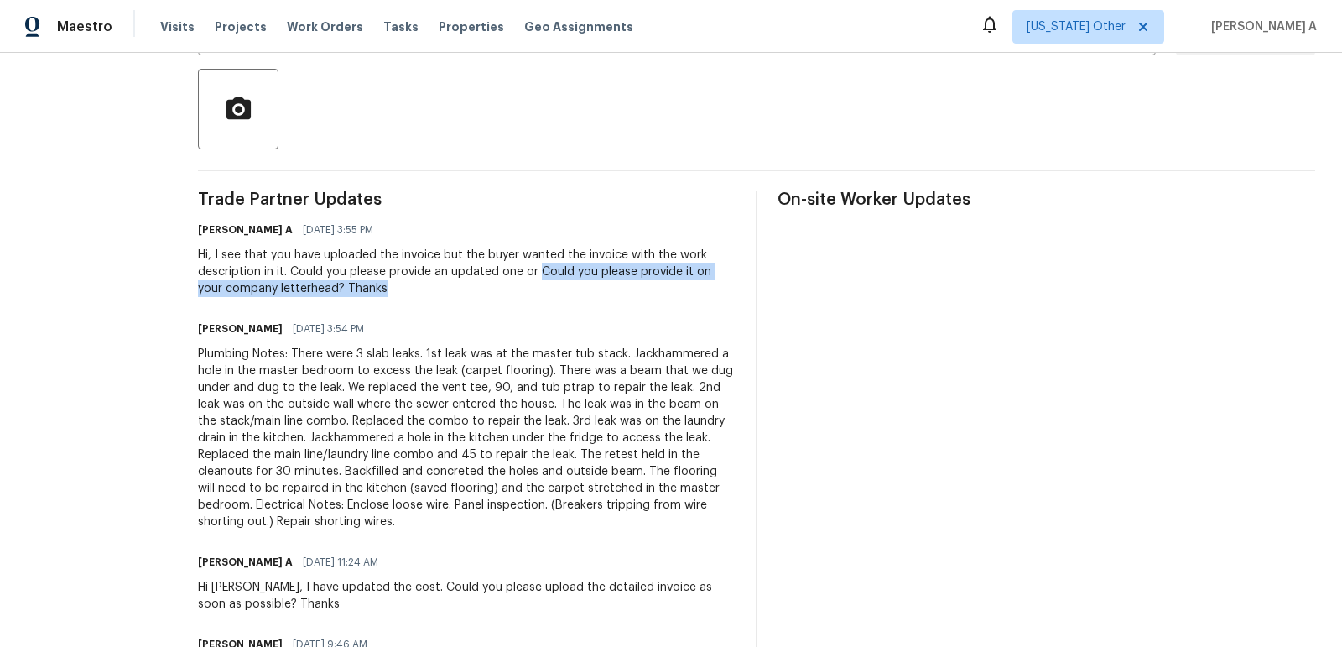
copy div "Could you please provide it on your company letterhead? Thanks"
drag, startPoint x: 519, startPoint y: 268, endPoint x: 618, endPoint y: 285, distance: 100.6
click at [618, 286] on div "Hi, I see that you have uploaded the invoice but the buyer wanted the invoice w…" at bounding box center [467, 272] width 538 height 50
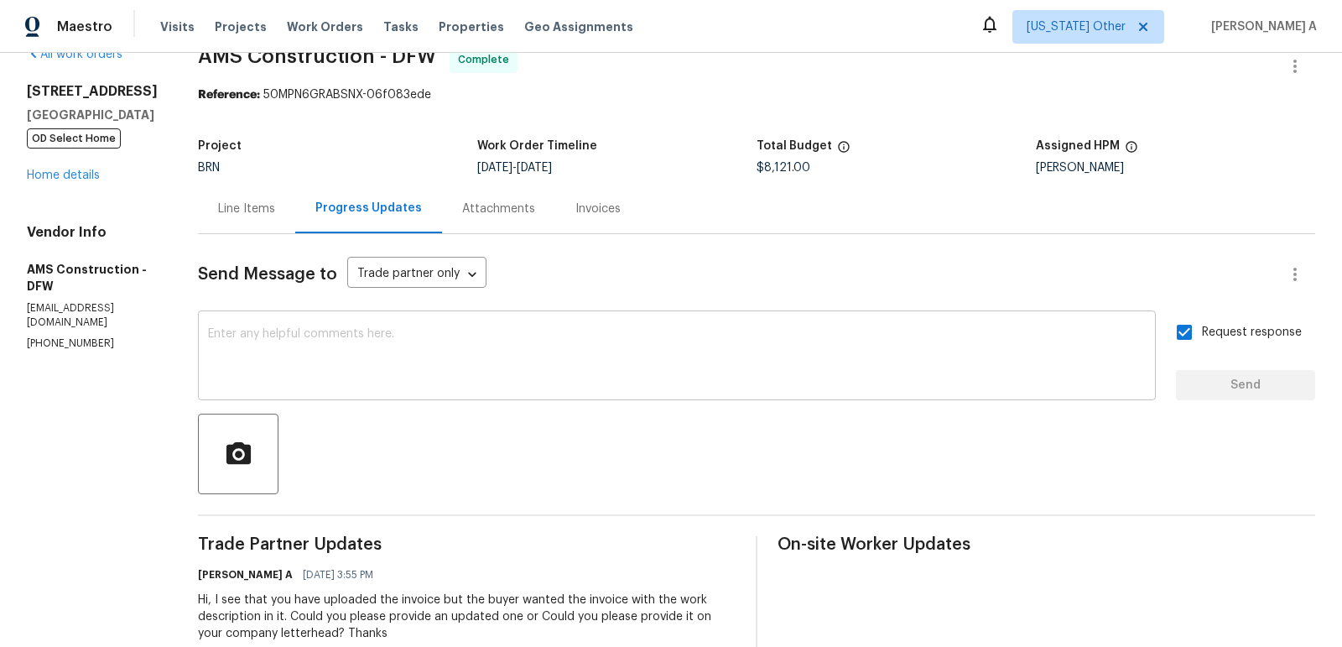
click at [360, 315] on div "x ​" at bounding box center [677, 358] width 958 height 86
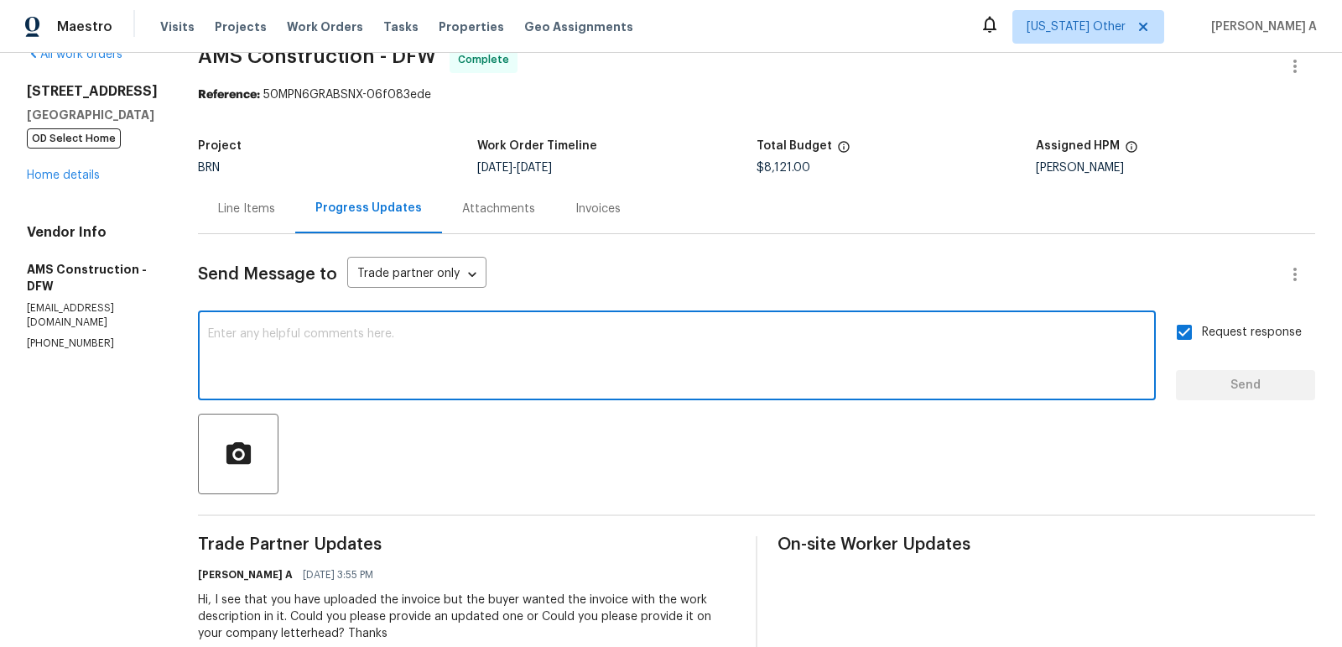
paste textarea "If you cannot provided the description in the invoice, could you please provide…"
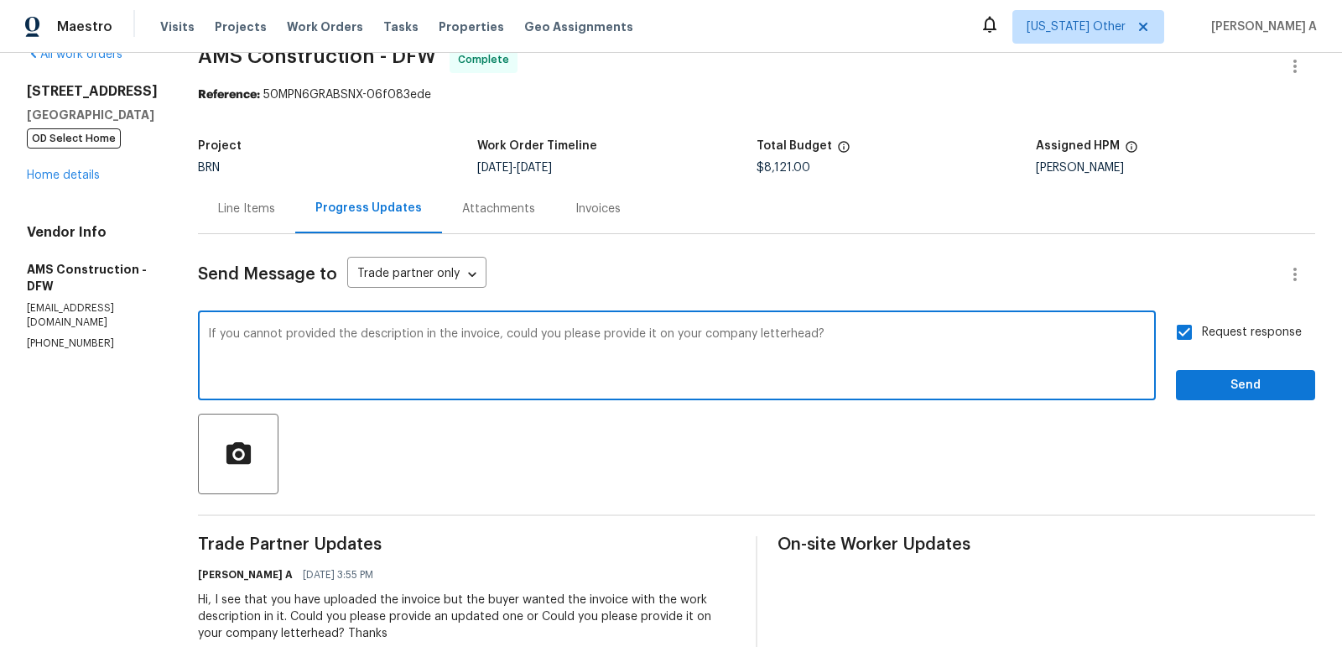
click at [363, 341] on textarea "If you cannot provided the description in the invoice, could you please provide…" at bounding box center [677, 357] width 938 height 59
click at [0, 0] on icon "Paraphrase text" at bounding box center [0, 0] width 0 height 0
click at [400, 376] on textarea "If you cannot provided the description in the invoice, could you please provide…" at bounding box center [677, 357] width 938 height 59
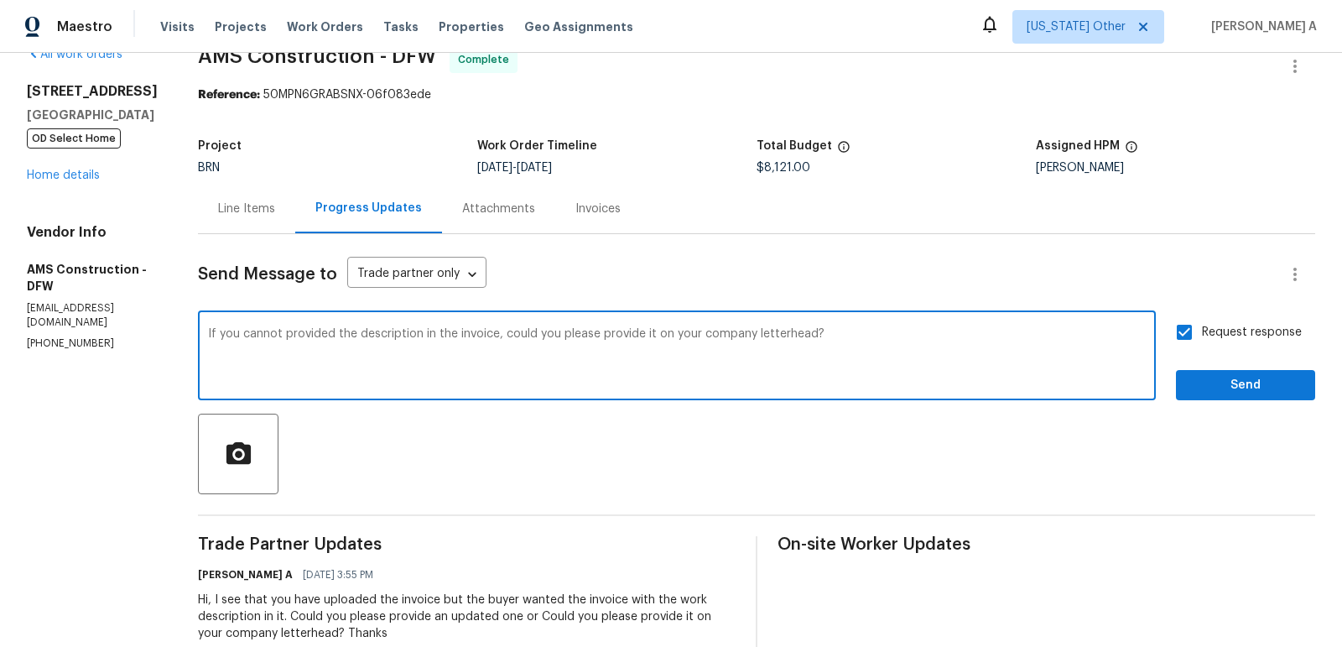
click at [0, 0] on span "Change the verb tense" at bounding box center [0, 0] width 0 height 0
click at [349, 337] on textarea "If you cannot provide the description in the invoice, could you please provide …" at bounding box center [677, 357] width 938 height 59
click at [1112, 382] on textarea "If you cannot provide the description in the invoice, could you please provide …" at bounding box center [677, 357] width 938 height 59
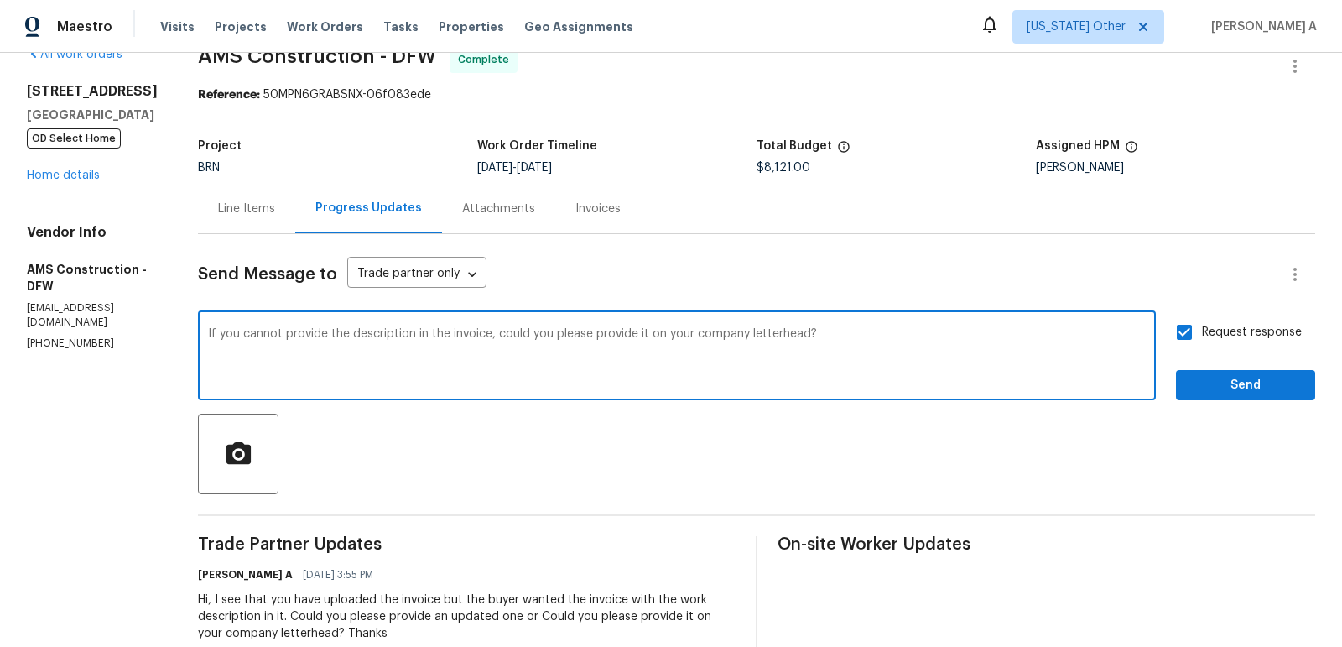
click at [0, 0] on icon "Paraphrase text" at bounding box center [0, 0] width 0 height 0
click at [0, 0] on span "letterhead?" at bounding box center [0, 0] width 0 height 0
type textarea "If you are unable to include the description in the invoice, could you please p…"
click at [445, 331] on textarea "If you are unable to include the description in the invoice, could you please p…" at bounding box center [677, 357] width 938 height 59
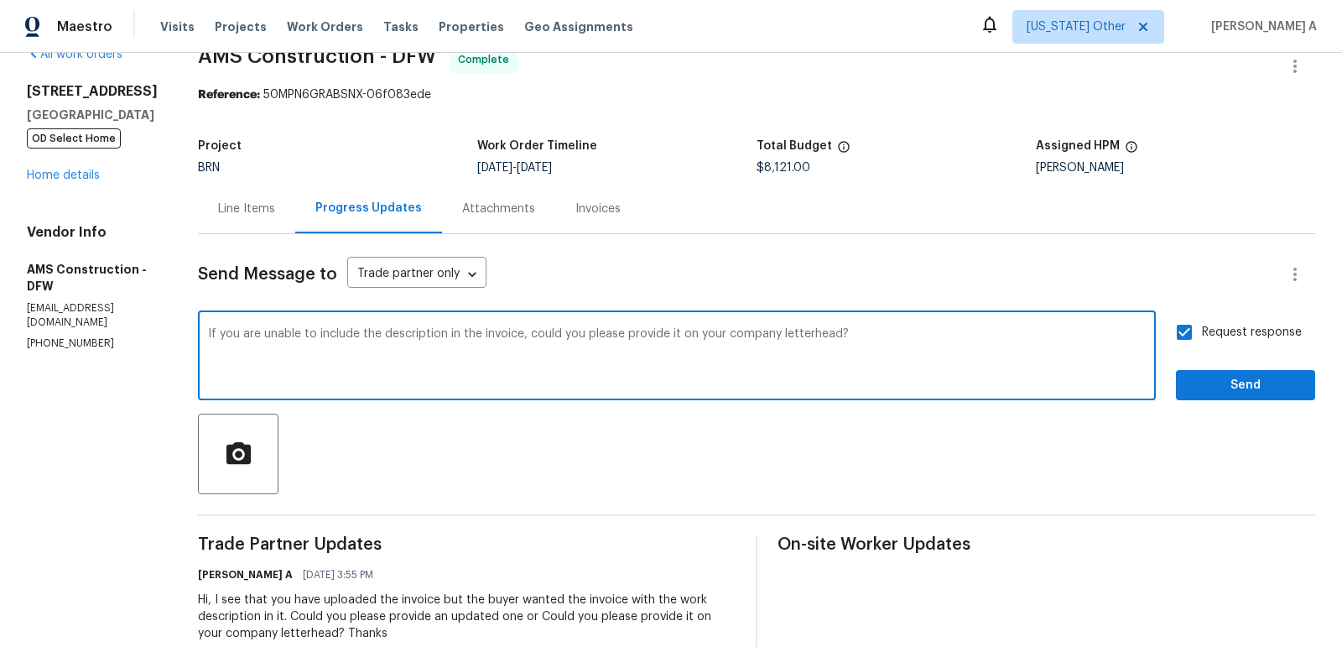
click at [445, 331] on textarea "If you are unable to include the description in the invoice, could you please p…" at bounding box center [677, 357] width 938 height 59
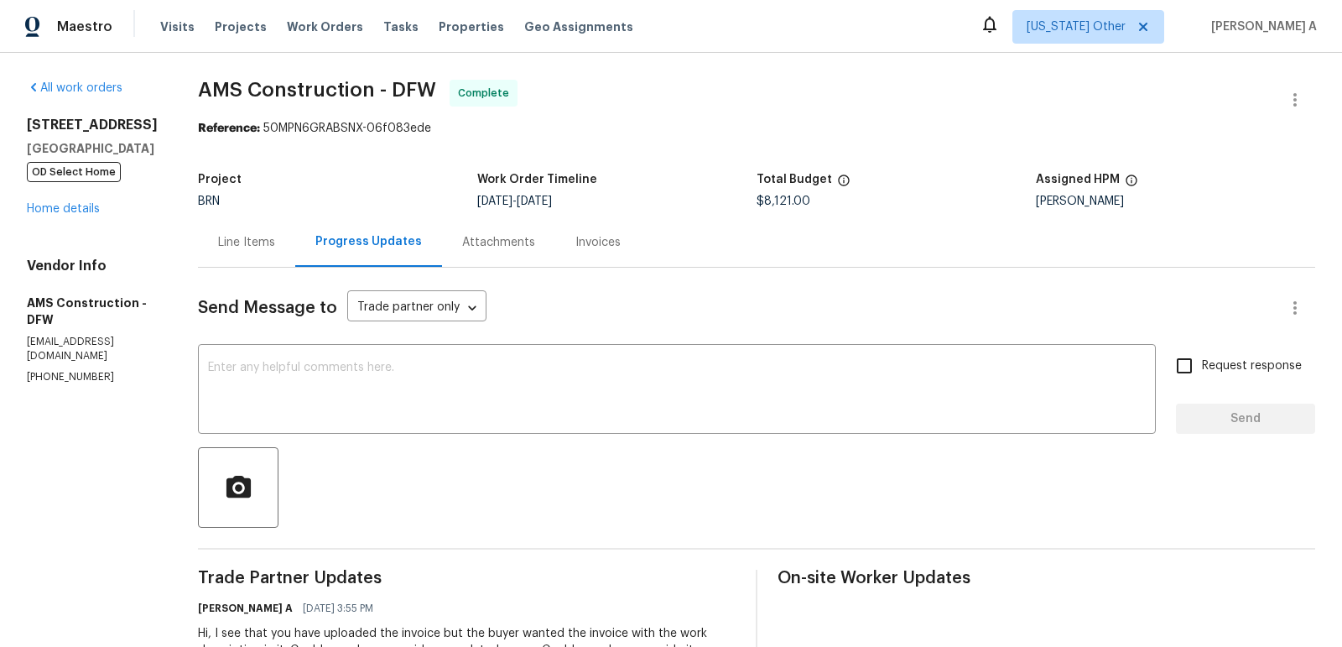
click at [220, 252] on div "Line Items" at bounding box center [246, 242] width 97 height 50
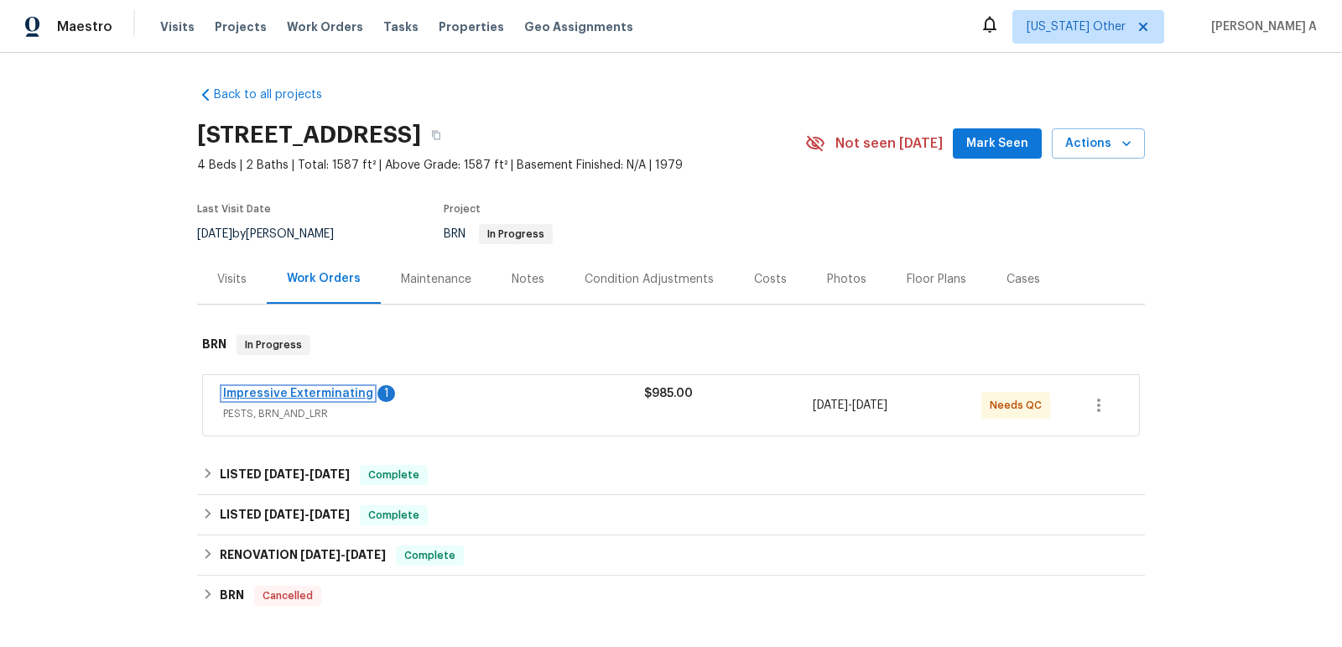
click at [277, 396] on link "Impressive Exterminating" at bounding box center [298, 394] width 150 height 12
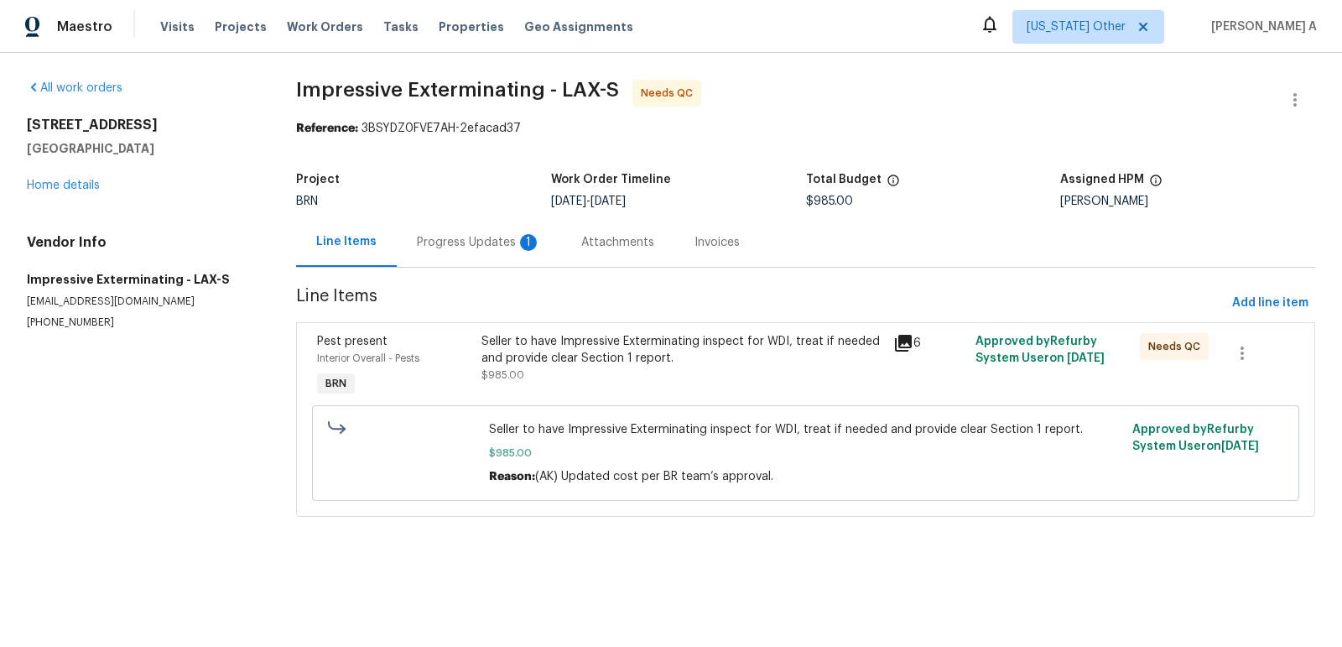
click at [465, 242] on div "Progress Updates 1" at bounding box center [479, 242] width 124 height 17
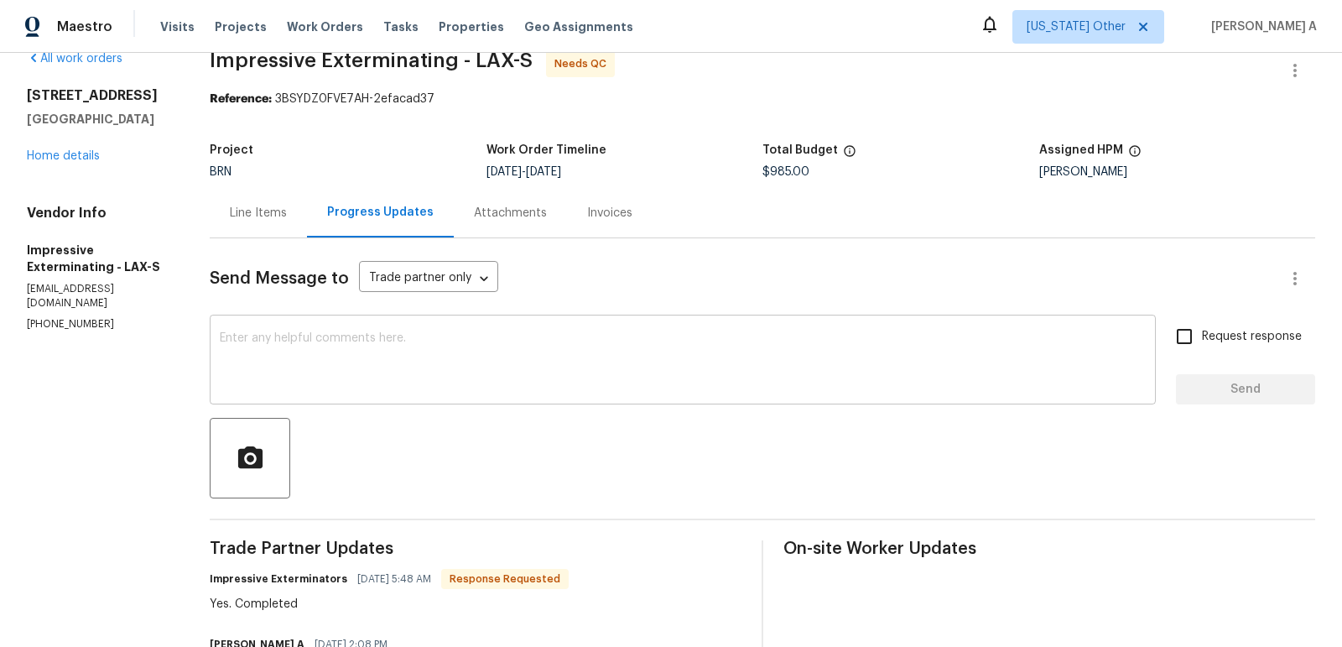
scroll to position [40, 0]
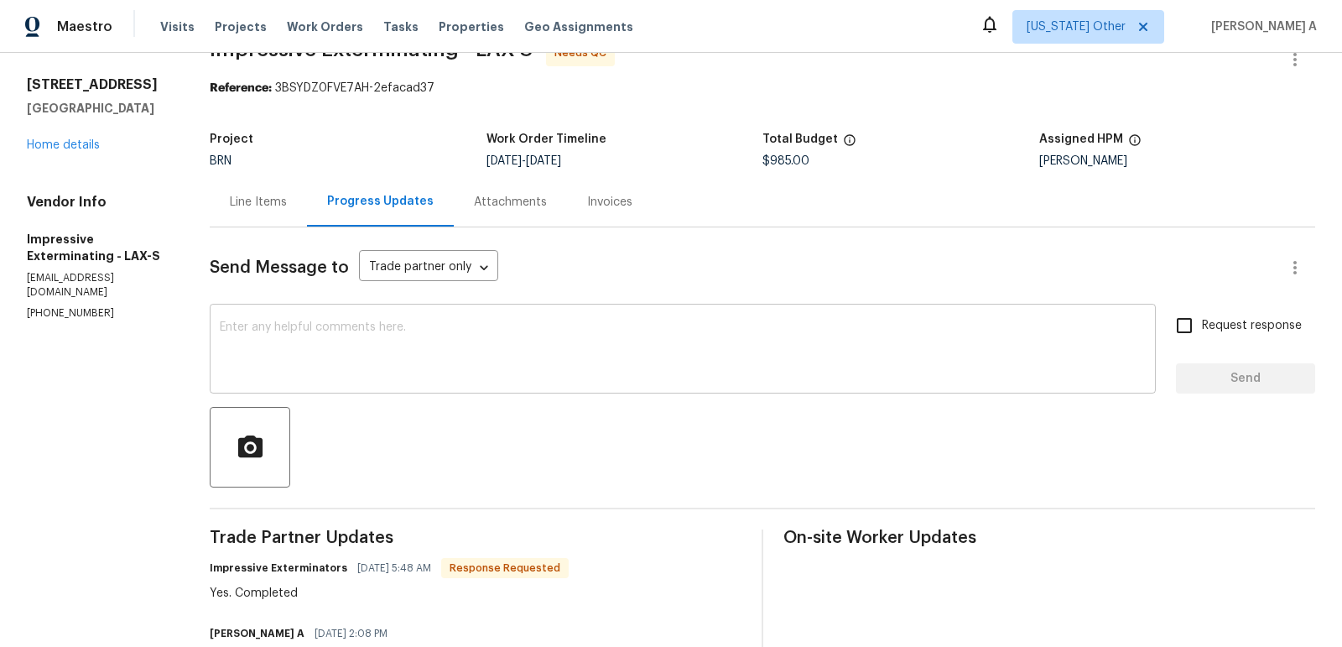
click at [333, 391] on div "x ​" at bounding box center [683, 351] width 946 height 86
click at [230, 216] on div "Line Items" at bounding box center [258, 202] width 97 height 50
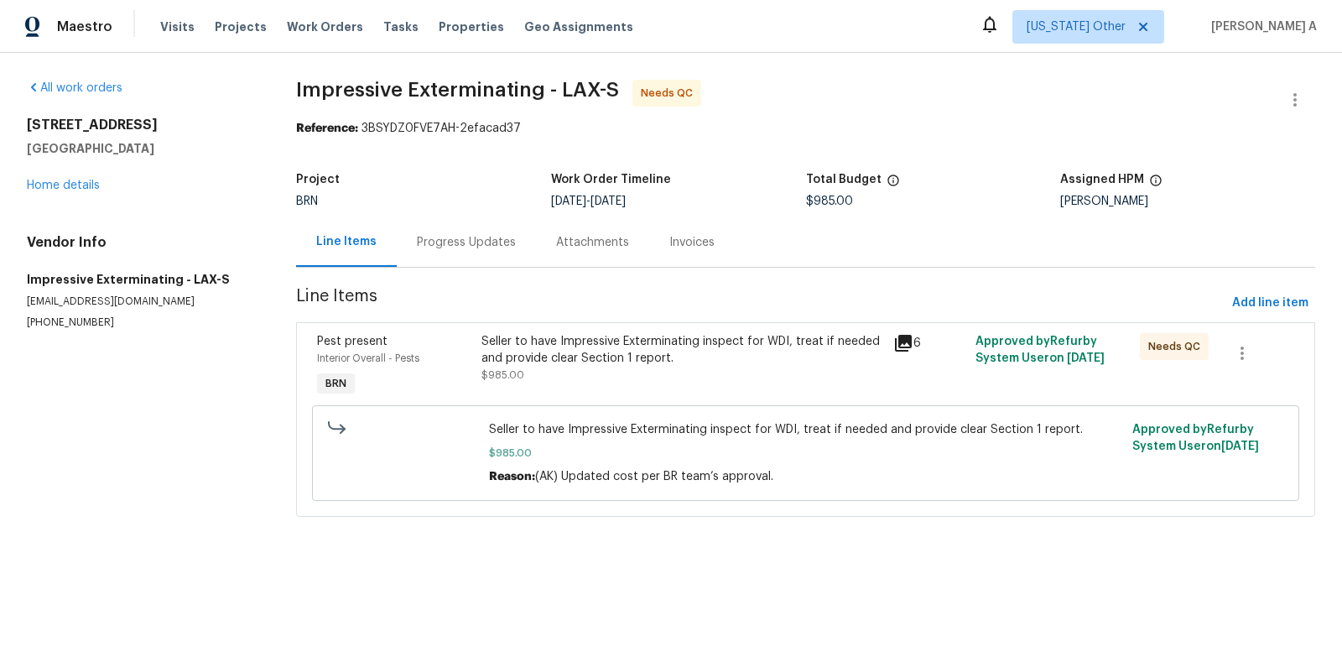
click at [422, 234] on div "Progress Updates" at bounding box center [466, 242] width 99 height 17
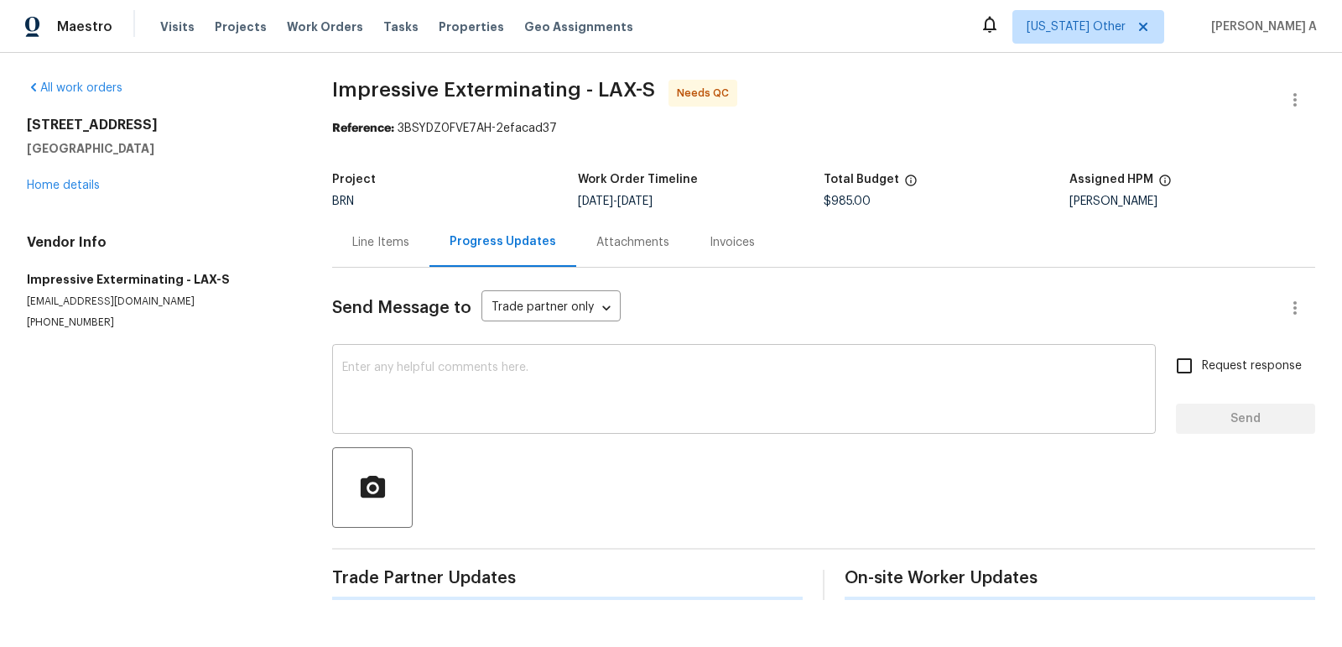
click at [409, 399] on textarea at bounding box center [744, 391] width 804 height 59
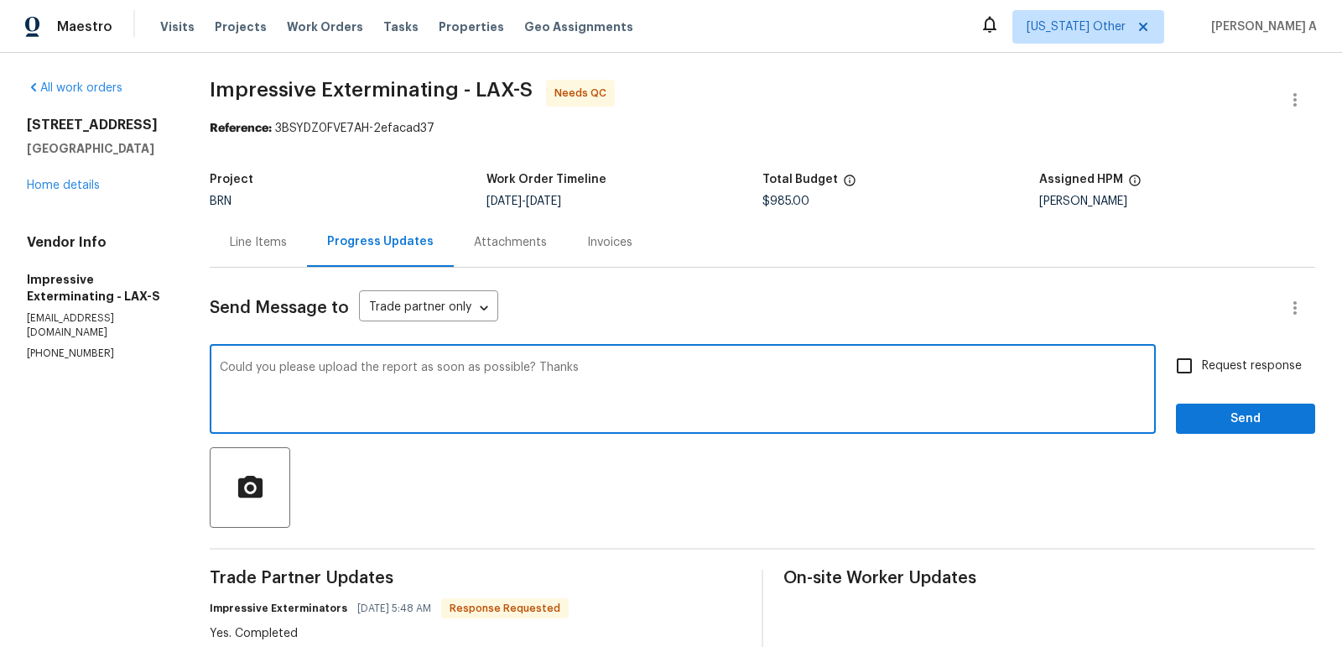
click at [227, 368] on textarea "Could you please upload the report as soon as possible? Thanks" at bounding box center [683, 391] width 926 height 59
click at [221, 366] on div "Could you please upload the report as soon as possible? Thanks x ​" at bounding box center [683, 391] width 946 height 86
type textarea "Great, Could you please upload the report as soon as possible? Thanks"
click at [386, 372] on textarea "Great, Could you please upload the report as soon as possible? Thanks" at bounding box center [683, 391] width 926 height 59
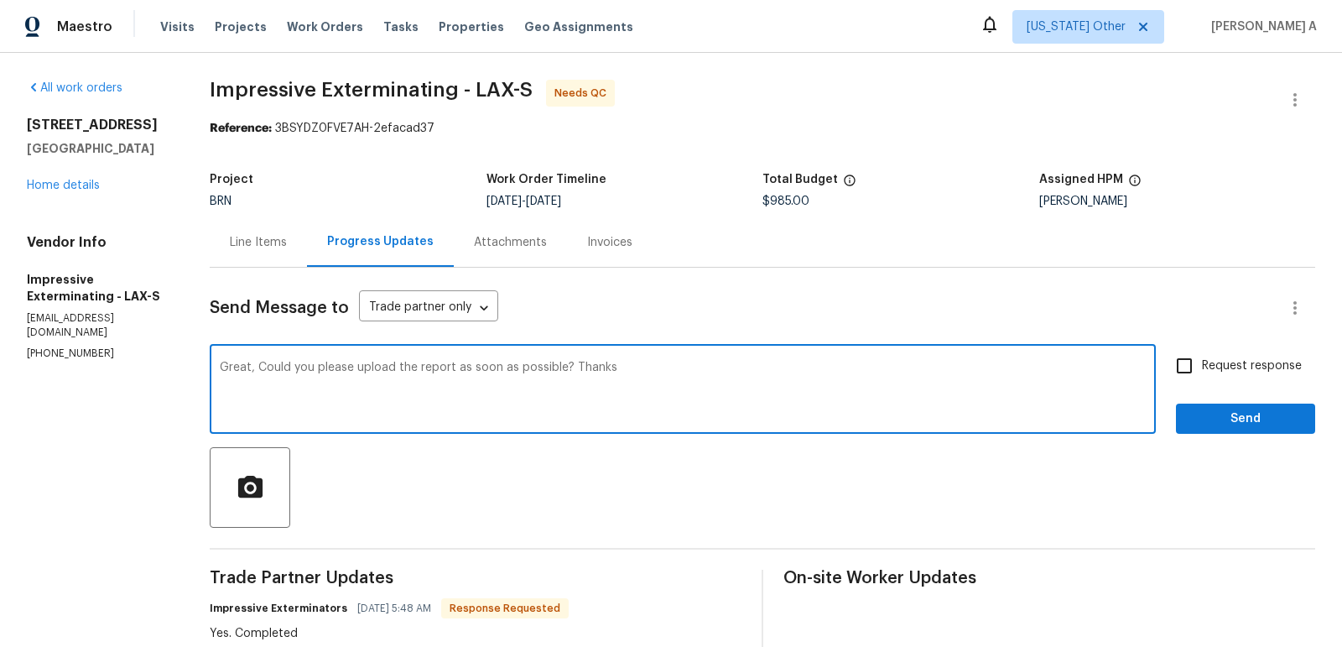
click at [386, 372] on textarea "Great, Could you please upload the report as soon as possible? Thanks" at bounding box center [683, 391] width 926 height 59
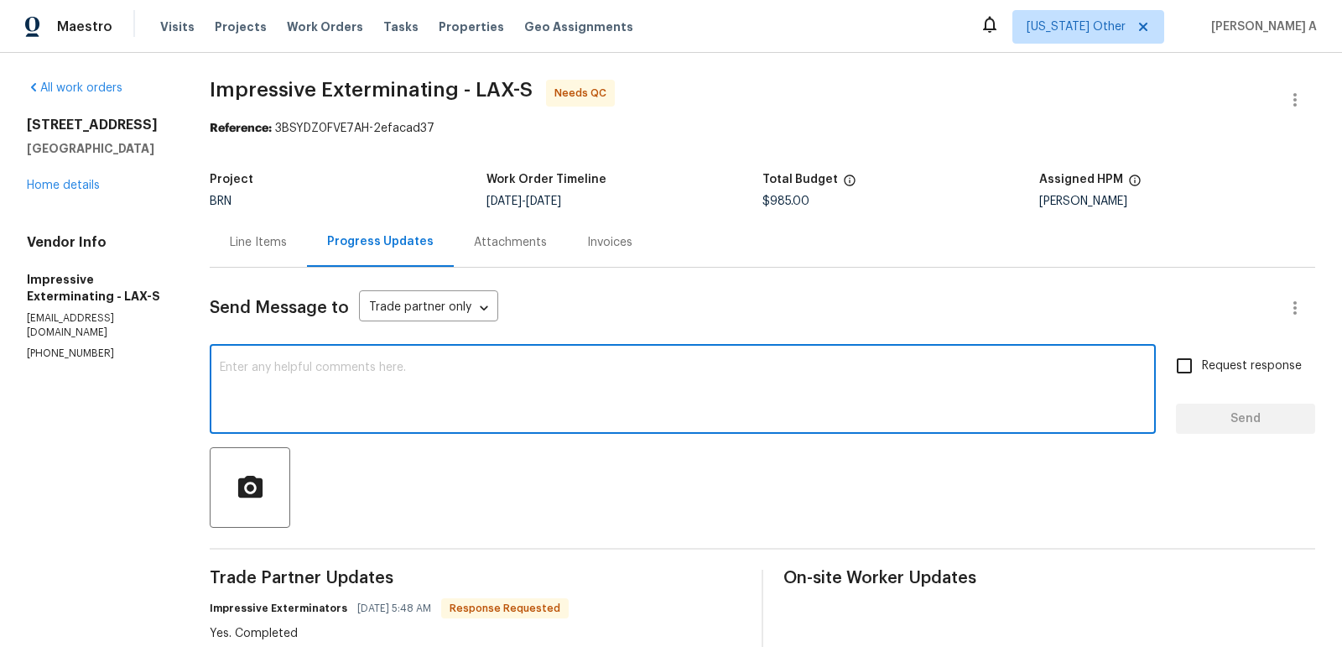
click at [237, 235] on div "Line Items" at bounding box center [258, 242] width 57 height 17
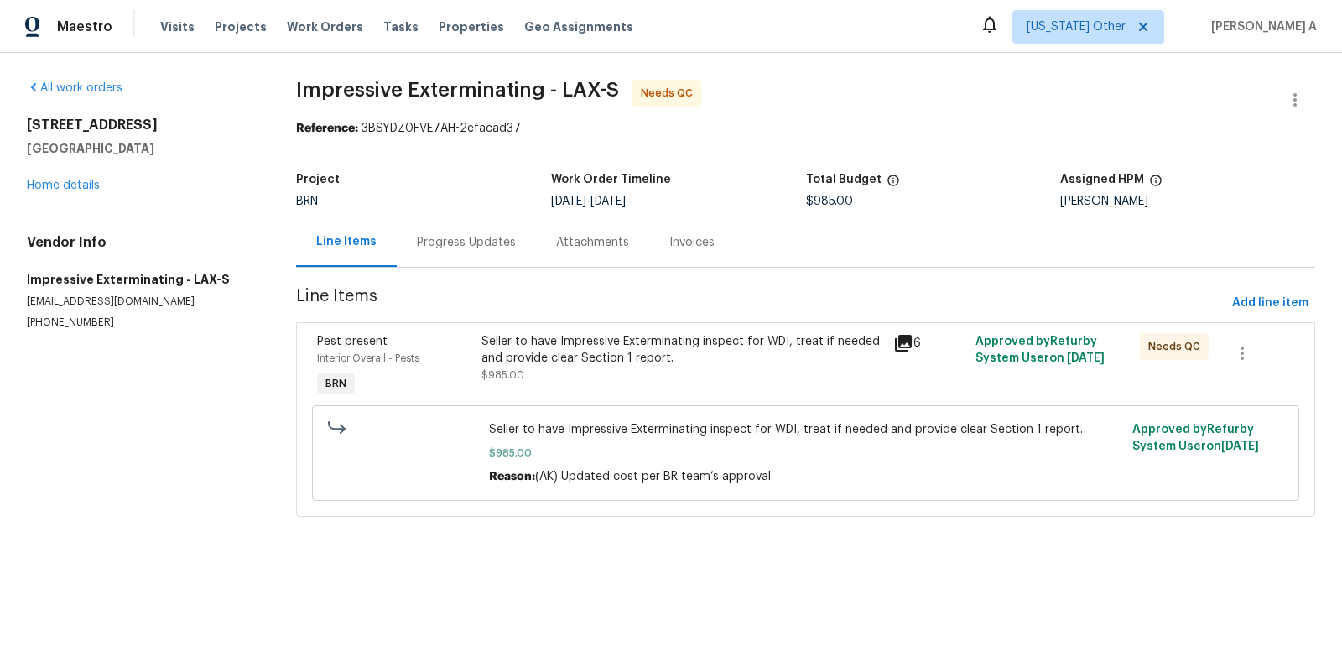
click at [420, 246] on div "Progress Updates" at bounding box center [466, 242] width 99 height 17
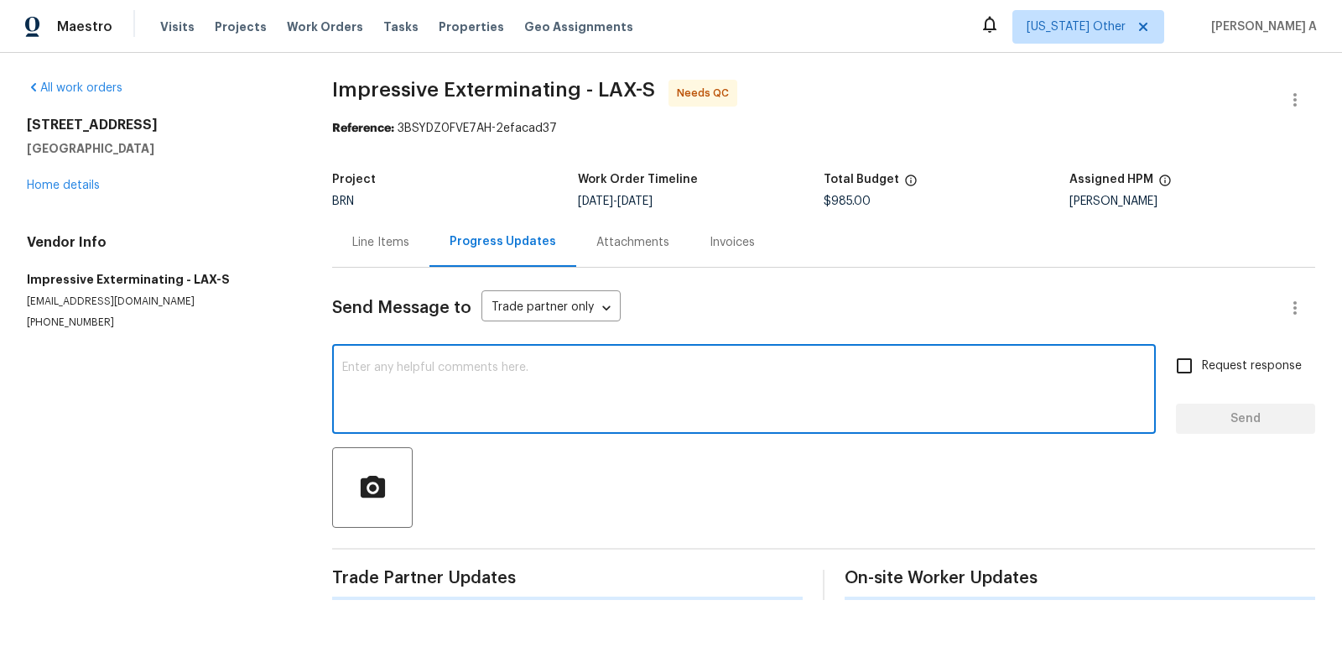
click at [423, 405] on textarea at bounding box center [744, 391] width 804 height 59
paste textarea "Great, Could you please upload the report as soon as possible? Thanks"
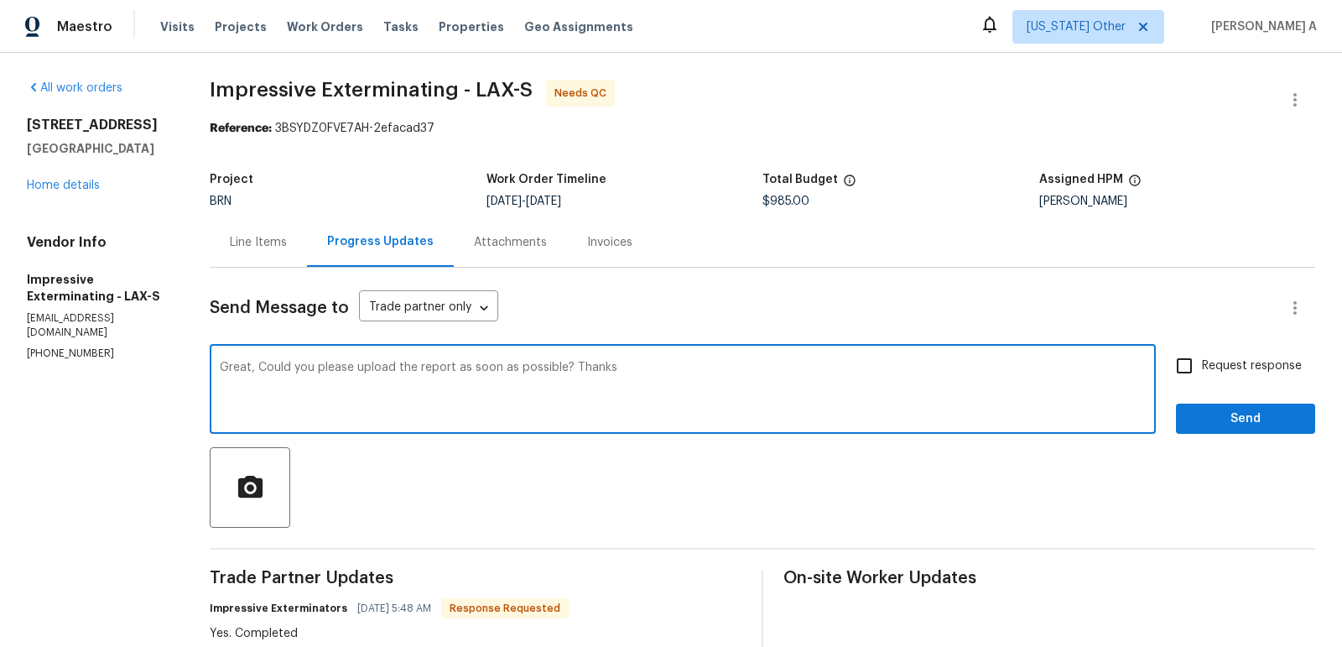
type textarea "Great, Could you please upload the report as soon as possible? Thanks"
click at [1212, 362] on span "Request response" at bounding box center [1252, 366] width 100 height 18
click at [1202, 362] on input "Request response" at bounding box center [1184, 365] width 35 height 35
checkbox input "true"
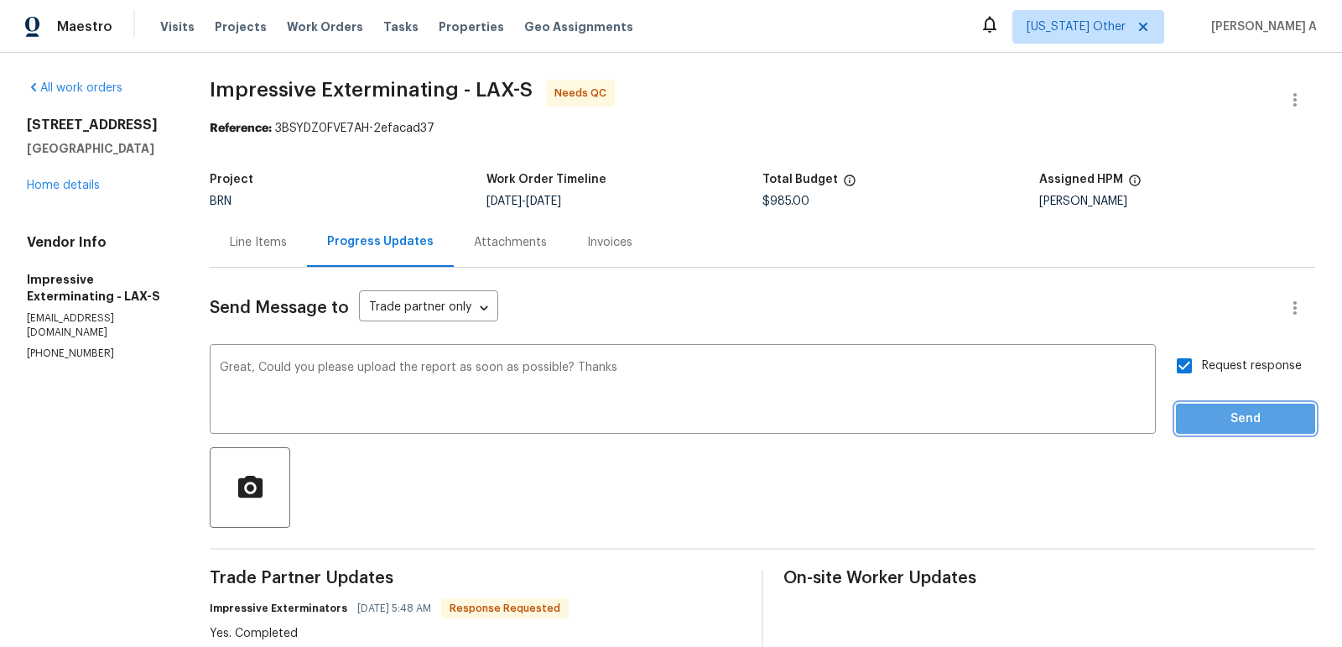
click at [1247, 418] on span "Send" at bounding box center [1246, 419] width 112 height 21
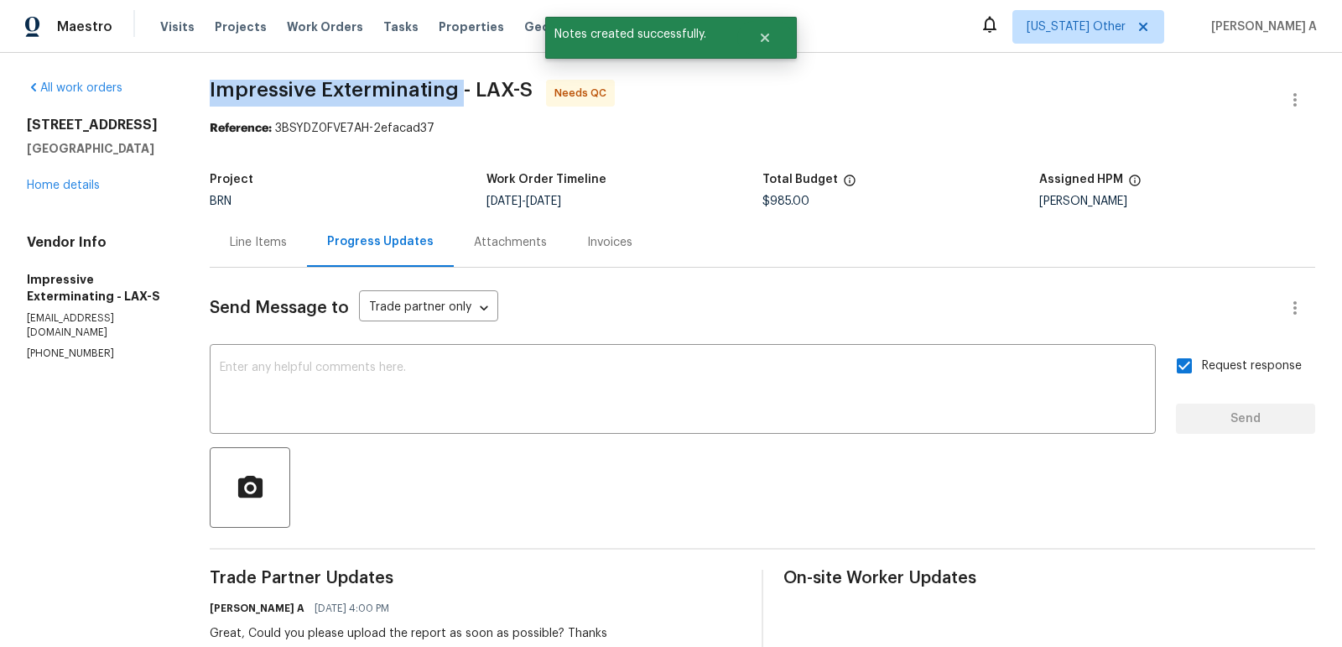
drag, startPoint x: 199, startPoint y: 87, endPoint x: 459, endPoint y: 85, distance: 260.1
copy span "Impressive Exterminating"
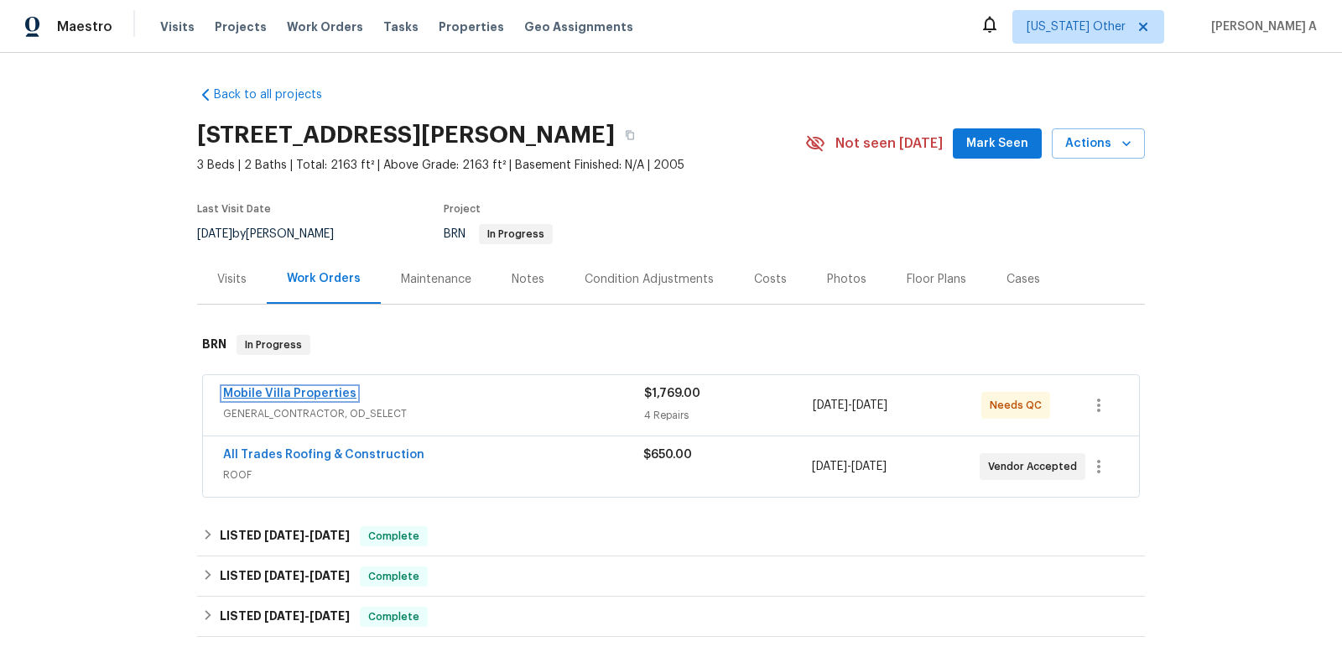
click at [302, 393] on link "Mobile Villa Properties" at bounding box center [289, 394] width 133 height 12
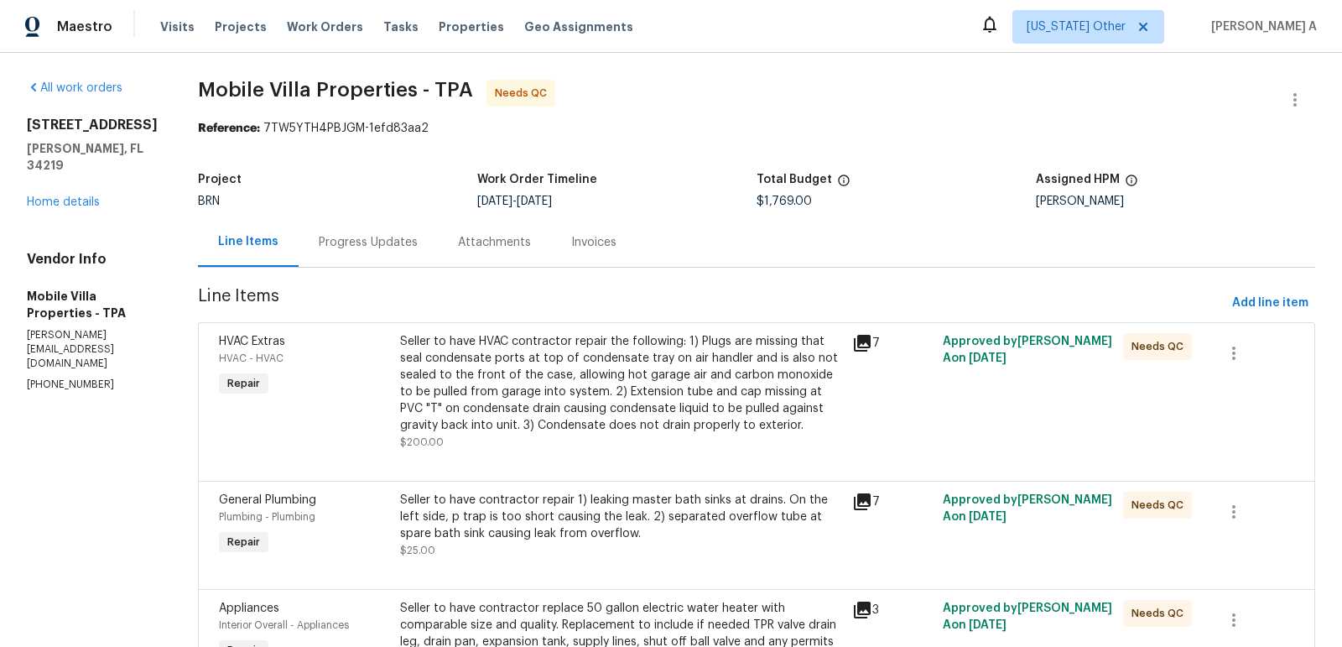
click at [339, 243] on div "Progress Updates" at bounding box center [368, 242] width 99 height 17
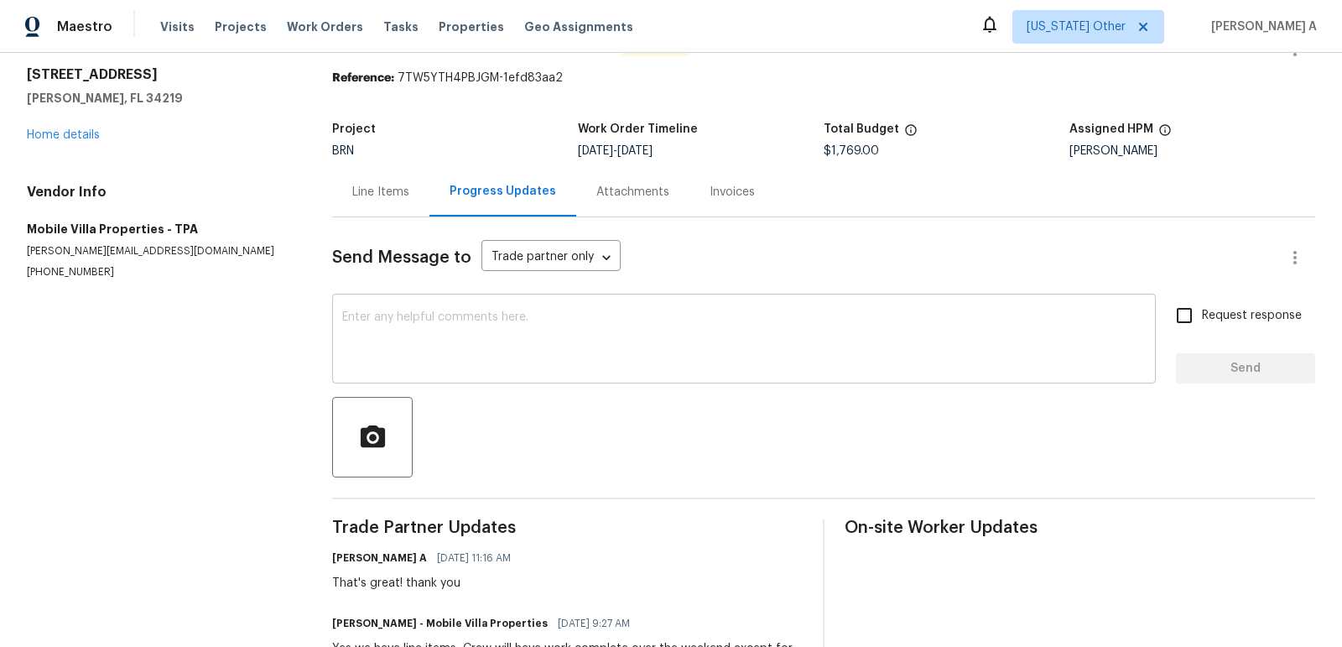
scroll to position [51, 0]
click at [85, 274] on p "[PHONE_NUMBER]" at bounding box center [159, 271] width 265 height 14
click at [373, 185] on div "Line Items" at bounding box center [380, 191] width 57 height 17
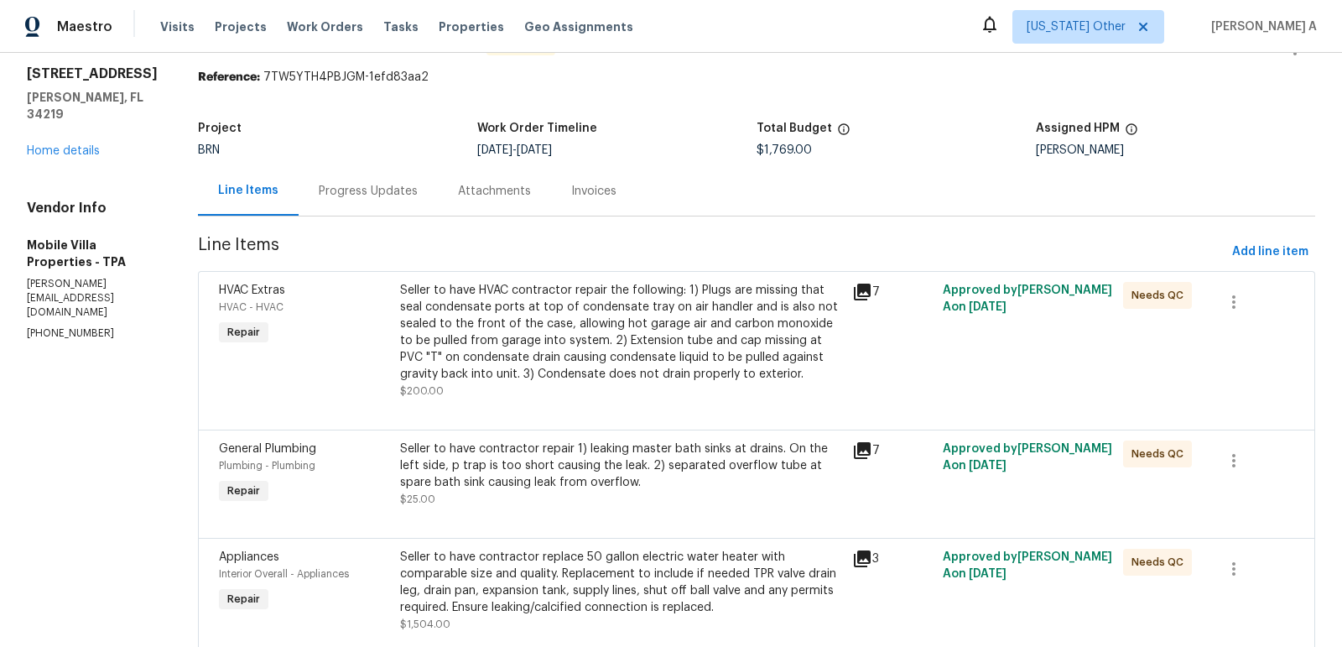
click at [591, 354] on div "Seller to have HVAC contractor repair the following: 1) Plugs are missing that …" at bounding box center [621, 332] width 442 height 101
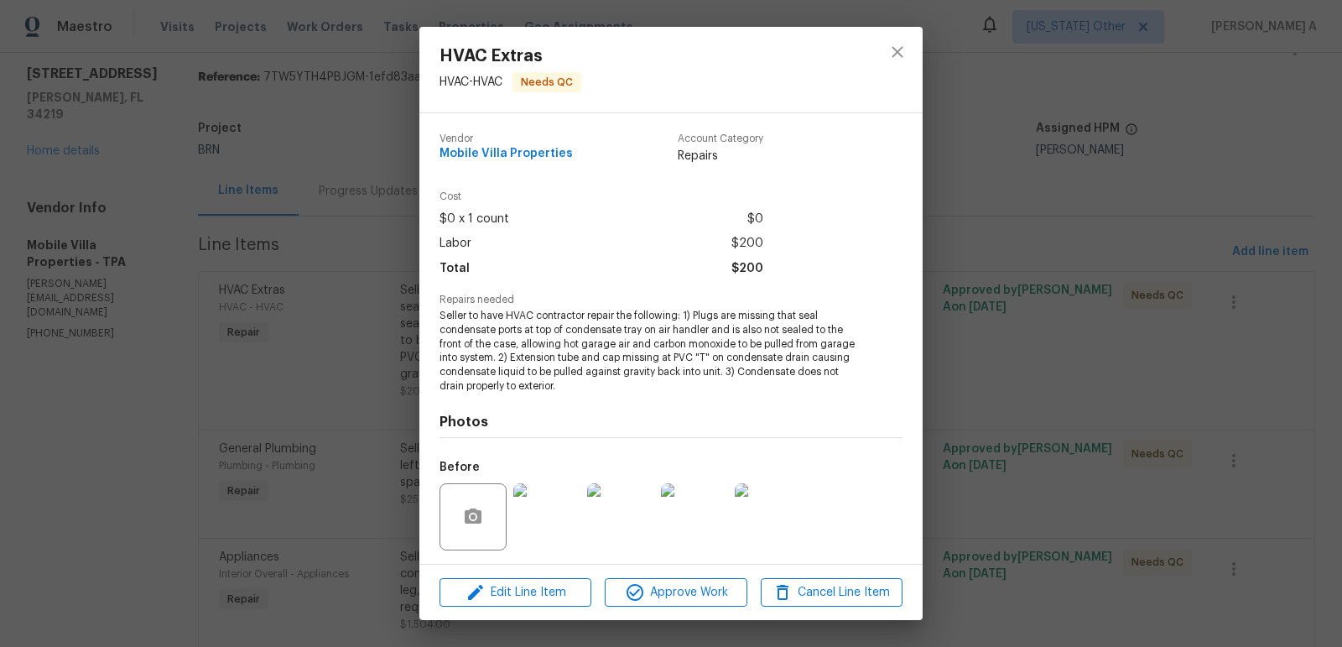
scroll to position [112, 0]
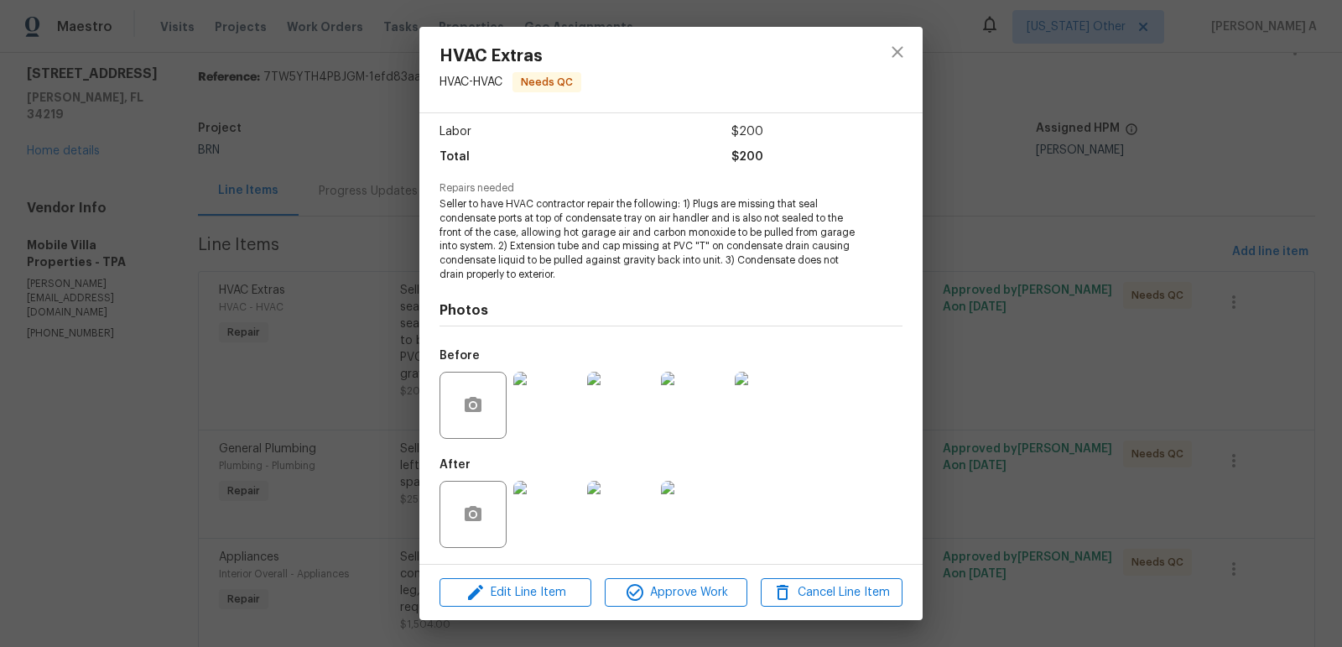
click at [543, 516] on img at bounding box center [546, 514] width 67 height 67
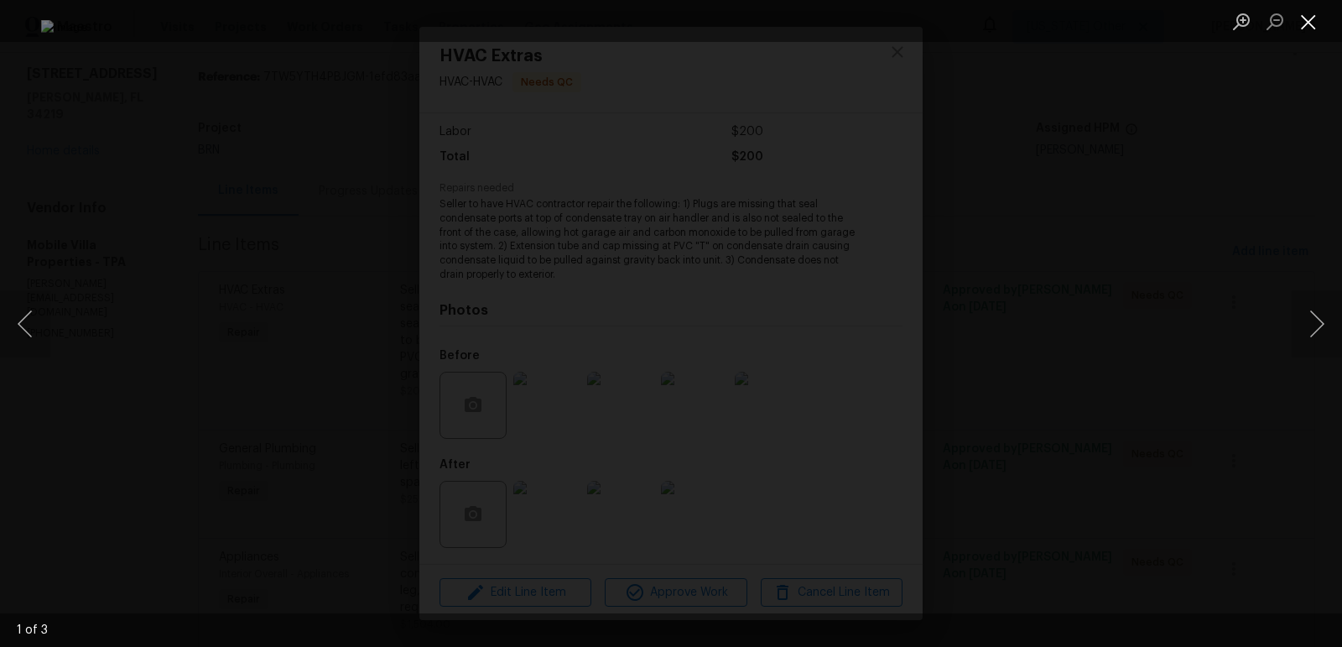
click at [1303, 25] on button "Close lightbox" at bounding box center [1309, 21] width 34 height 29
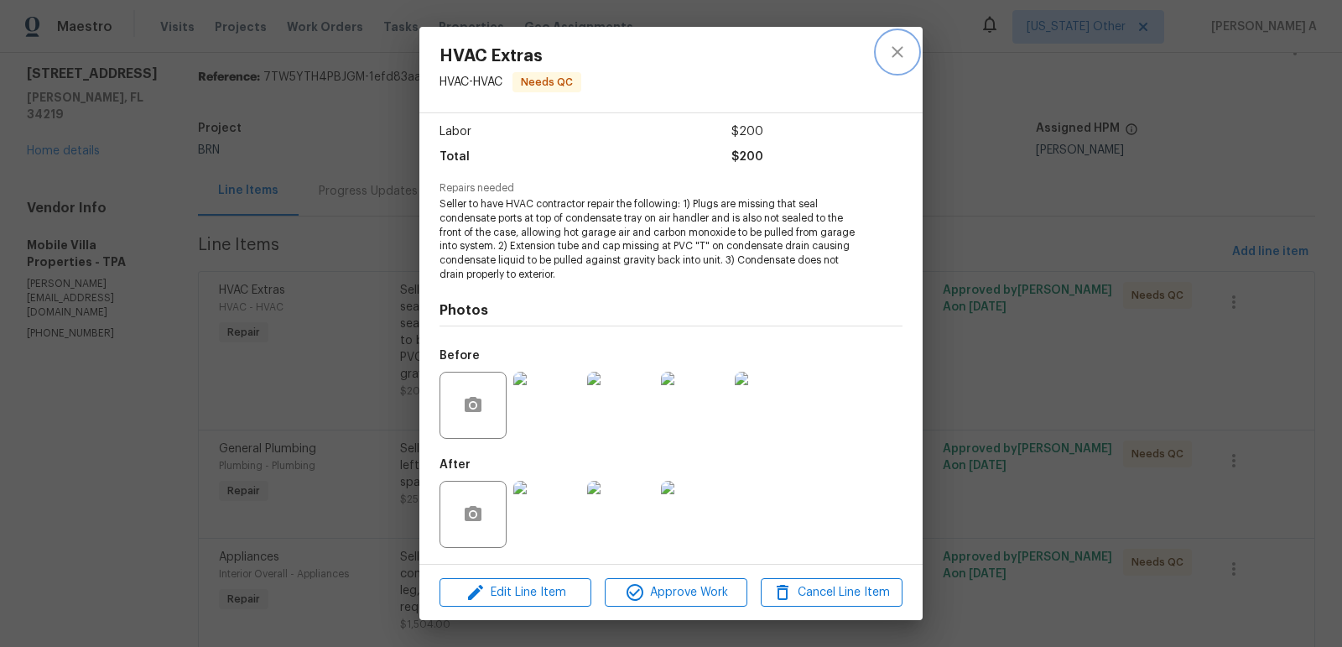
click at [889, 62] on button "close" at bounding box center [898, 52] width 40 height 40
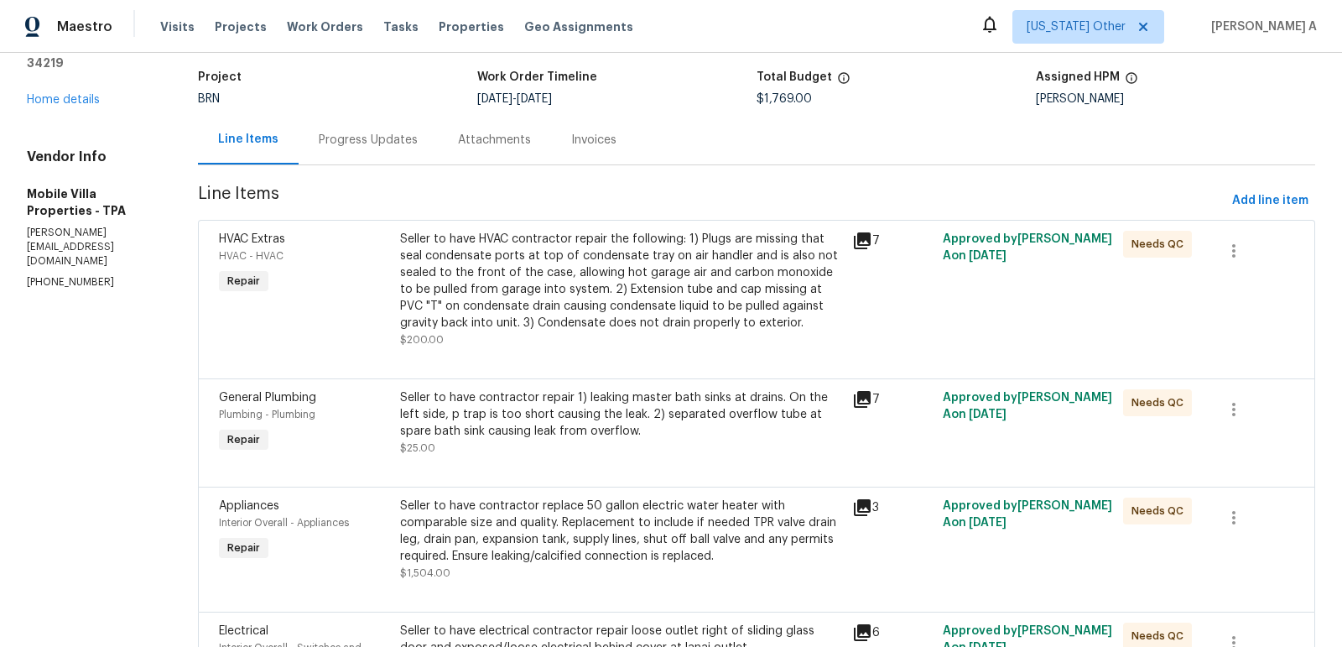
scroll to position [0, 0]
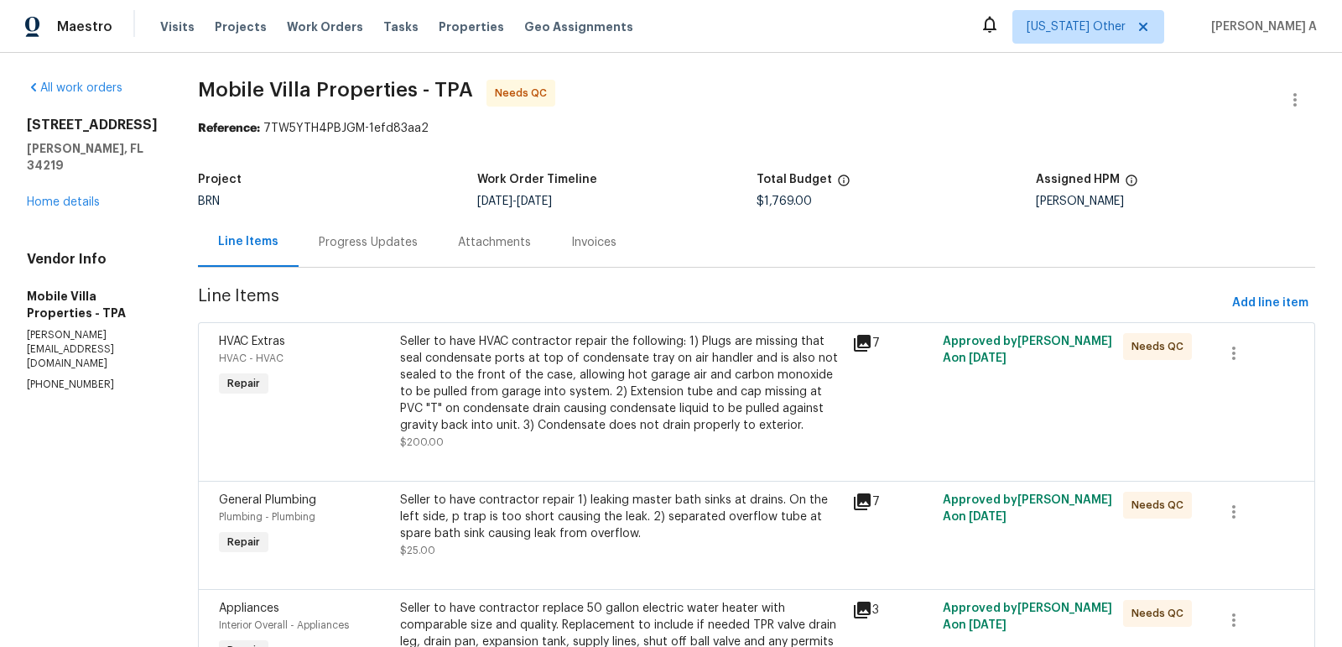
click at [349, 258] on div "Progress Updates" at bounding box center [368, 242] width 139 height 50
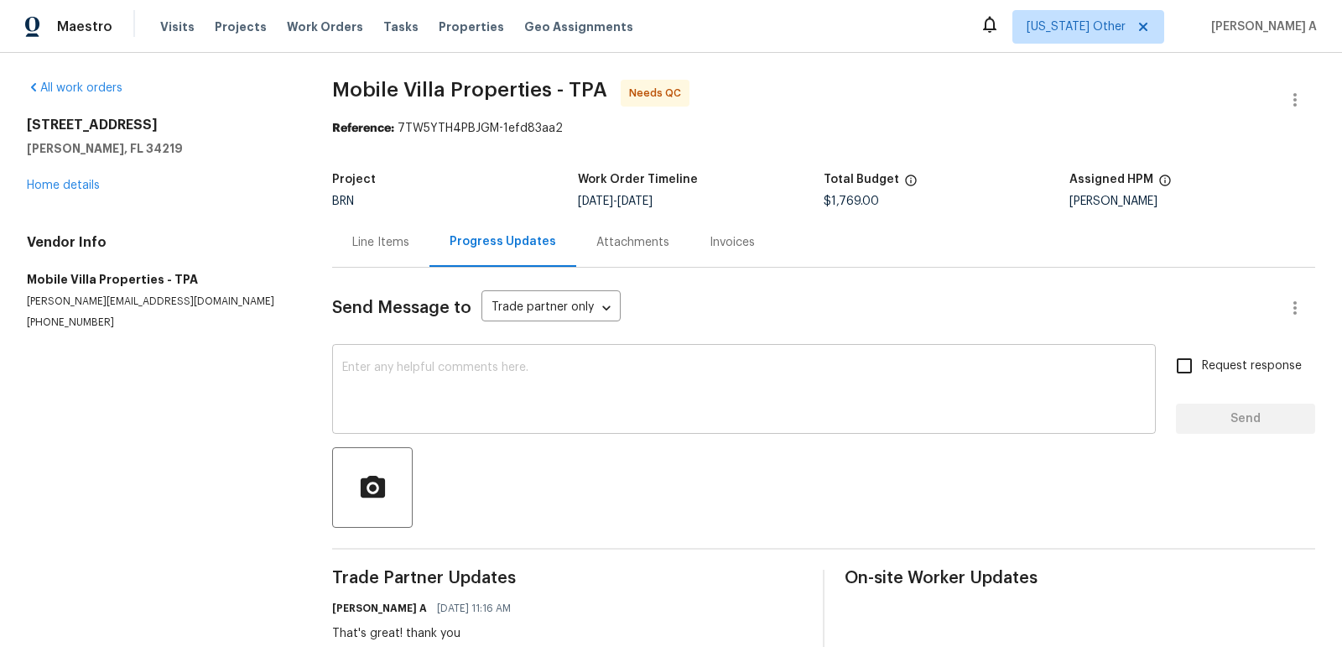
click at [481, 403] on textarea at bounding box center [744, 391] width 804 height 59
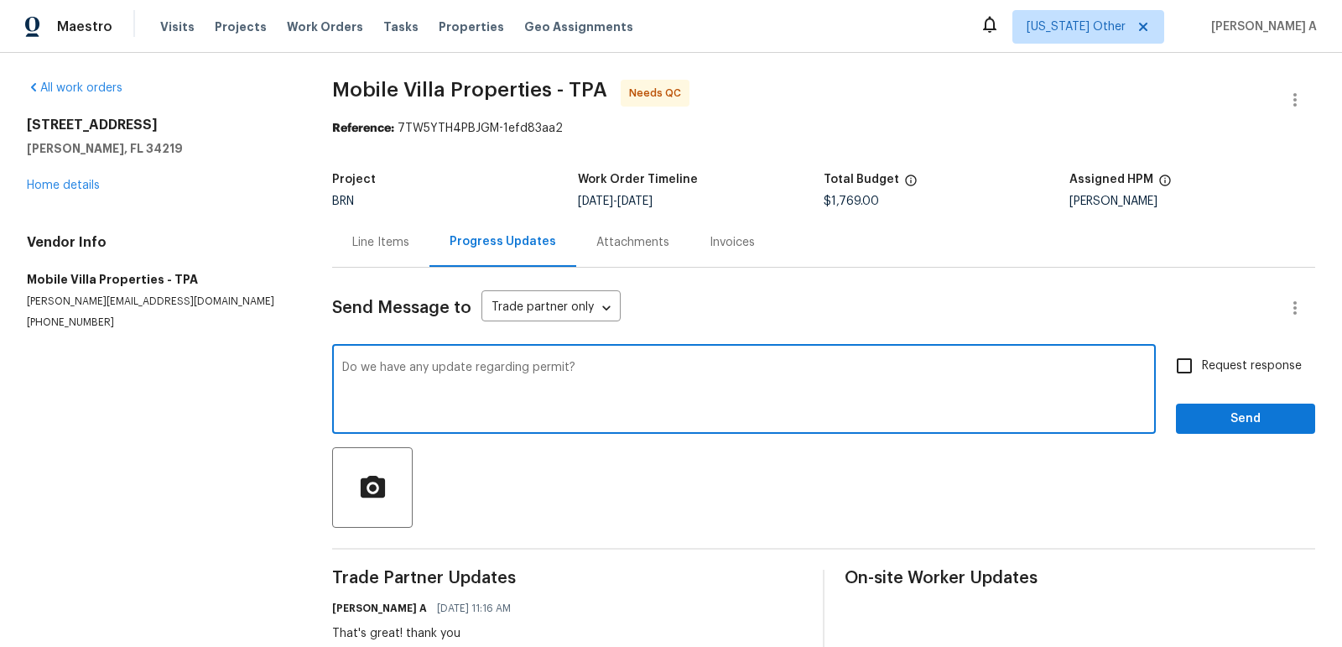
click at [342, 368] on textarea "Do we have any update regarding permit?" at bounding box center [744, 391] width 804 height 59
click at [0, 0] on span "permit?" at bounding box center [0, 0] width 0 height 0
type textarea "Hi, Do we have any update regarding the permit?"
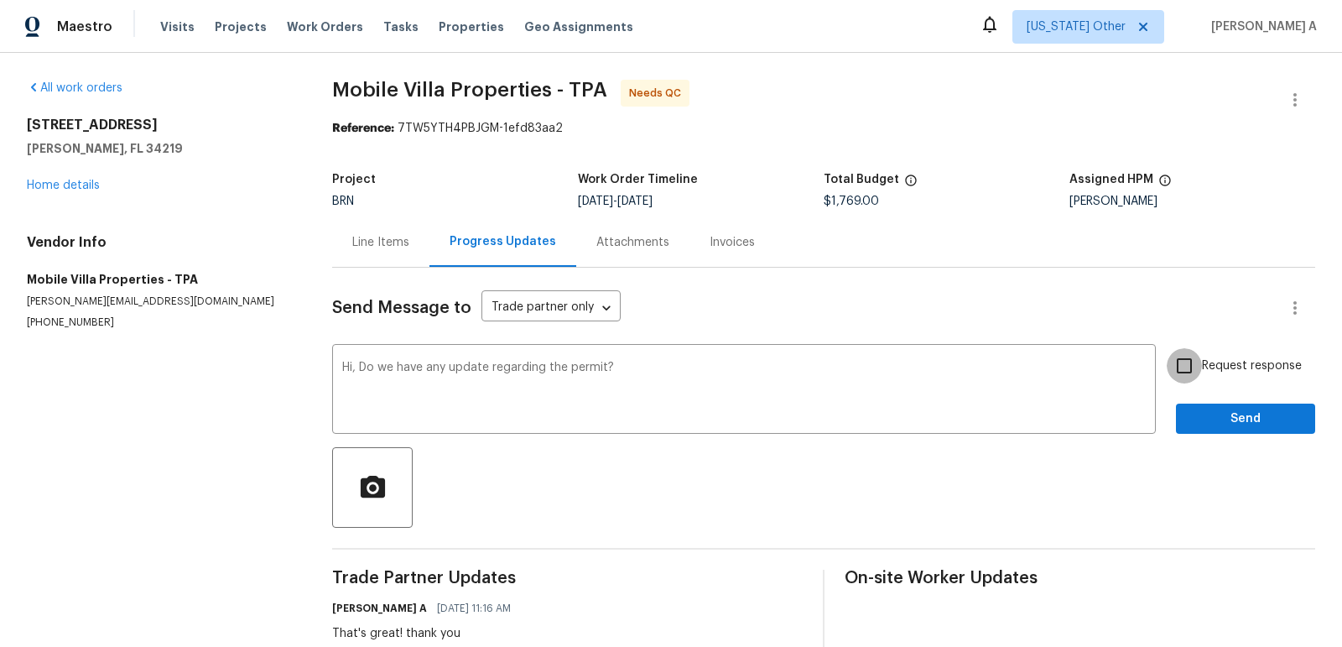
click at [1196, 360] on input "Request response" at bounding box center [1184, 365] width 35 height 35
checkbox input "true"
click at [1243, 418] on span "Send" at bounding box center [1246, 419] width 112 height 21
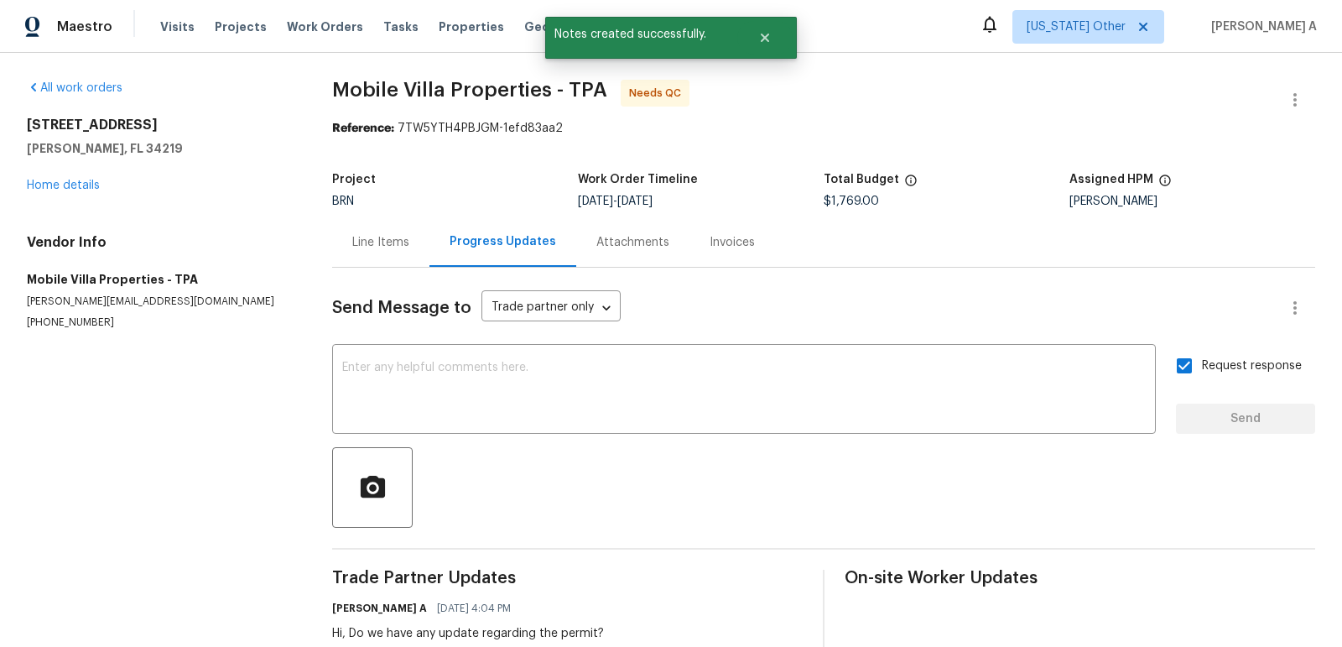
click at [357, 244] on div "Line Items" at bounding box center [380, 242] width 57 height 17
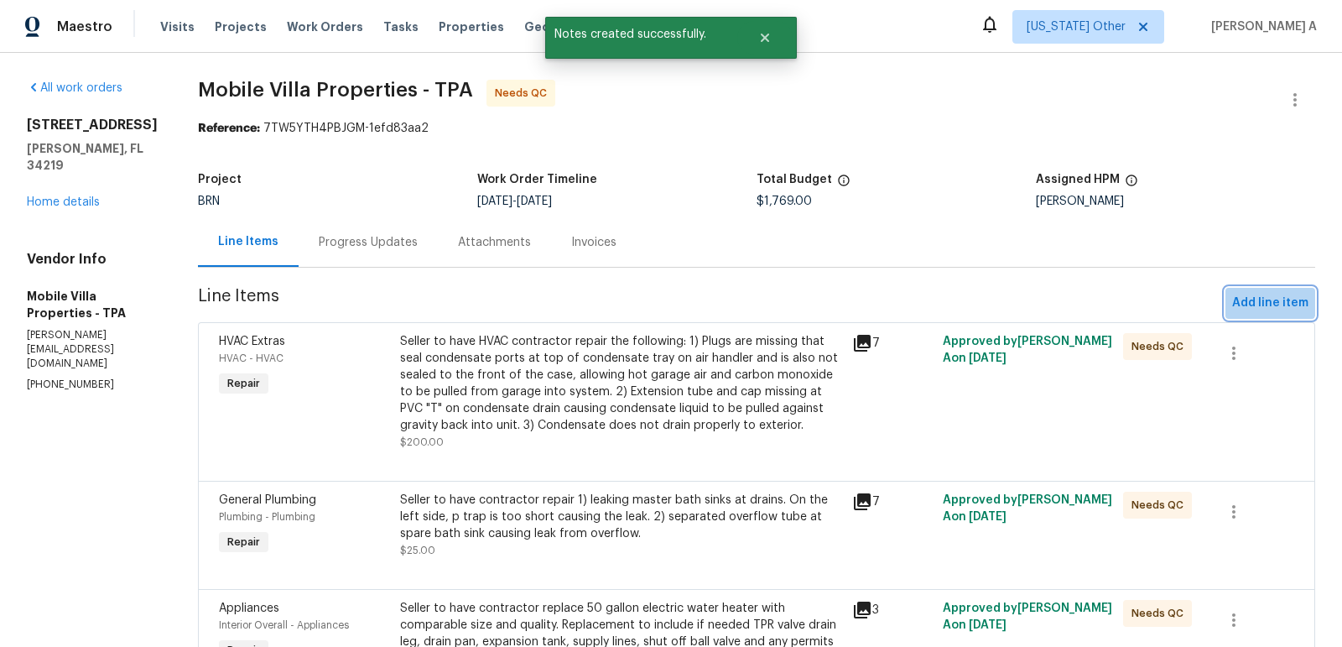
click at [1266, 294] on span "Add line item" at bounding box center [1270, 303] width 76 height 21
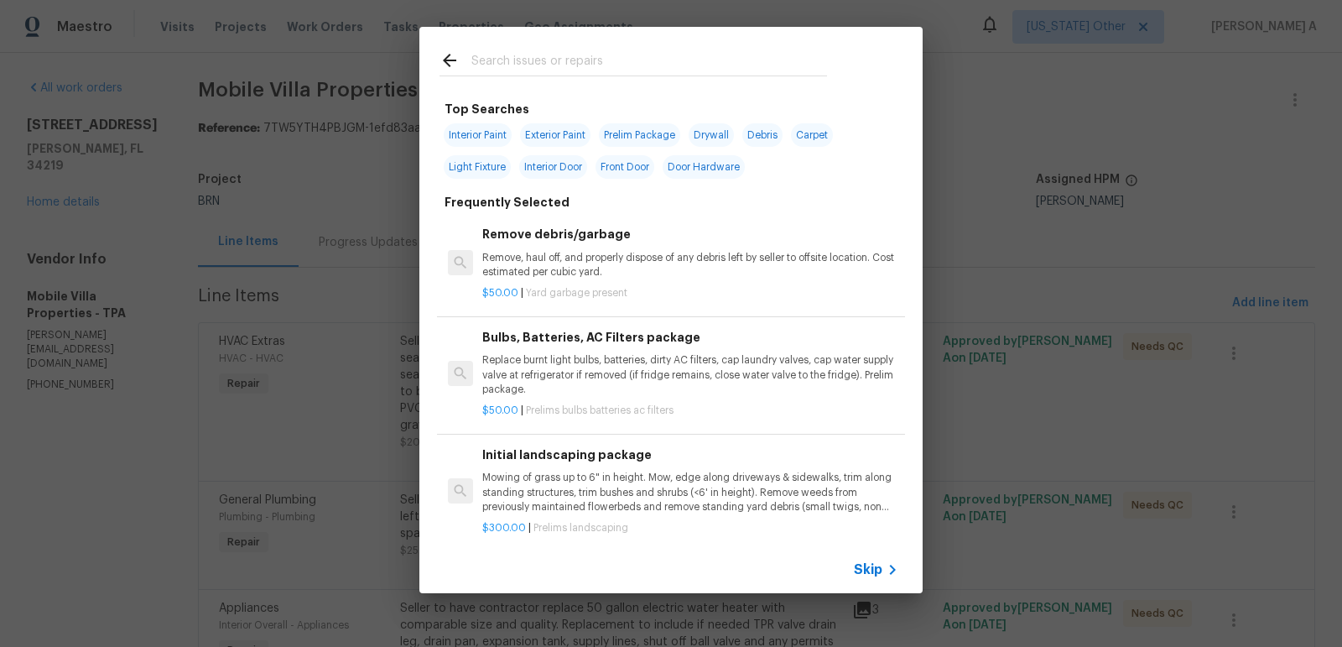
click at [878, 568] on span "Skip" at bounding box center [868, 569] width 29 height 17
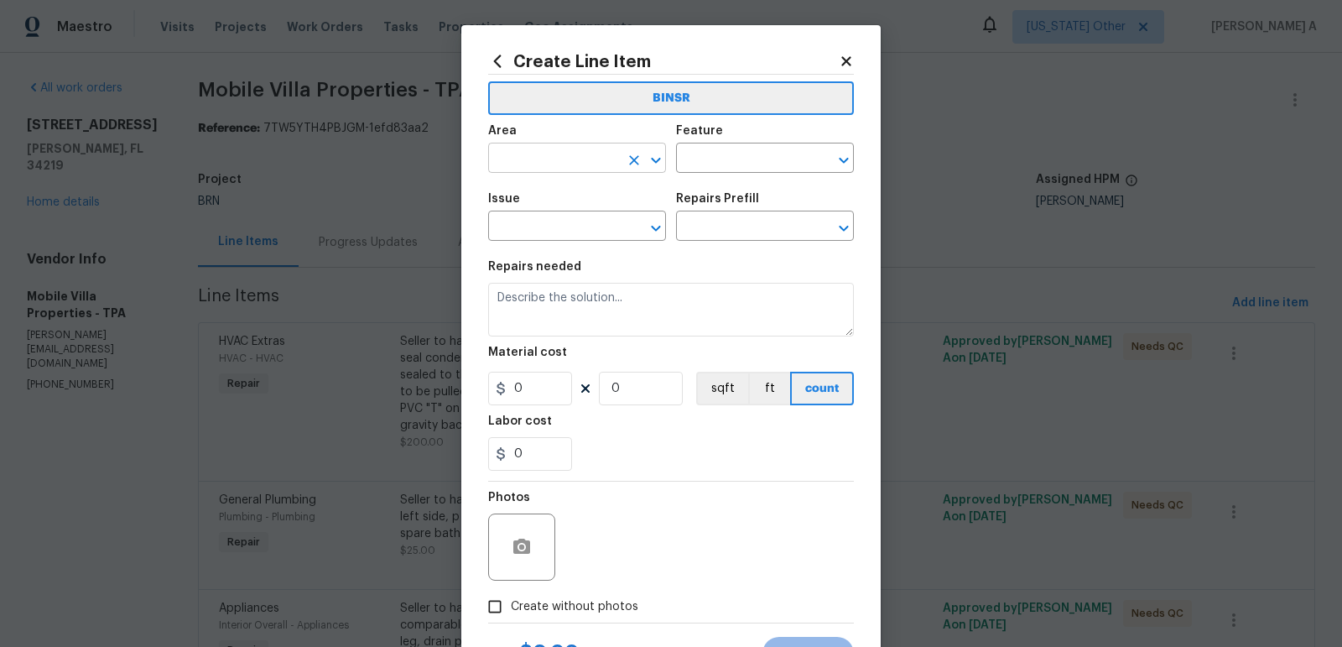
click at [566, 152] on input "text" at bounding box center [553, 160] width 131 height 26
click at [590, 201] on li "Plumbing" at bounding box center [577, 198] width 178 height 28
type input "Plumbing"
click at [725, 161] on input "text" at bounding box center [741, 160] width 131 height 26
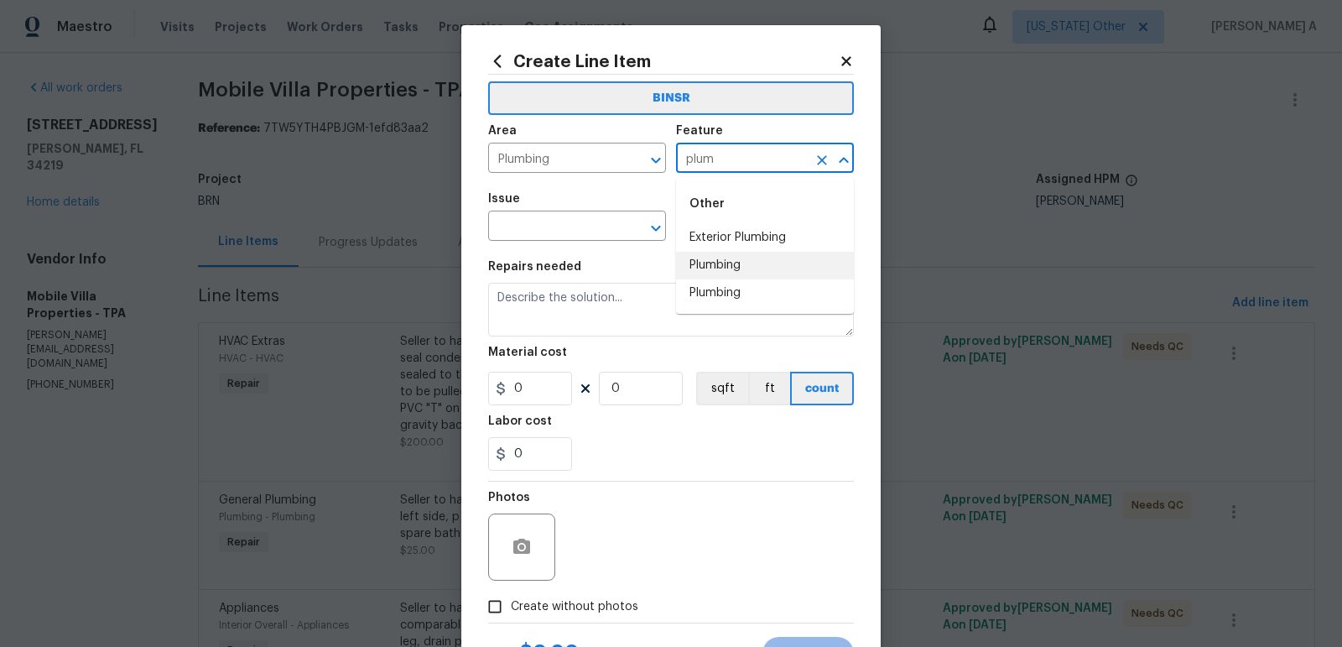
click at [740, 266] on li "Plumbing" at bounding box center [765, 266] width 178 height 28
type input "Plumbing"
click at [566, 235] on input "text" at bounding box center [553, 228] width 131 height 26
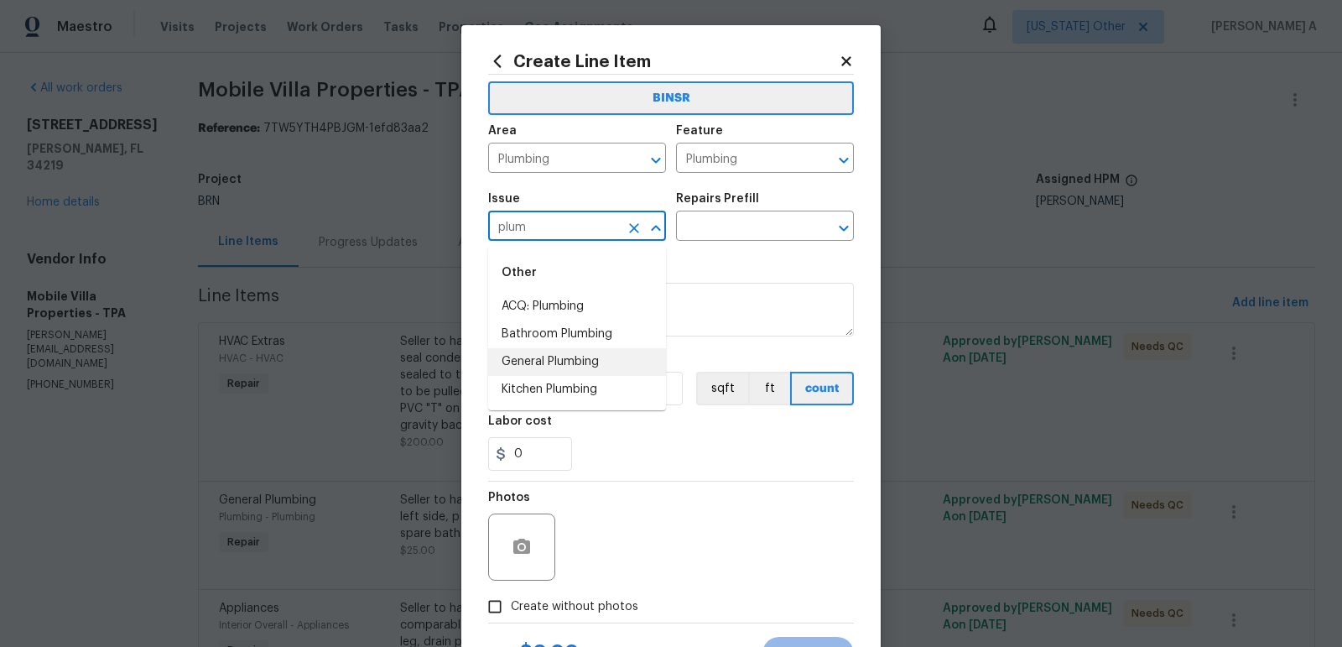
click at [589, 365] on li "General Plumbing" at bounding box center [577, 362] width 178 height 28
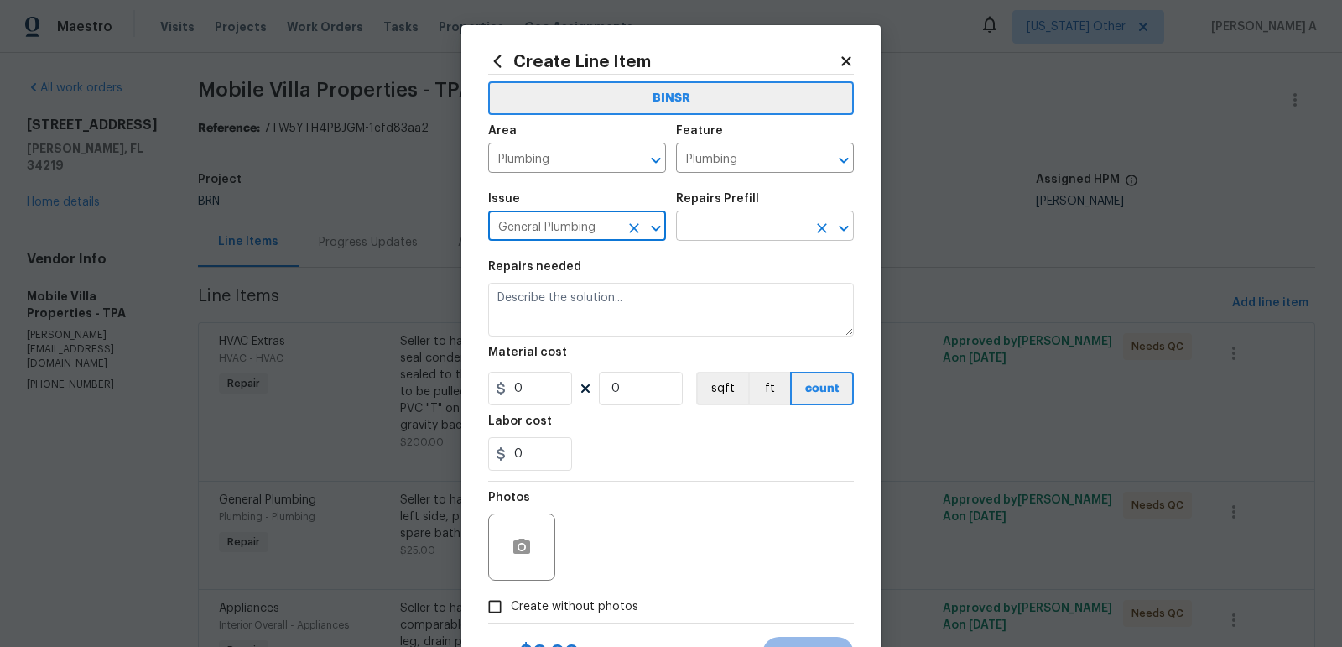
type input "General Plumbing"
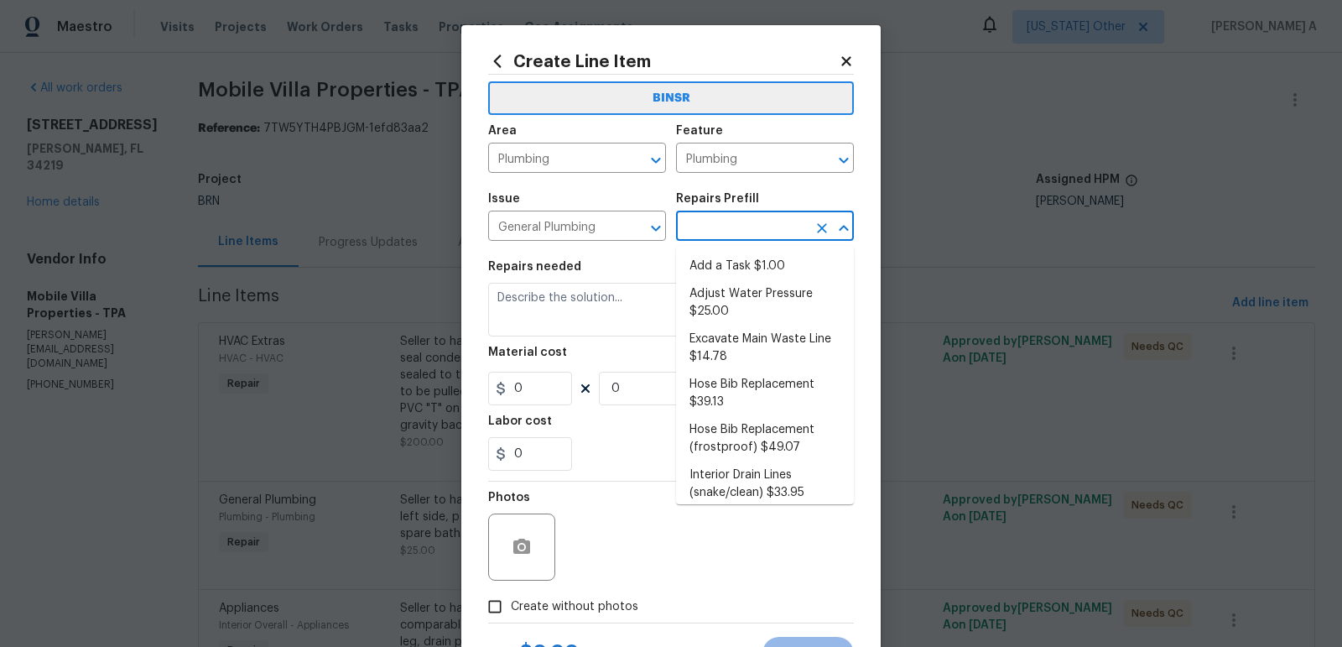
click at [739, 223] on input "text" at bounding box center [741, 228] width 131 height 26
click at [739, 269] on li "Add a Task $1.00" at bounding box center [765, 267] width 178 height 28
type input "Add a Task $1.00"
type textarea "HPM to detail"
type input "1"
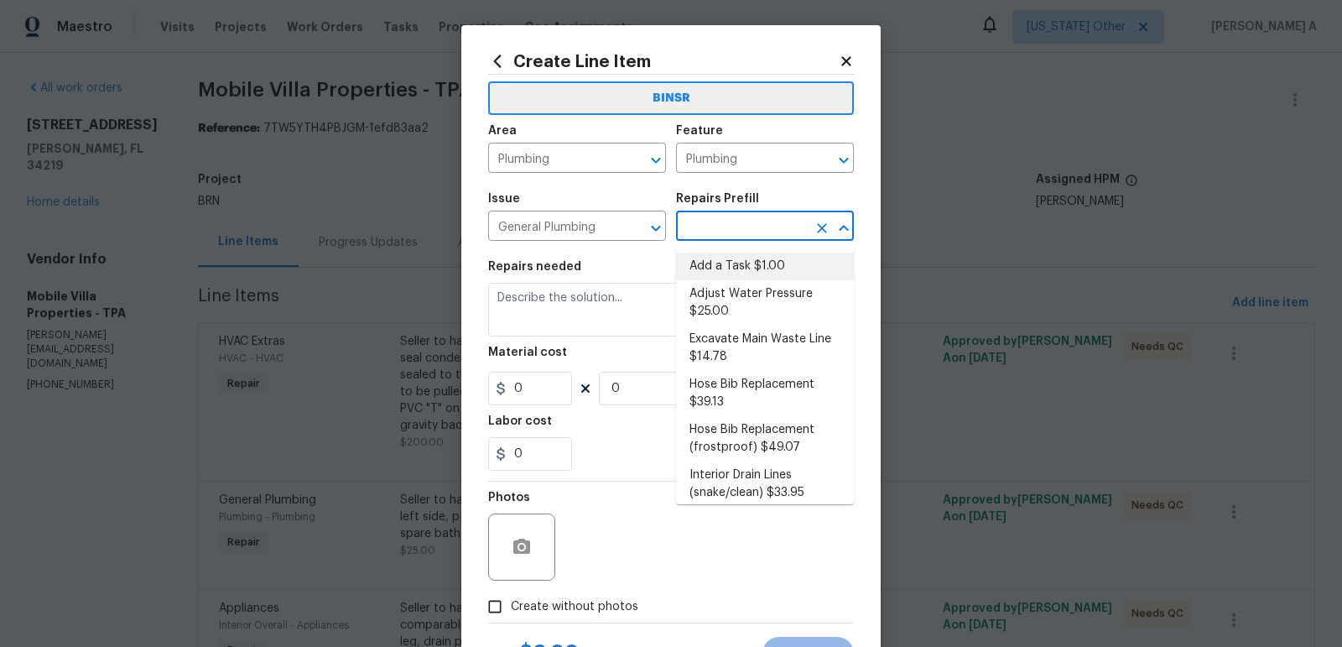
type input "1"
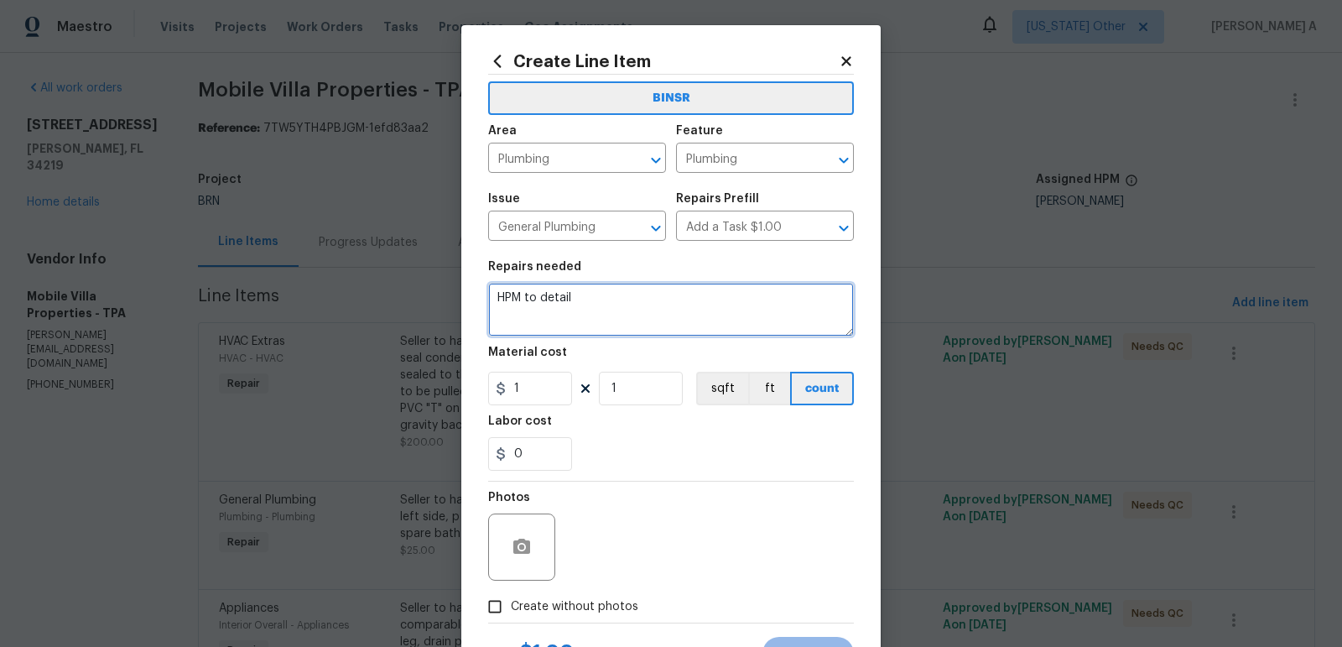
click at [651, 314] on textarea "HPM to detail" at bounding box center [671, 310] width 366 height 54
click at [548, 307] on textarea "Permit peding" at bounding box center [671, 310] width 366 height 54
click at [550, 298] on textarea "Permit peding" at bounding box center [671, 310] width 366 height 54
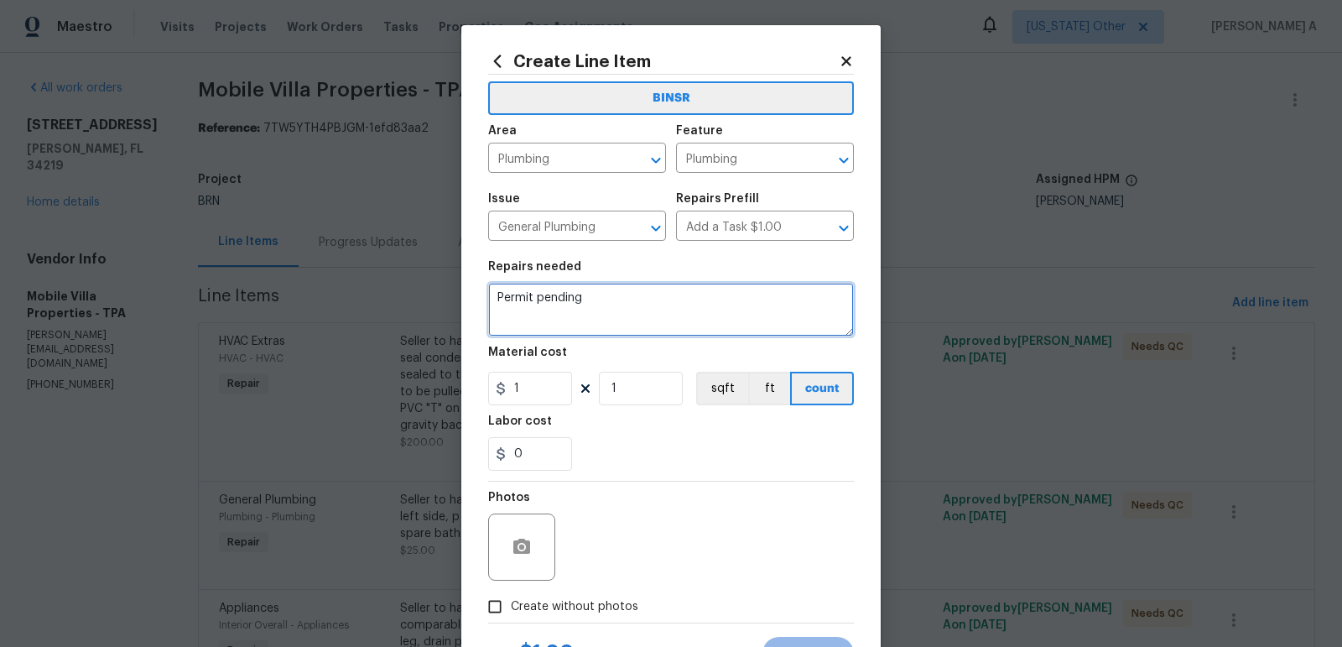
type textarea "Permit pending"
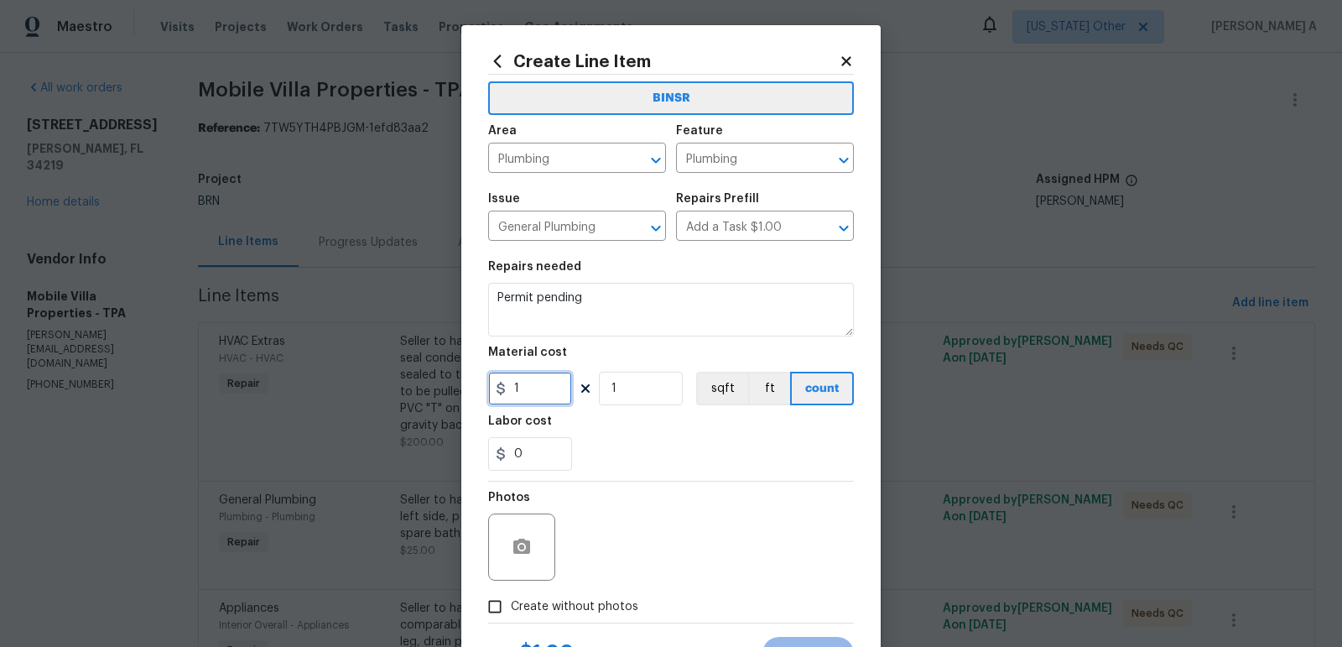
drag, startPoint x: 535, startPoint y: 383, endPoint x: 446, endPoint y: 383, distance: 89.8
click at [446, 383] on div "Create Line Item BINSR Area Plumbing ​ Feature Plumbing ​ Issue General Plumbin…" at bounding box center [671, 323] width 1342 height 647
type input "0"
click at [693, 436] on div "Labor cost" at bounding box center [671, 426] width 366 height 22
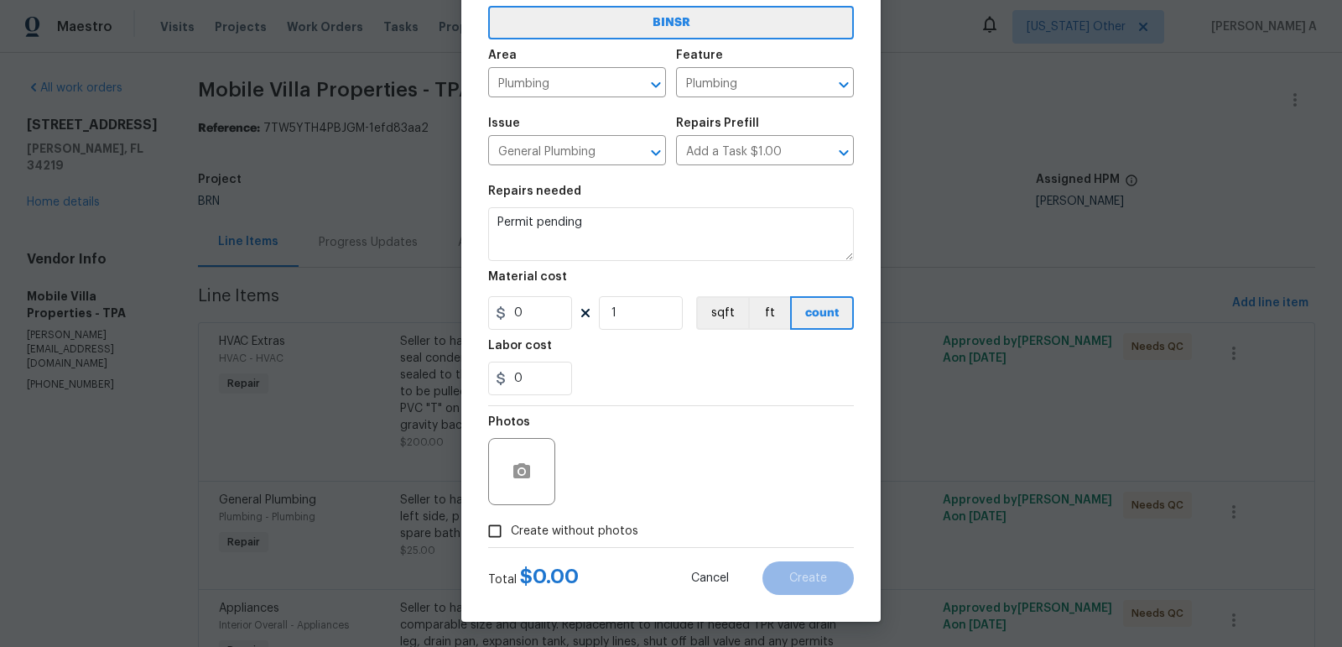
click at [558, 535] on span "Create without photos" at bounding box center [575, 532] width 128 height 18
click at [511, 535] on input "Create without photos" at bounding box center [495, 531] width 32 height 32
checkbox input "true"
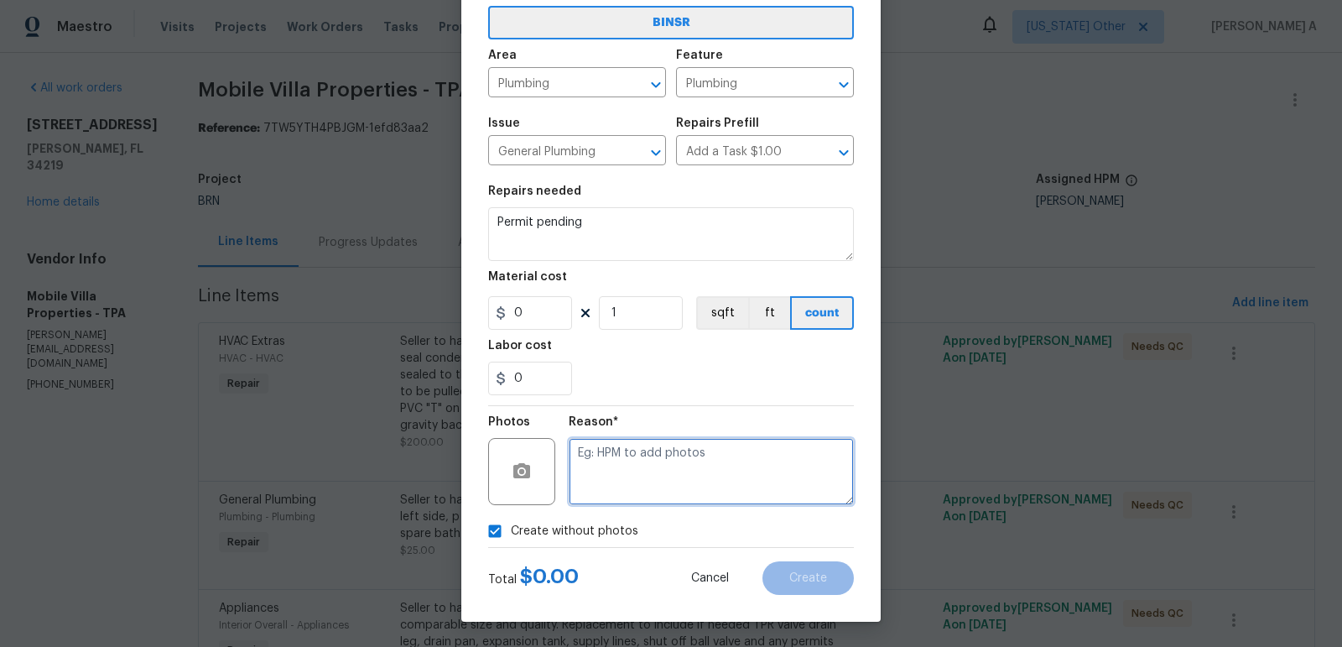
click at [654, 475] on textarea at bounding box center [711, 471] width 285 height 67
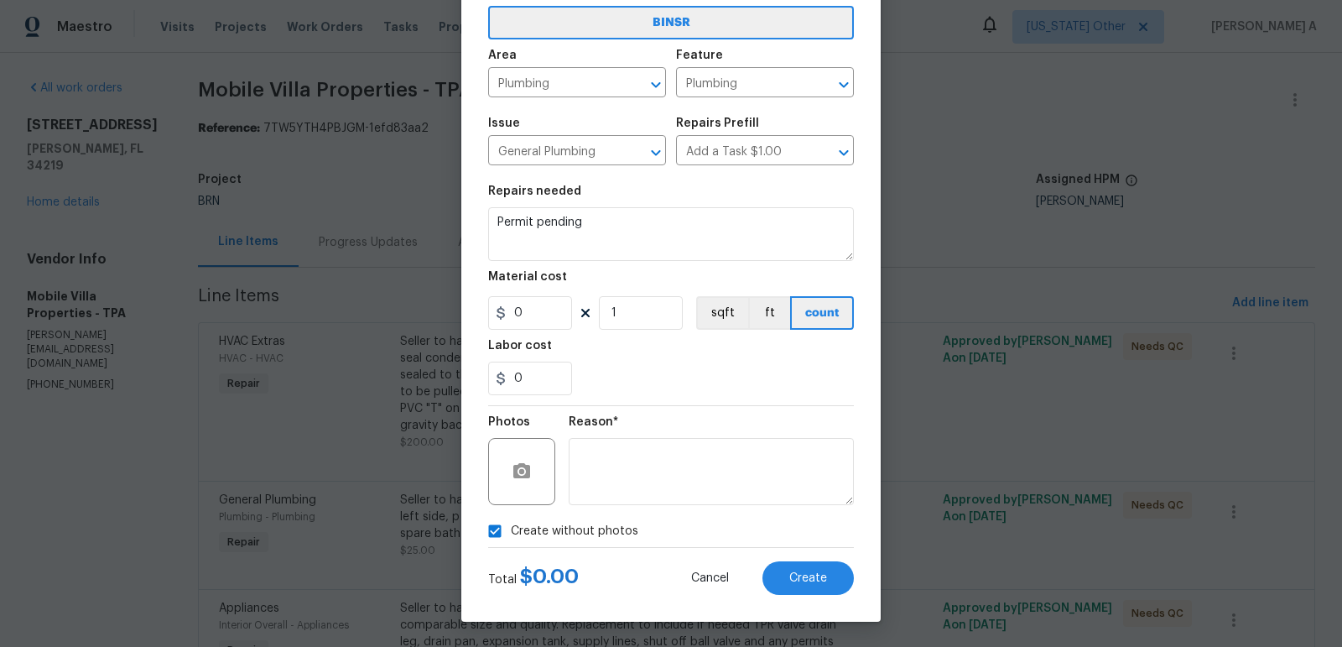
click at [813, 596] on div "Create Line Item BINSR Area Plumbing ​ Feature Plumbing ​ Issue General Plumbin…" at bounding box center [671, 286] width 420 height 672
click at [811, 574] on span "Create" at bounding box center [809, 578] width 38 height 13
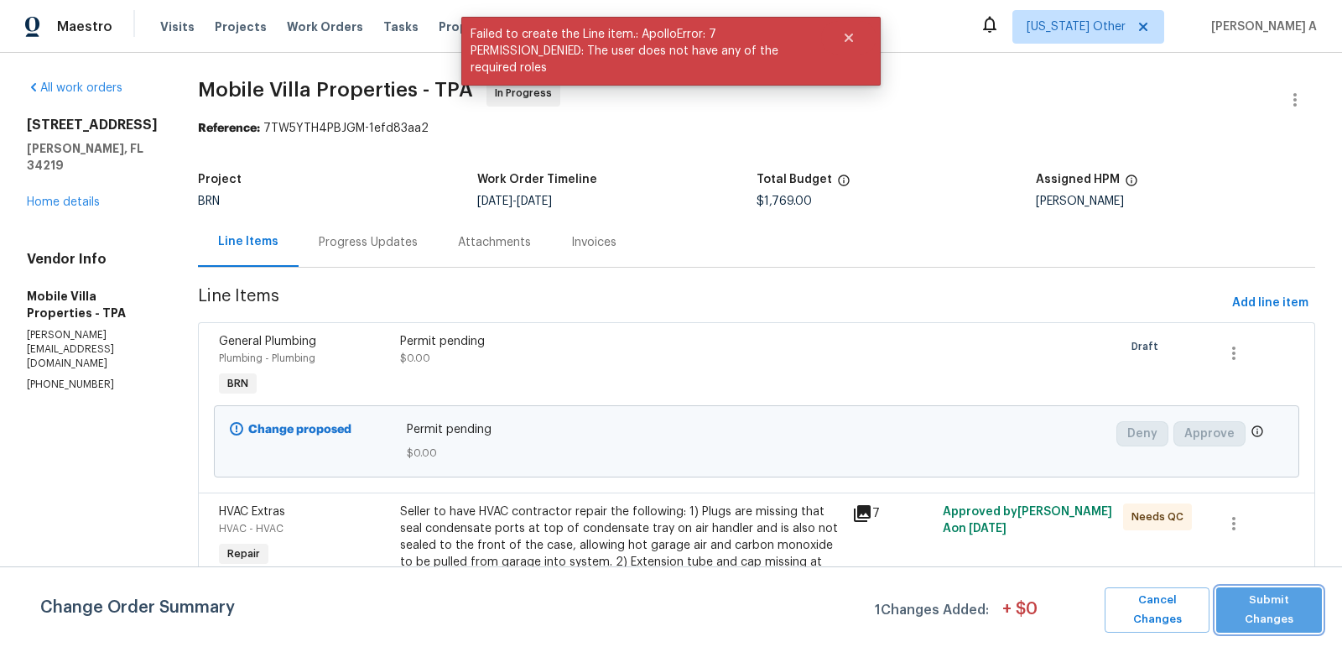
click at [1272, 604] on span "Submit Changes" at bounding box center [1269, 610] width 89 height 39
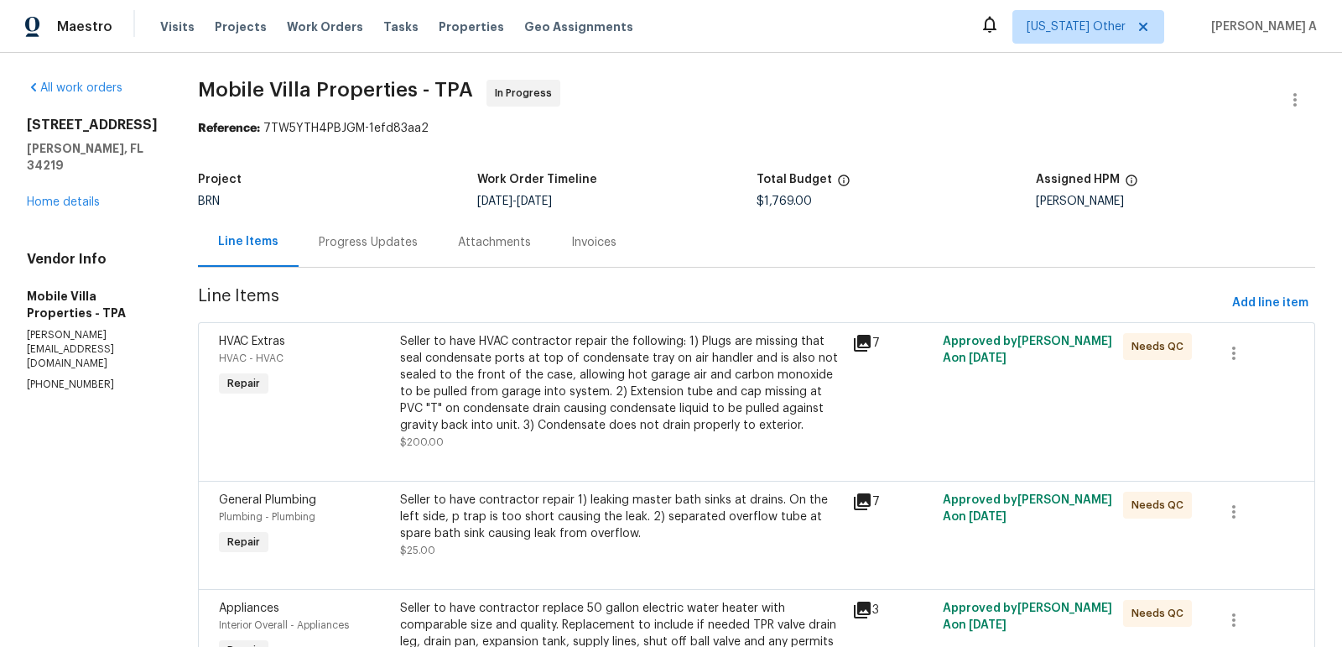
click at [340, 245] on div "Progress Updates" at bounding box center [368, 242] width 99 height 17
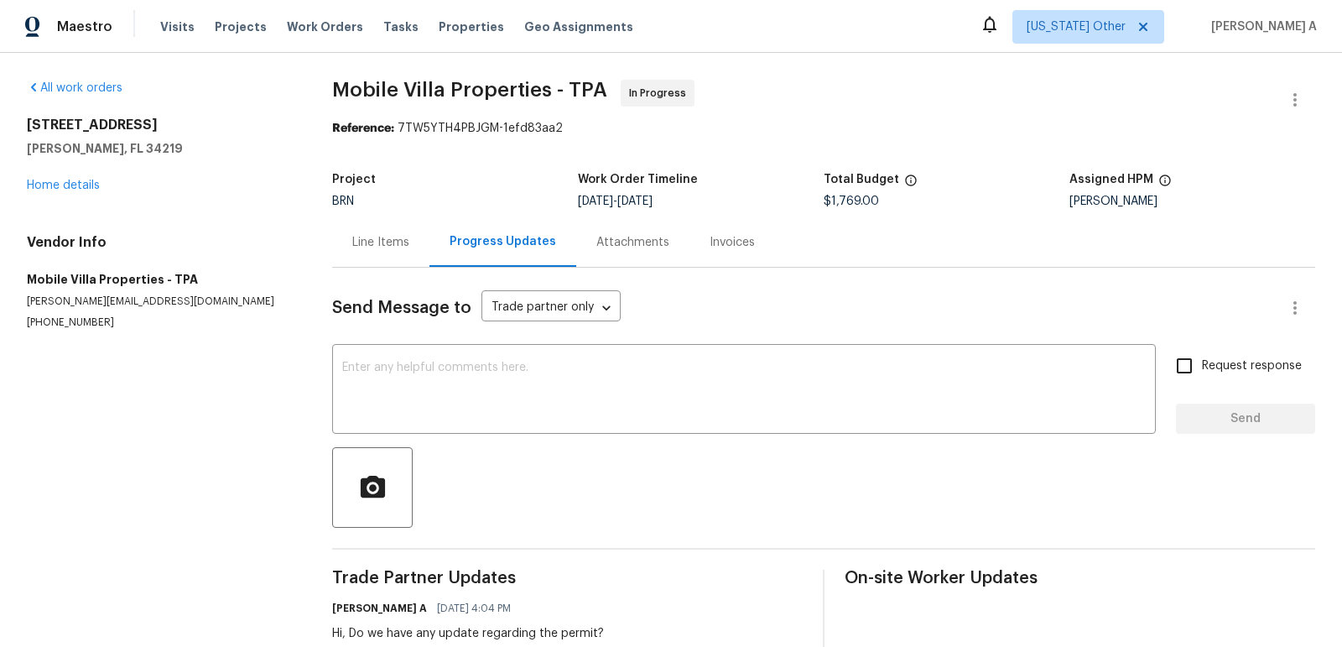
click at [375, 238] on div "Line Items" at bounding box center [380, 242] width 57 height 17
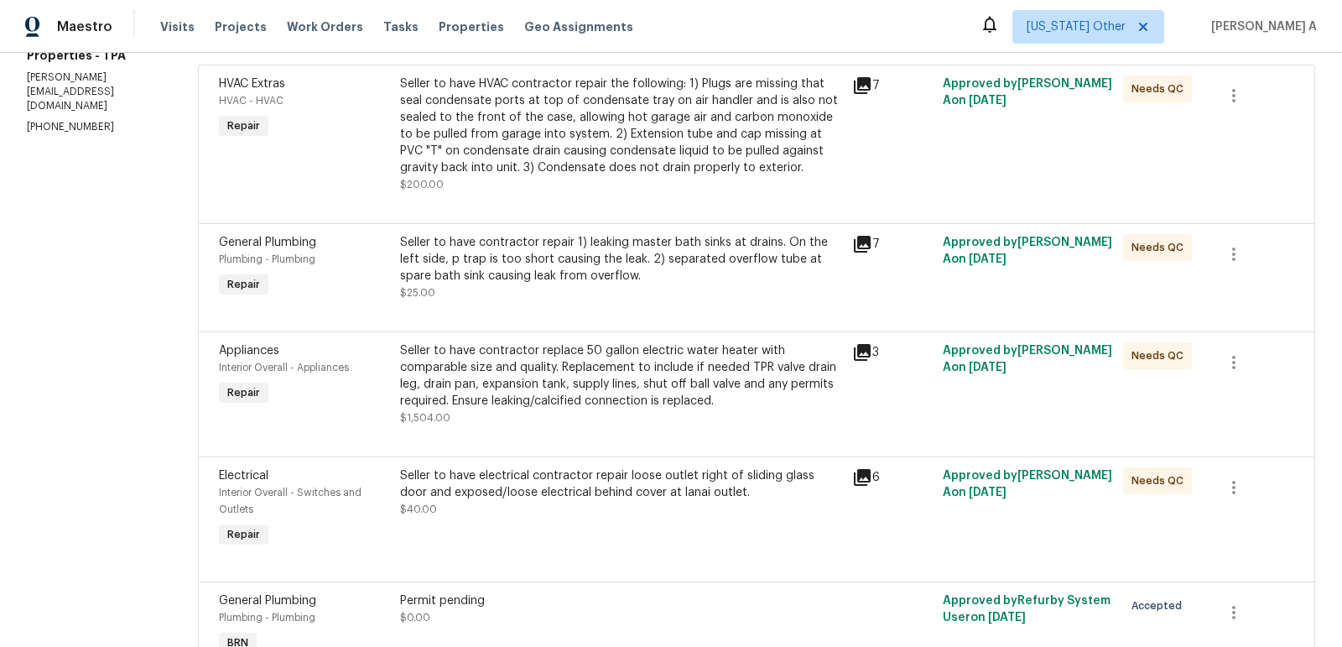
scroll to position [348, 0]
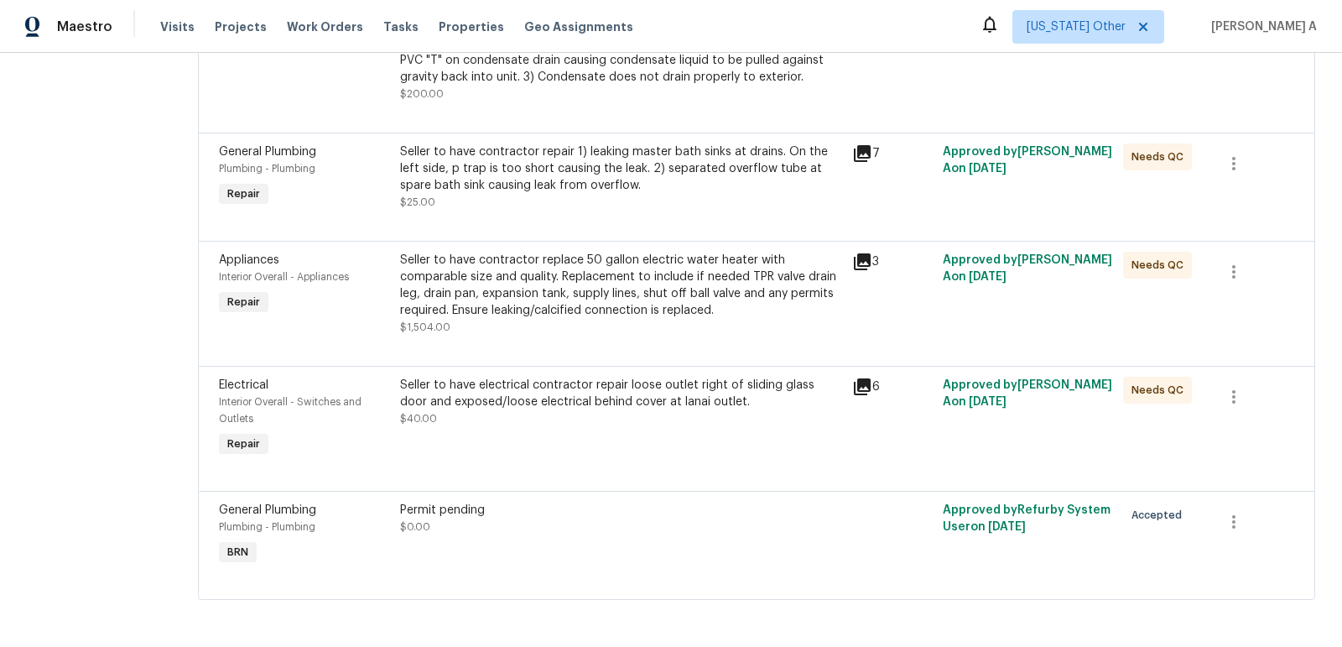
click at [594, 429] on div "Seller to have electrical contractor repair loose outlet right of sliding glass…" at bounding box center [621, 419] width 452 height 94
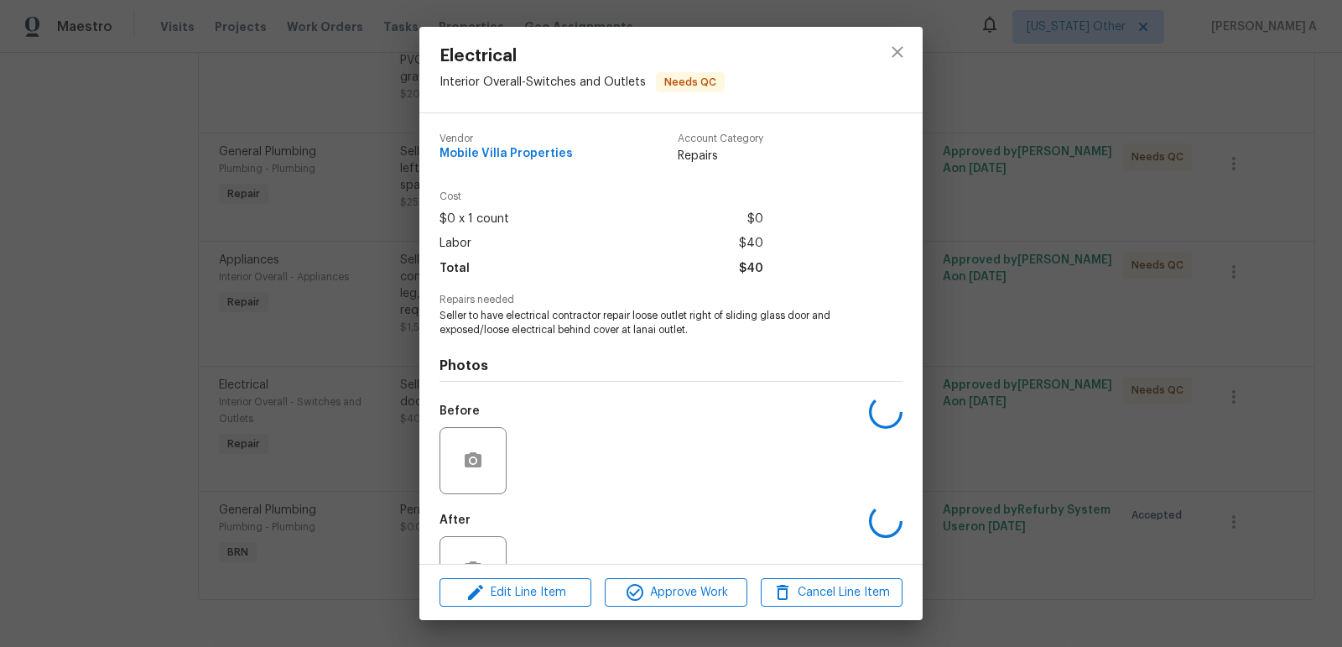
scroll to position [55, 0]
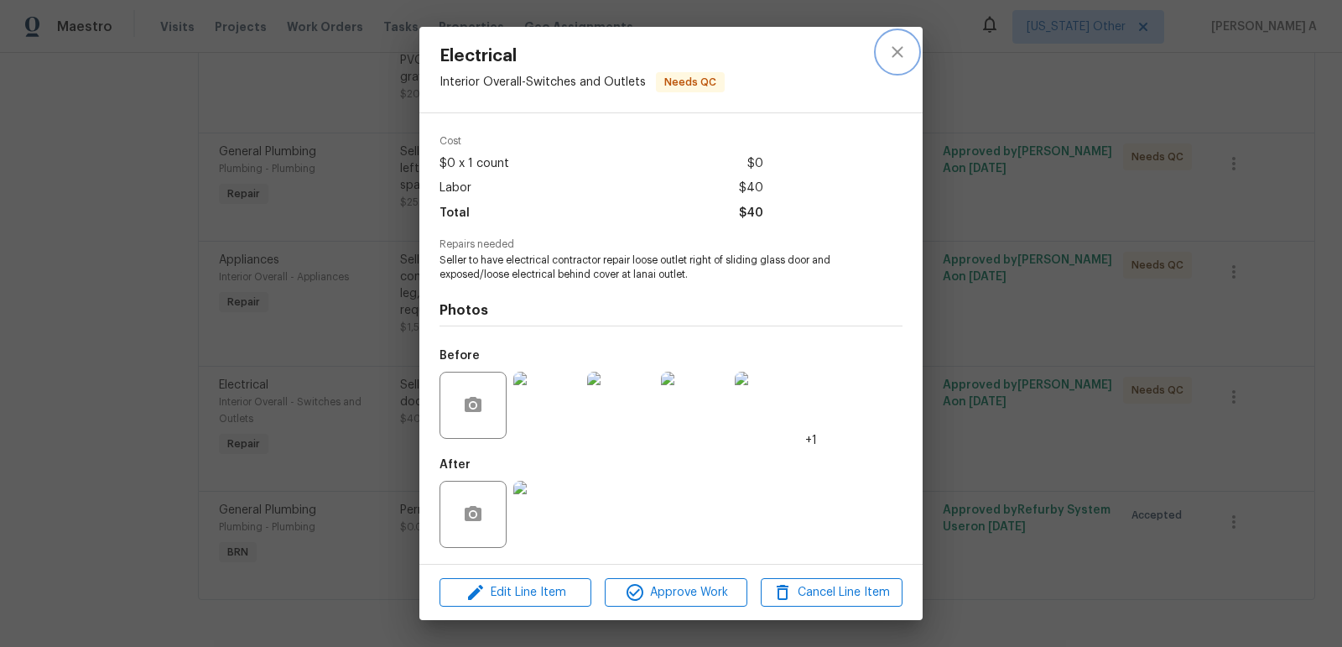
click at [894, 51] on icon "close" at bounding box center [898, 52] width 20 height 20
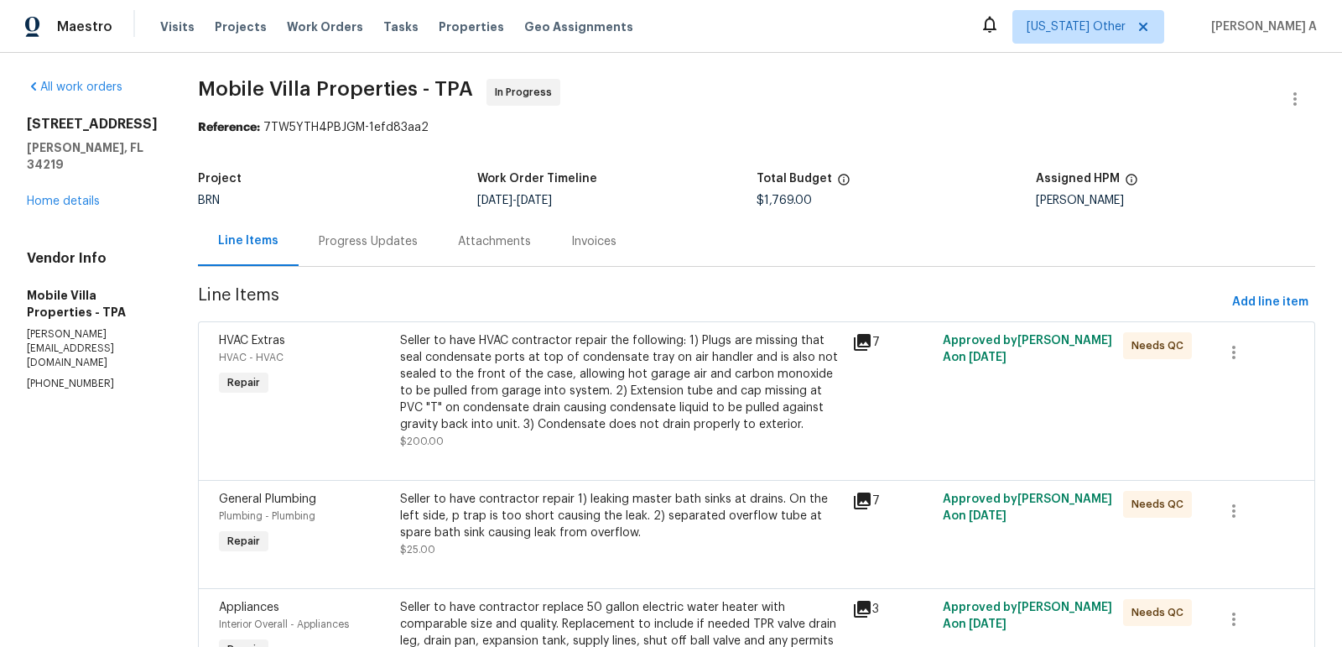
scroll to position [0, 0]
click at [319, 242] on div "Progress Updates" at bounding box center [368, 242] width 99 height 17
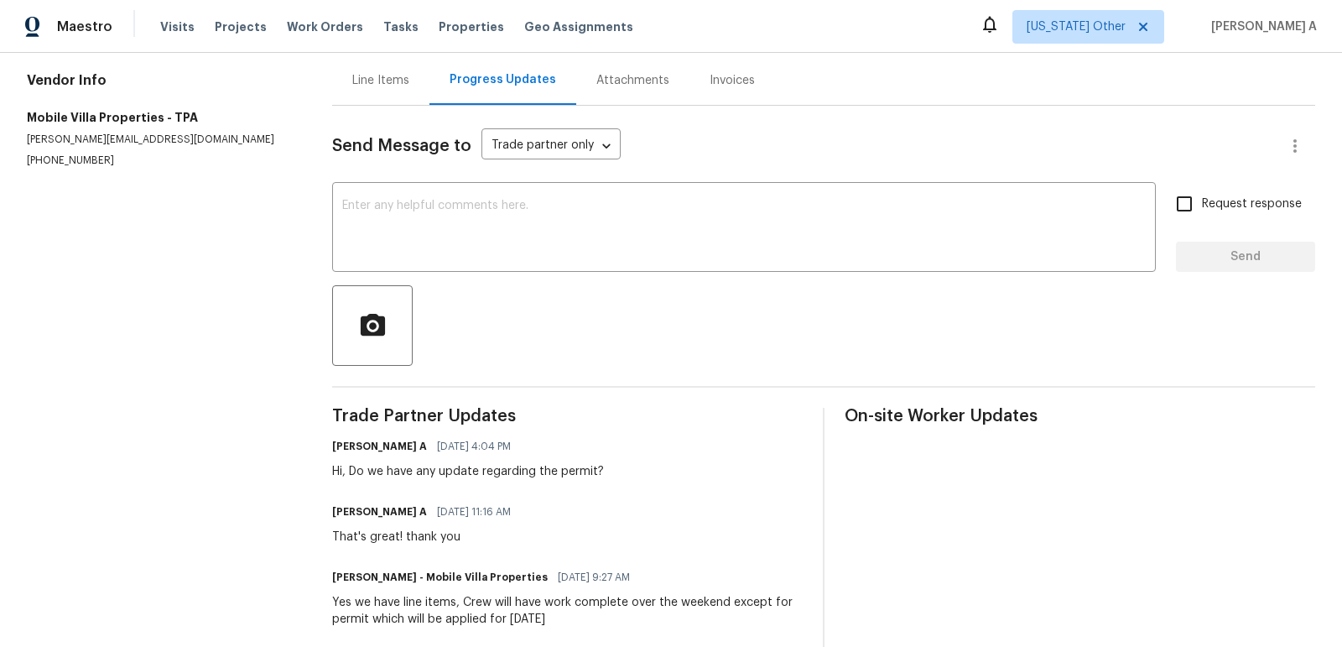
scroll to position [187, 0]
